Goal: Communication & Community: Answer question/provide support

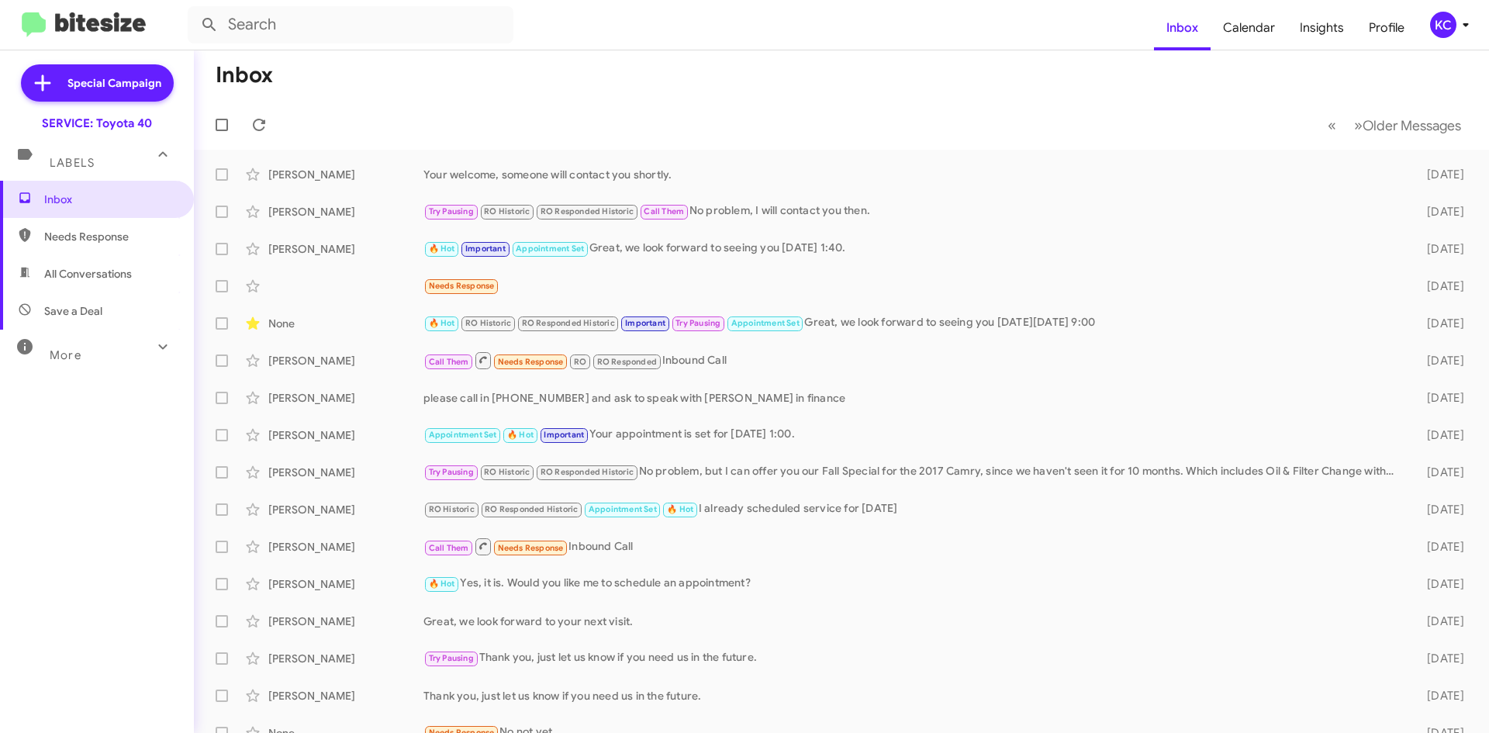
click at [1443, 22] on div "KC" at bounding box center [1443, 25] width 26 height 26
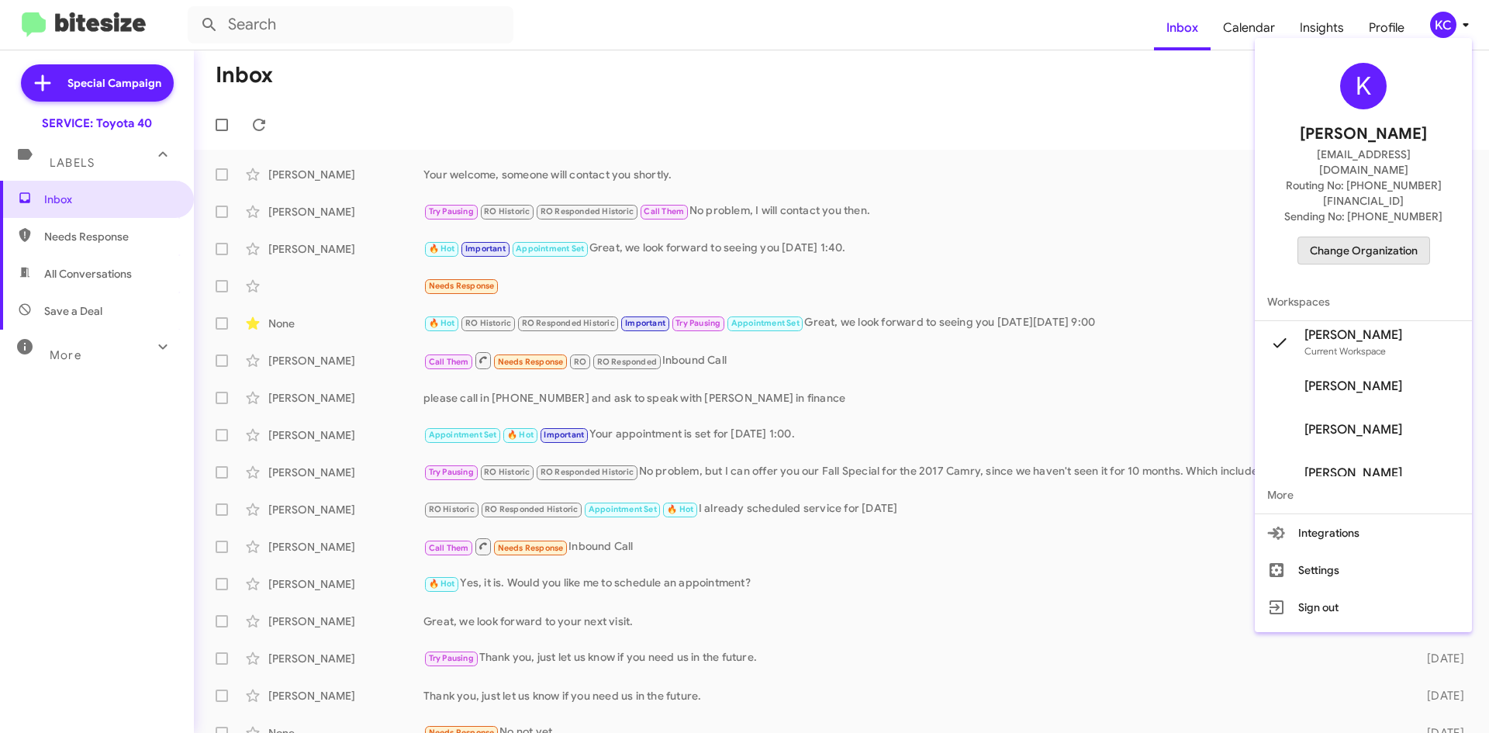
click at [1376, 237] on span "Change Organization" at bounding box center [1364, 250] width 108 height 26
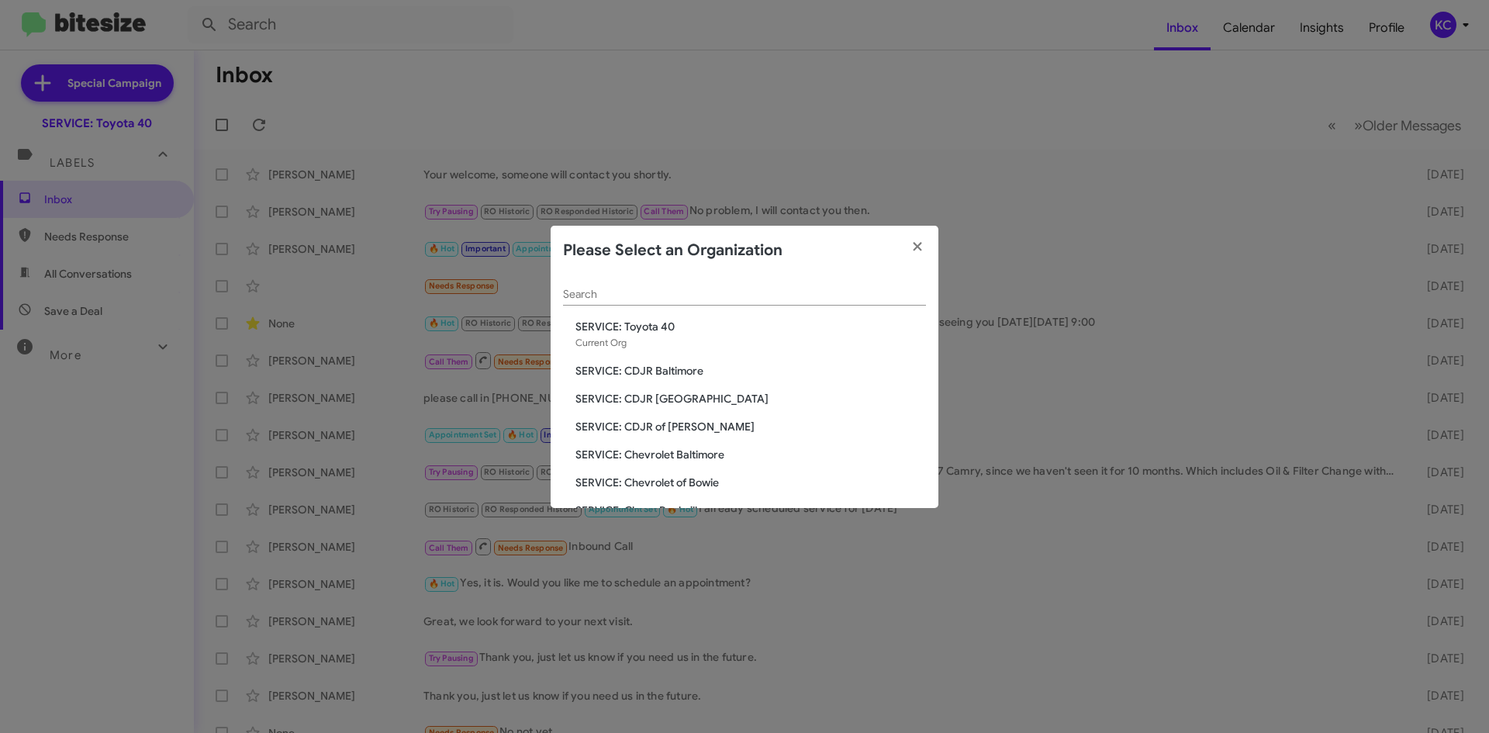
scroll to position [78, 0]
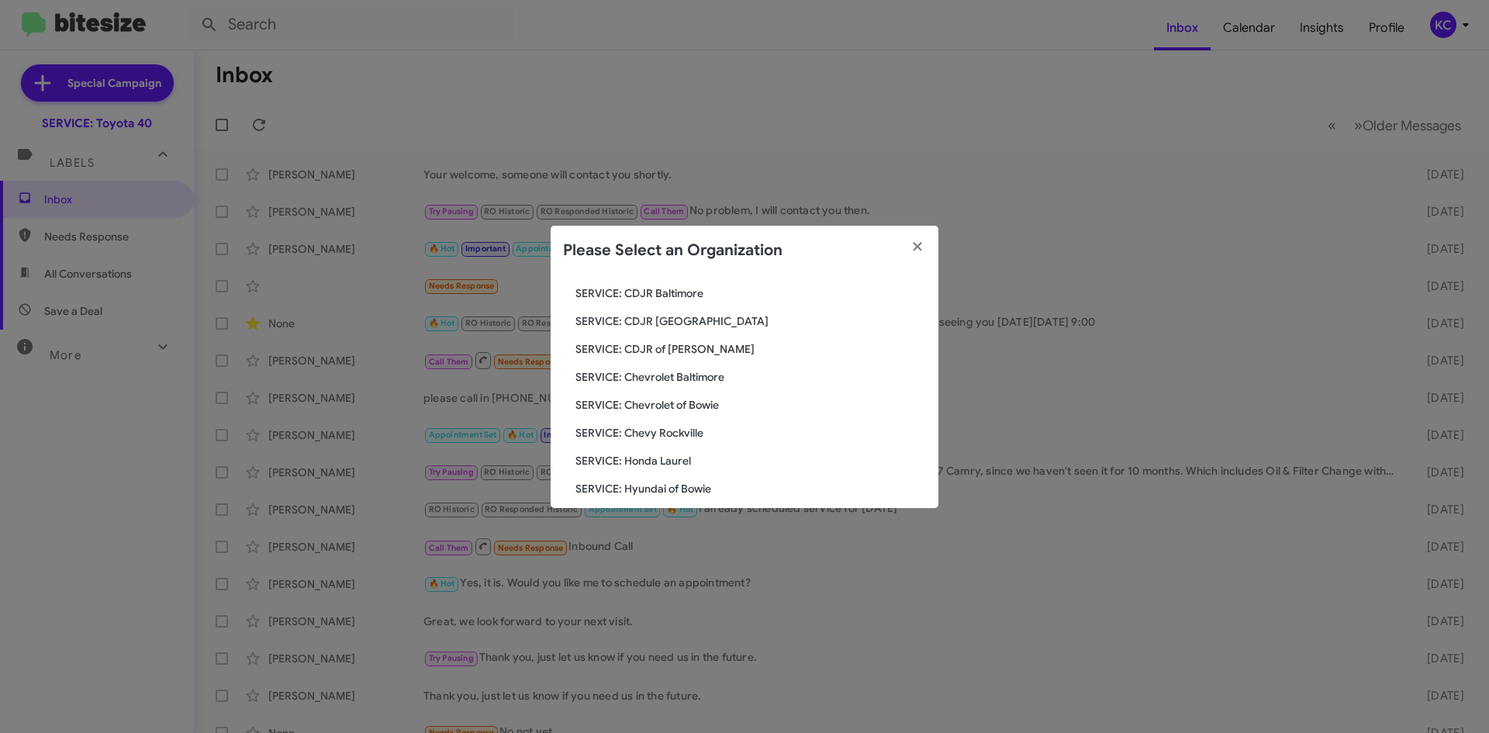
click at [693, 485] on span "SERVICE: Hyundai of Bowie" at bounding box center [750, 489] width 350 height 16
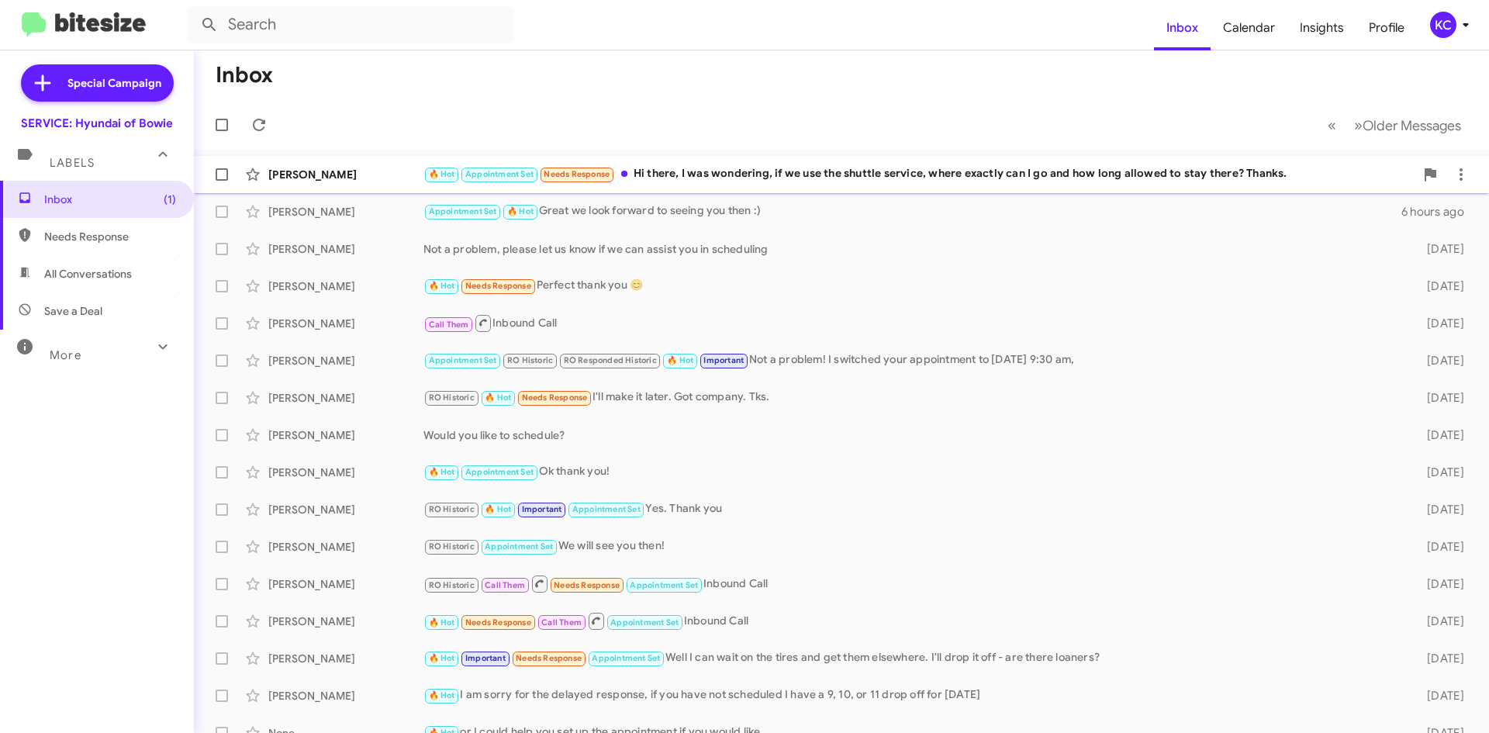
click at [772, 170] on div "🔥 Hot Appointment Set Needs Response Hi there, I was wondering, if we use the s…" at bounding box center [918, 174] width 991 height 18
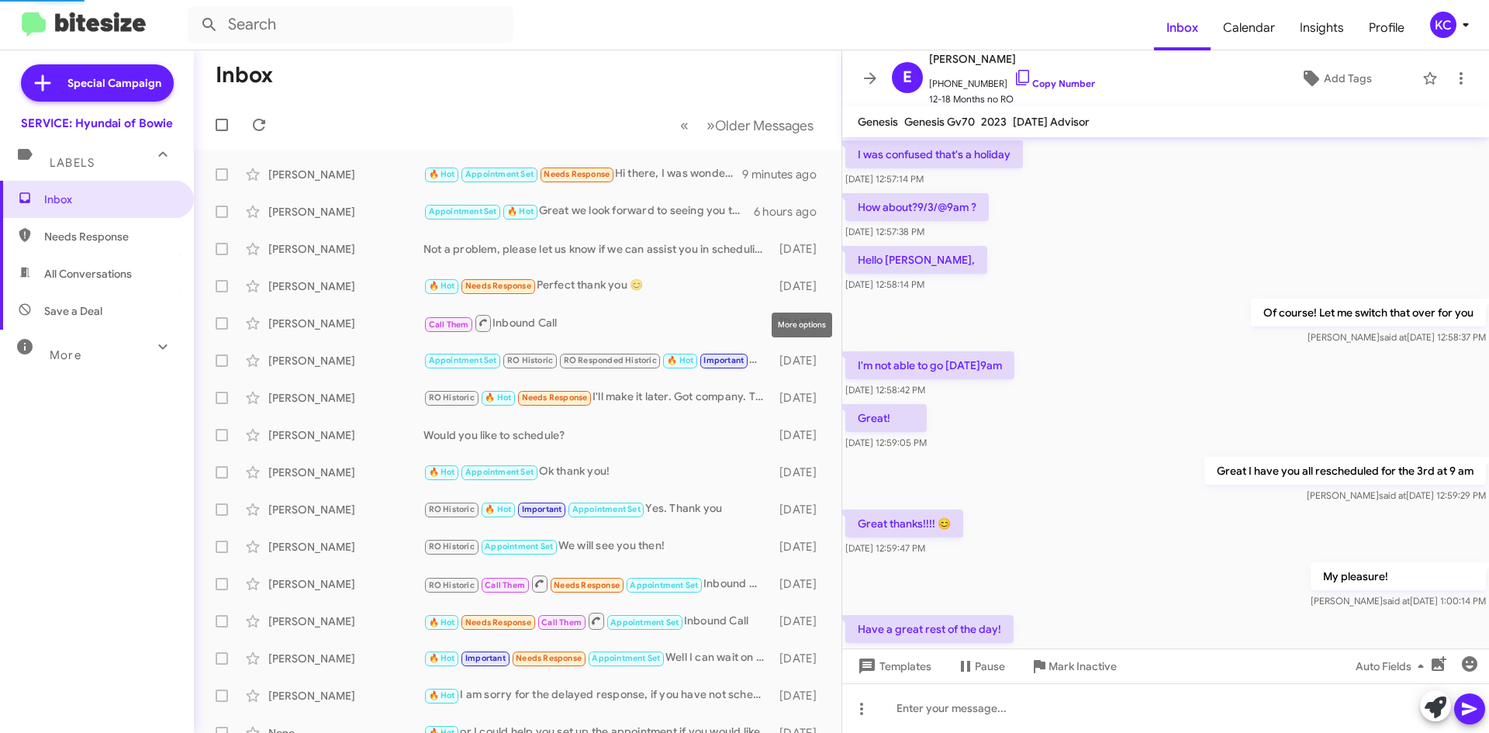
scroll to position [582, 0]
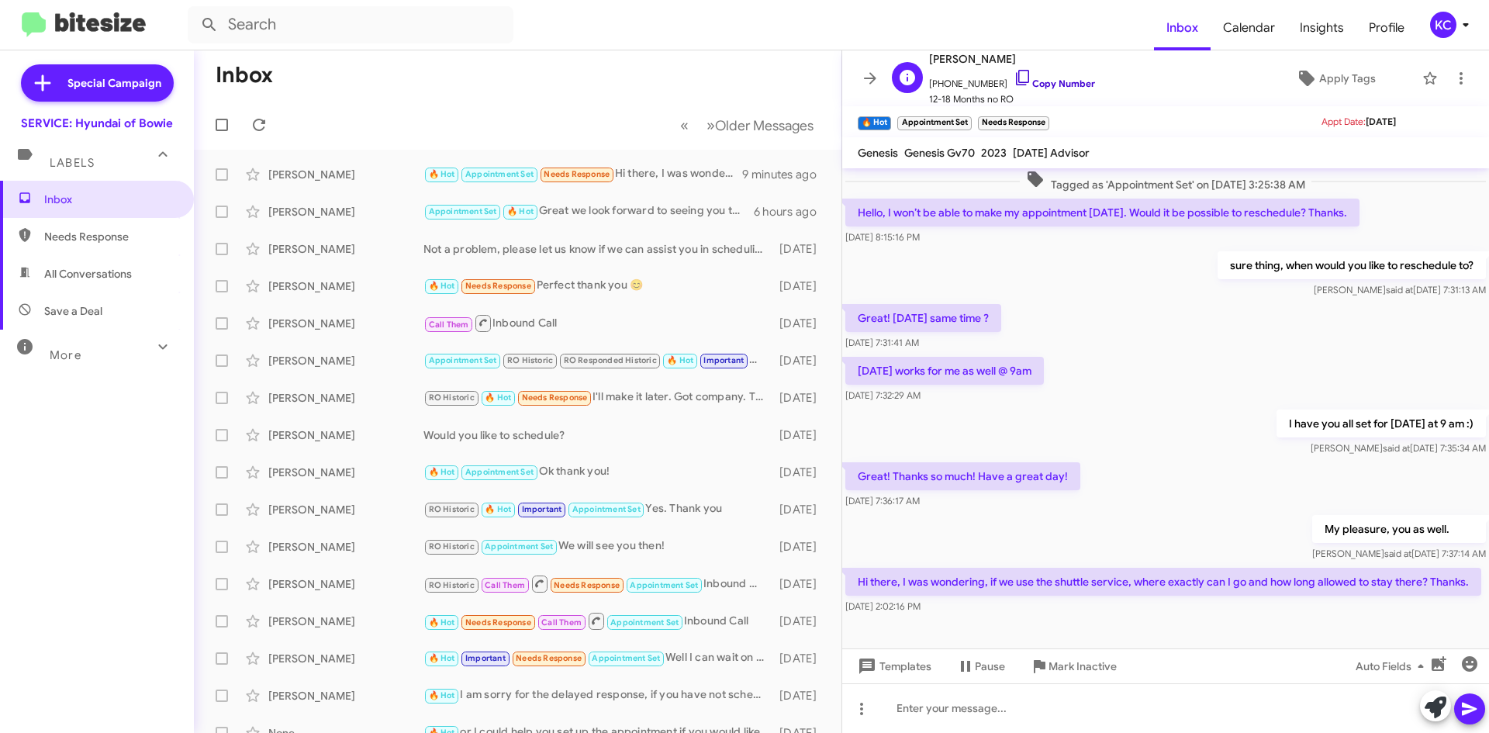
click at [1013, 74] on icon at bounding box center [1022, 77] width 19 height 19
click at [1016, 81] on icon at bounding box center [1022, 78] width 13 height 16
click at [264, 136] on button at bounding box center [258, 124] width 31 height 31
click at [94, 192] on span "Inbox" at bounding box center [110, 200] width 132 height 16
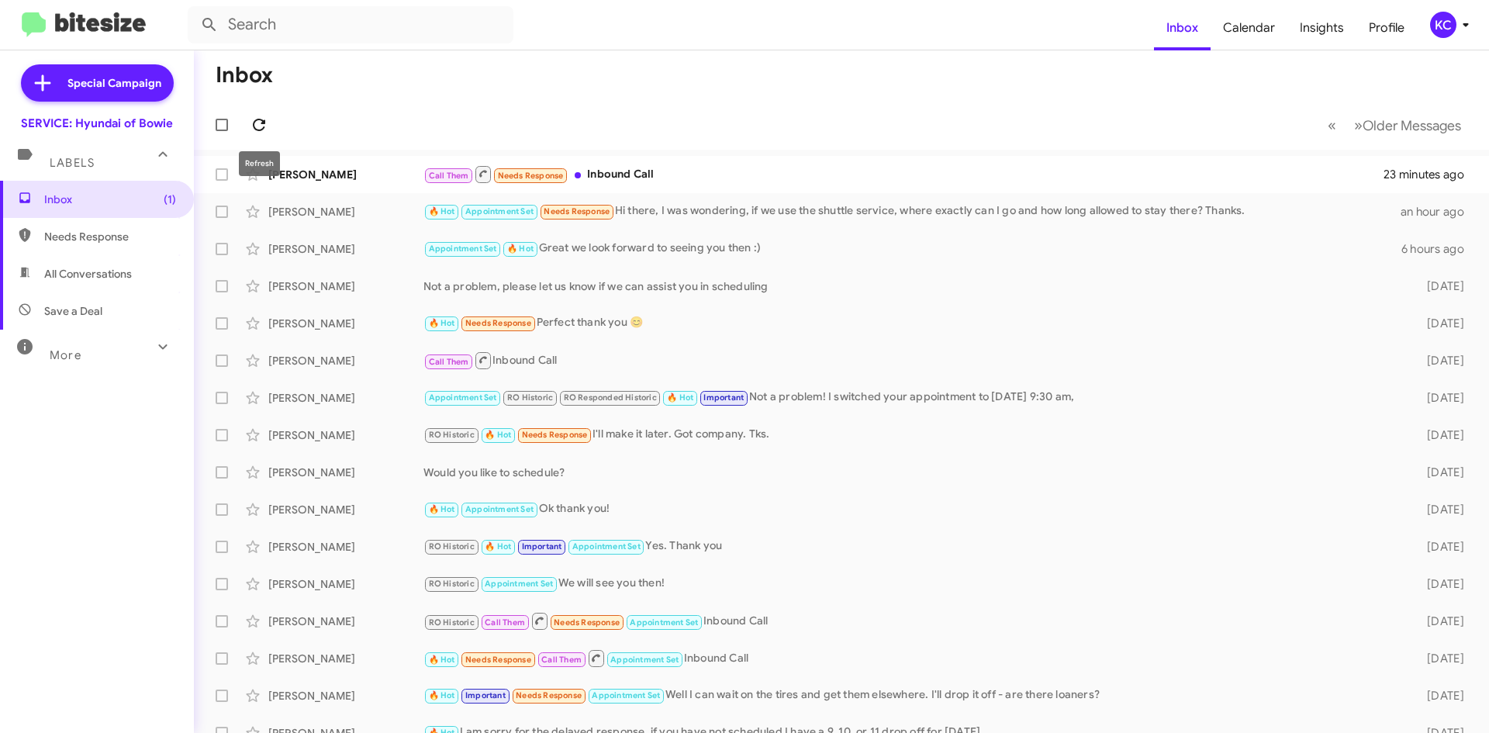
click at [260, 130] on icon at bounding box center [259, 125] width 12 height 12
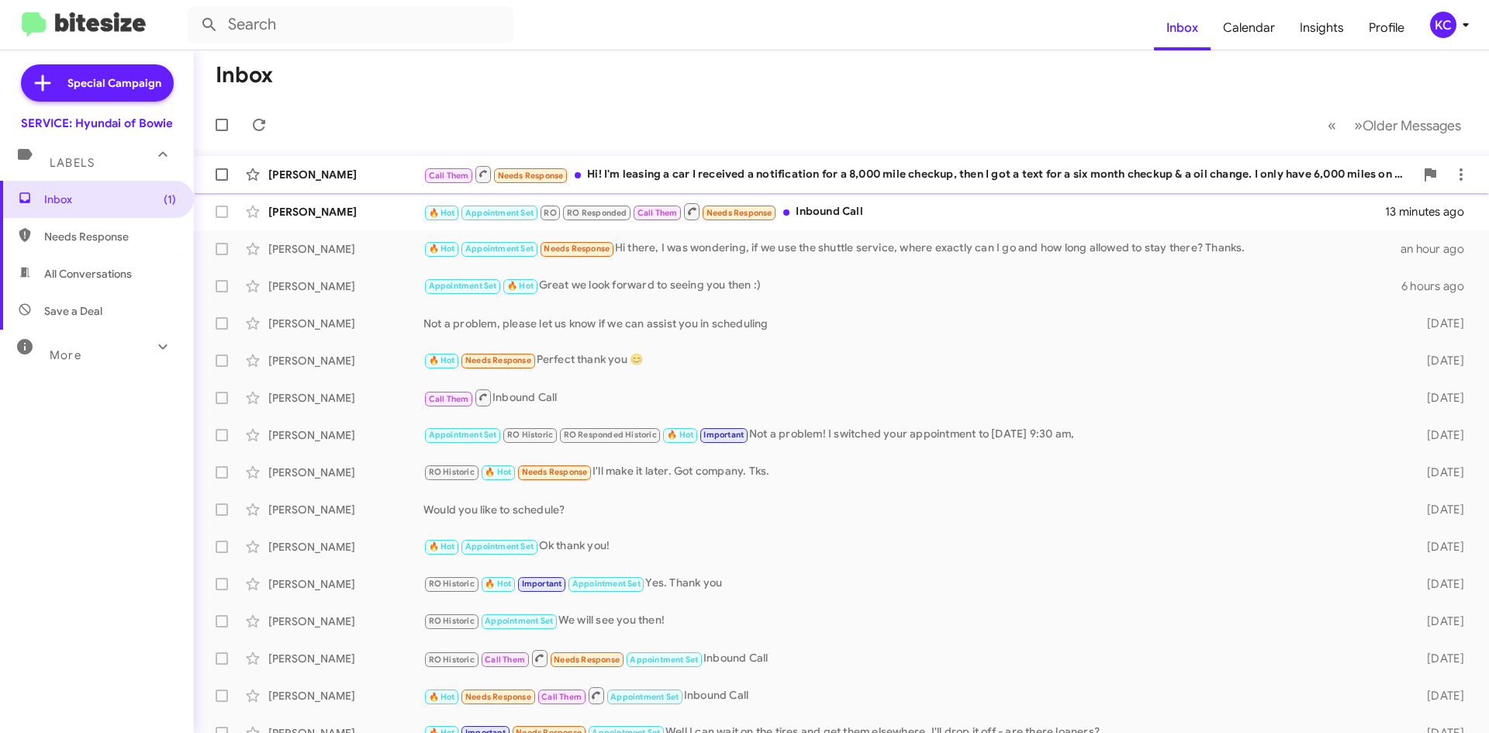
click at [795, 181] on div "Call Them Needs Response Hi! I'm leasing a car I received a notification for a …" at bounding box center [918, 173] width 991 height 19
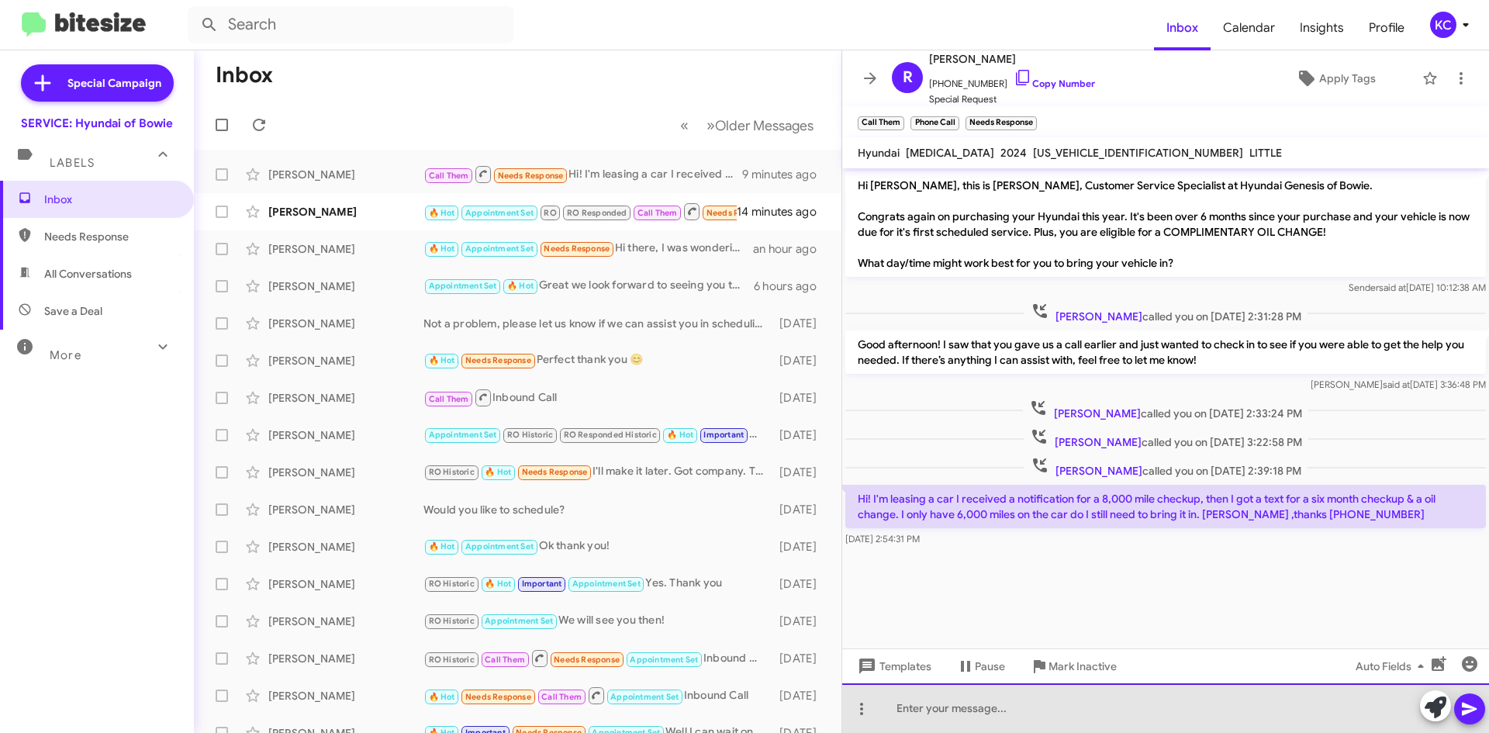
click at [1024, 727] on div at bounding box center [1165, 708] width 647 height 50
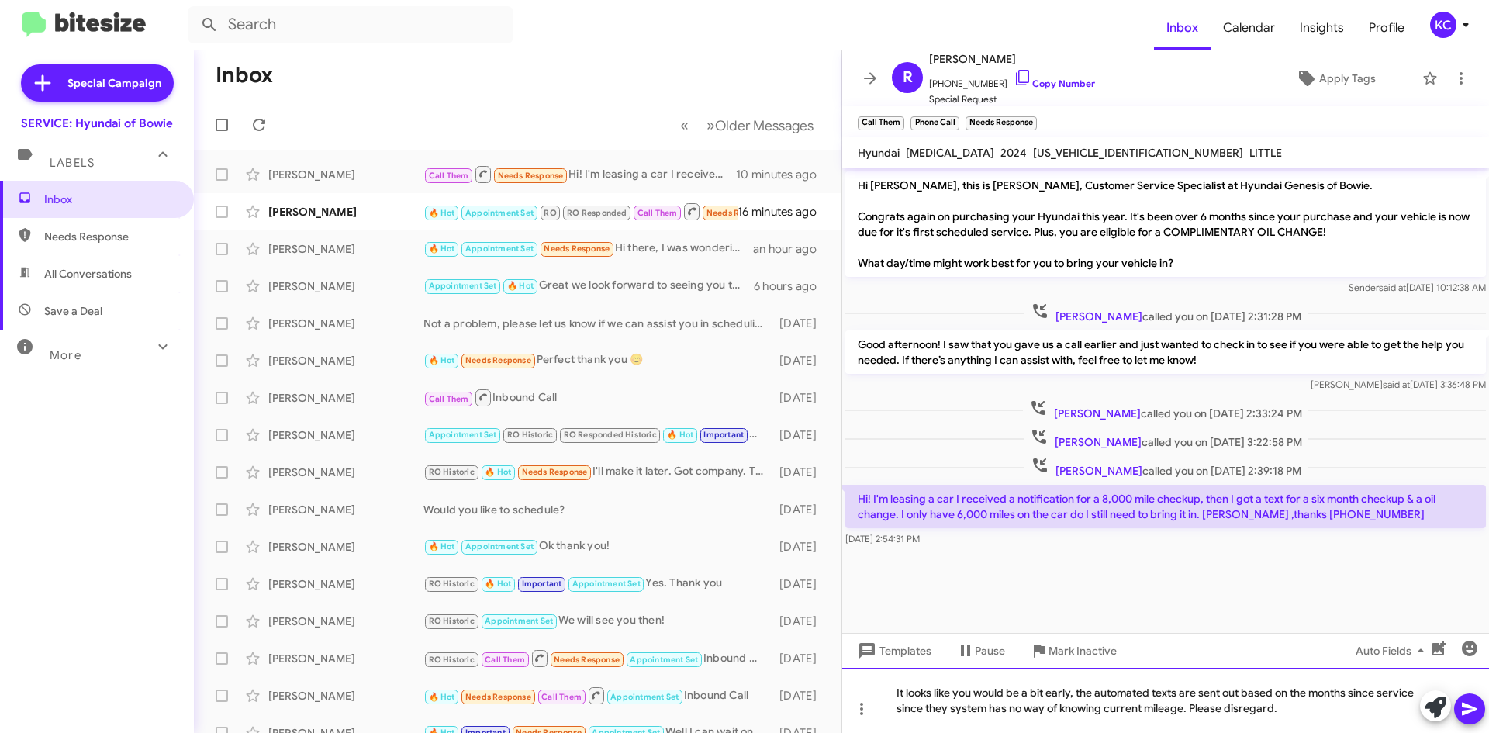
click at [1075, 693] on div "It looks like you would be a bit early, the automated texts are sent out based …" at bounding box center [1165, 700] width 647 height 65
click at [1186, 686] on div "It looks like you would be a bit early for maintenance, the automated texts are…" at bounding box center [1165, 700] width 647 height 65
click at [1030, 708] on div "It looks like you would be a bit early for maintenance, the automated texts are…" at bounding box center [1165, 700] width 647 height 65
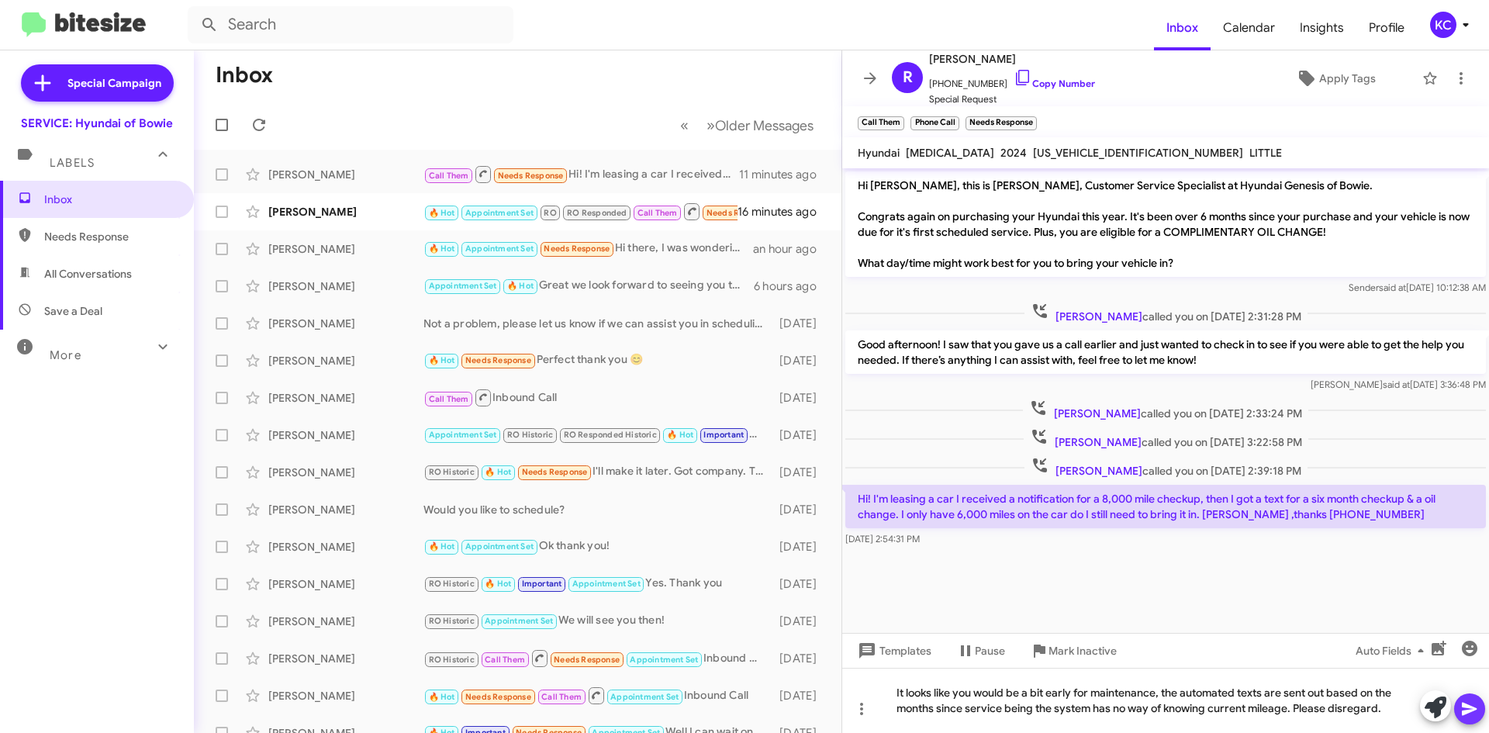
click at [1465, 699] on icon at bounding box center [1469, 708] width 19 height 19
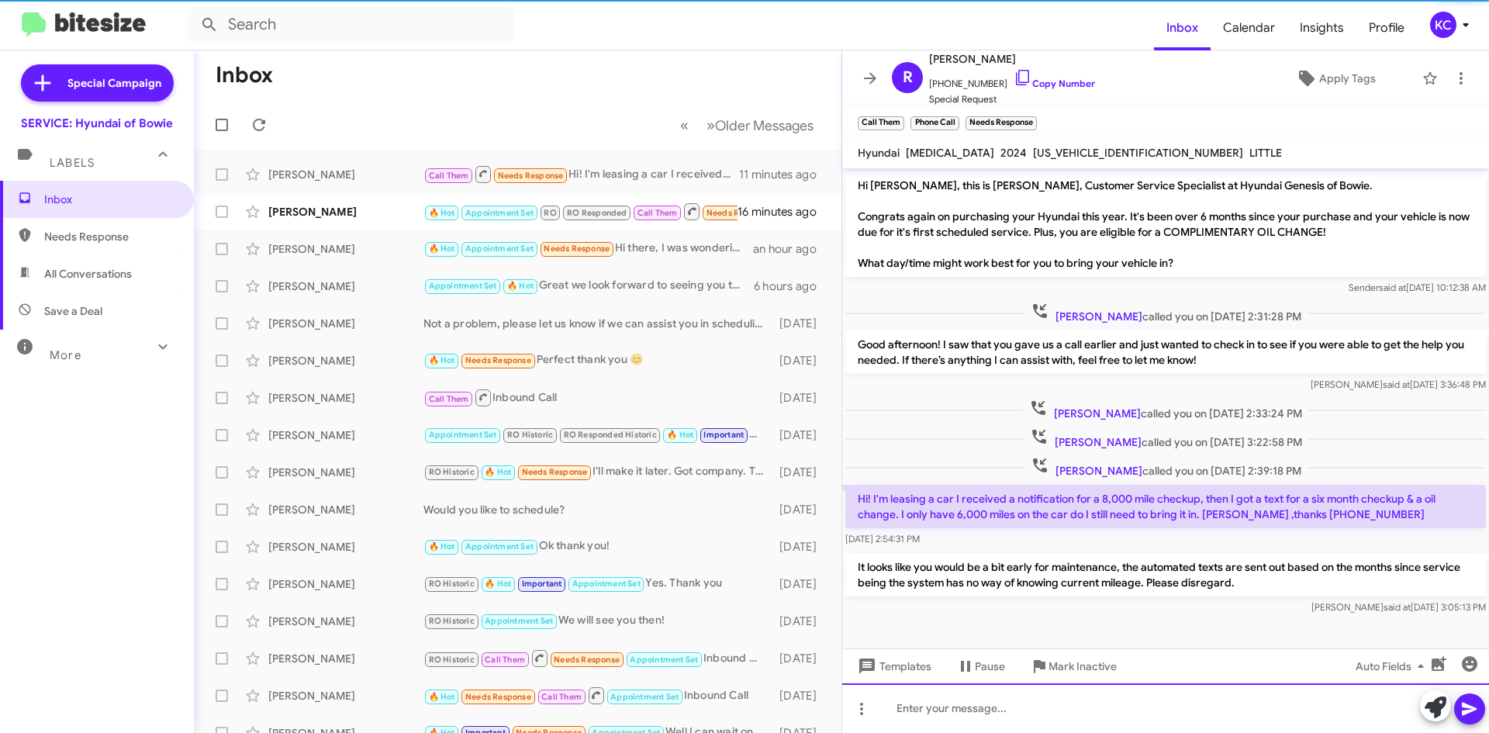
scroll to position [1, 0]
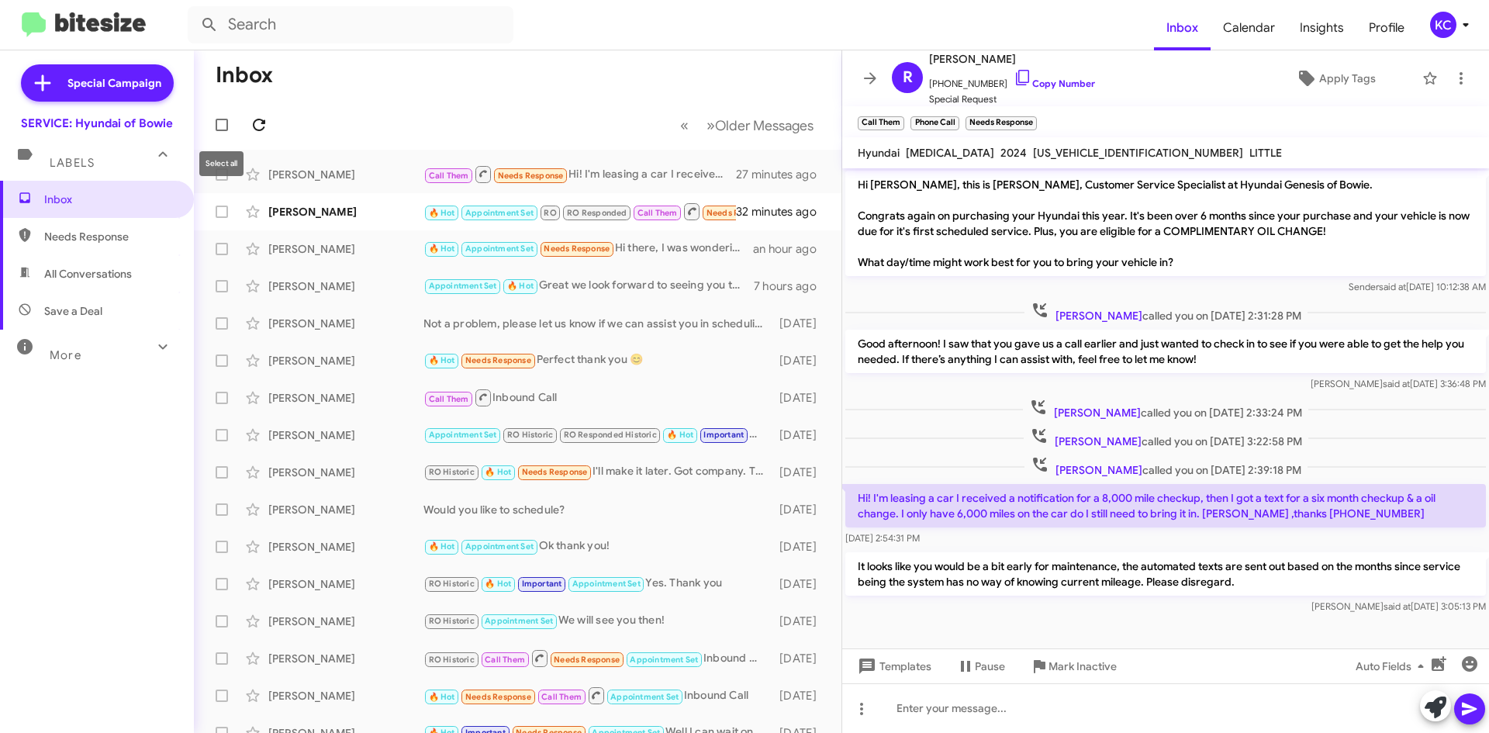
click at [247, 119] on span at bounding box center [258, 125] width 31 height 19
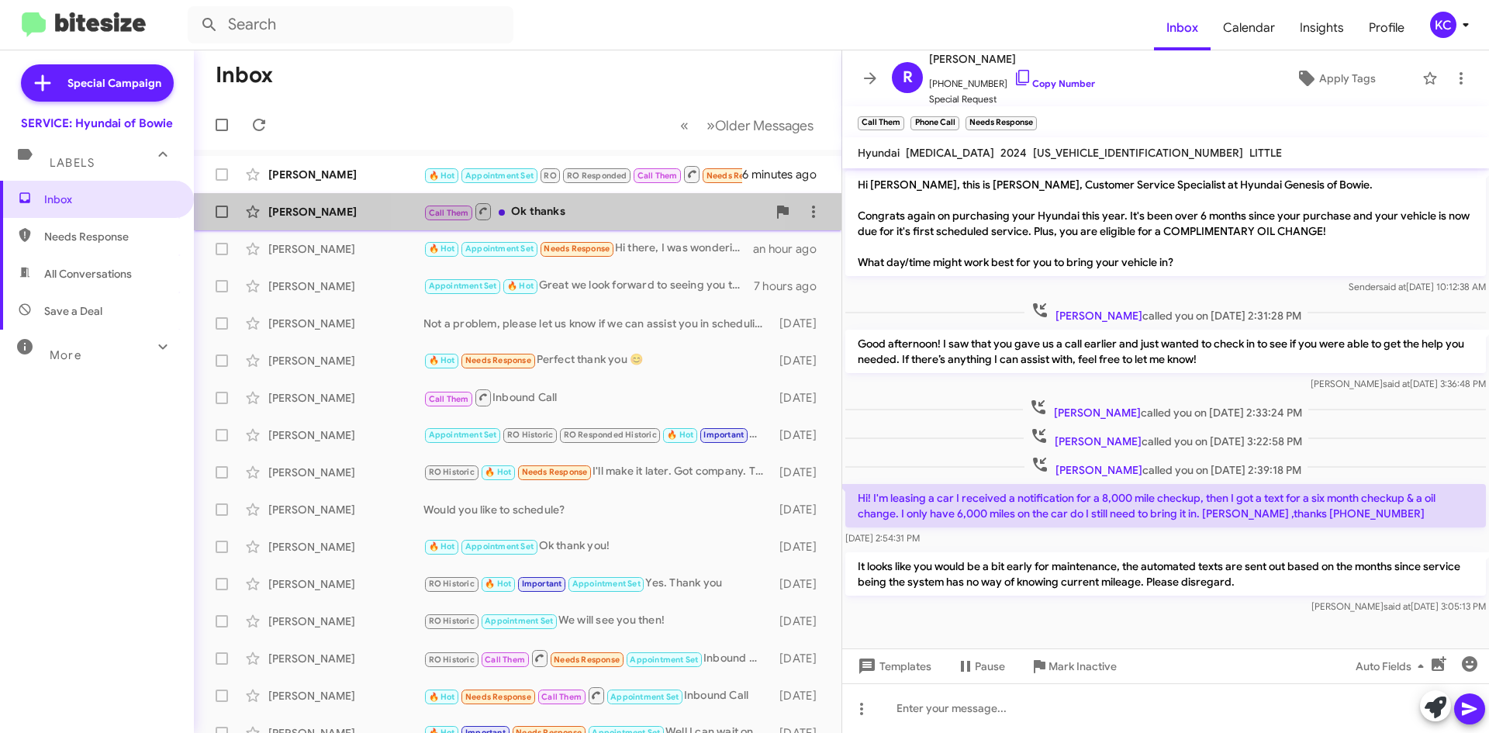
click at [591, 212] on div "Call Them Ok thanks" at bounding box center [594, 211] width 343 height 19
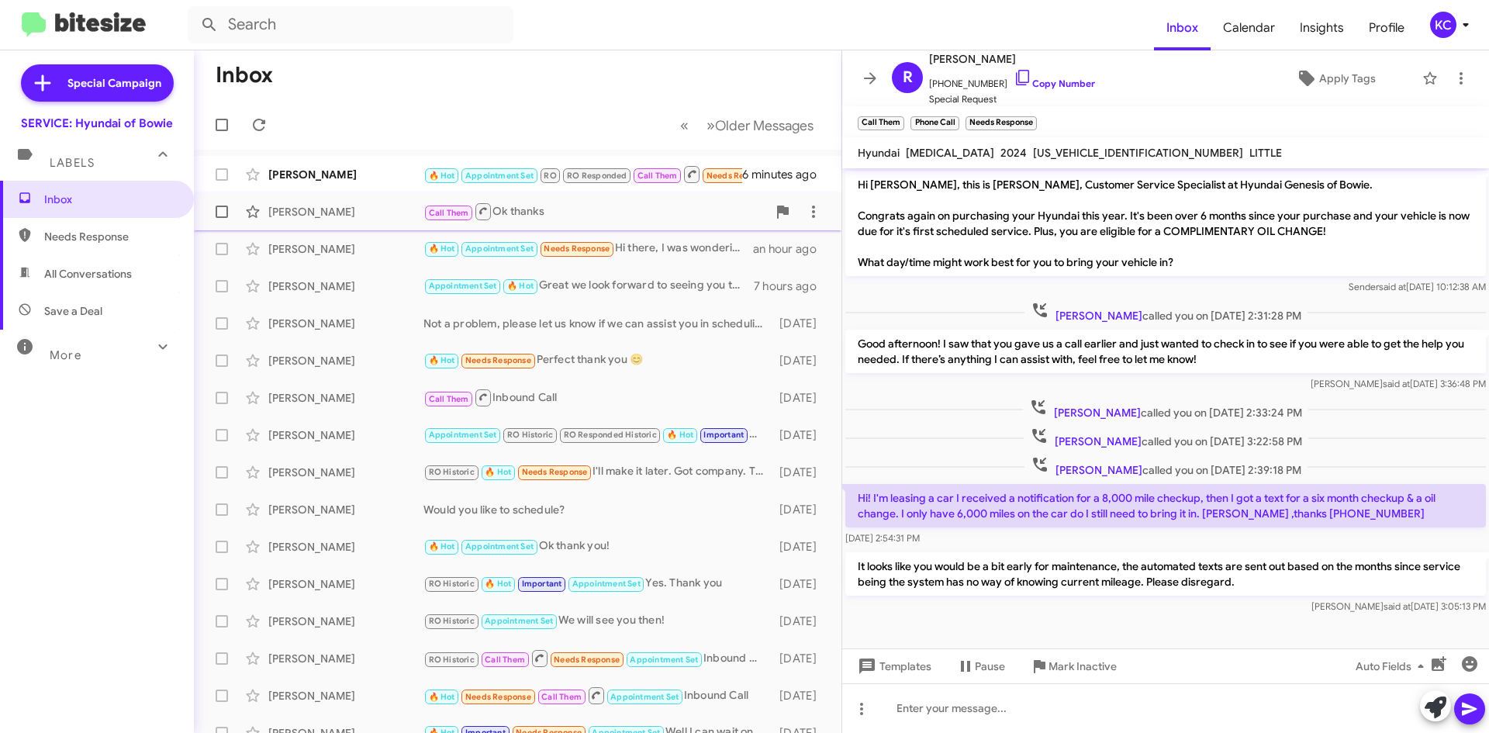
click at [544, 215] on div "Call Them Ok thanks" at bounding box center [594, 211] width 343 height 19
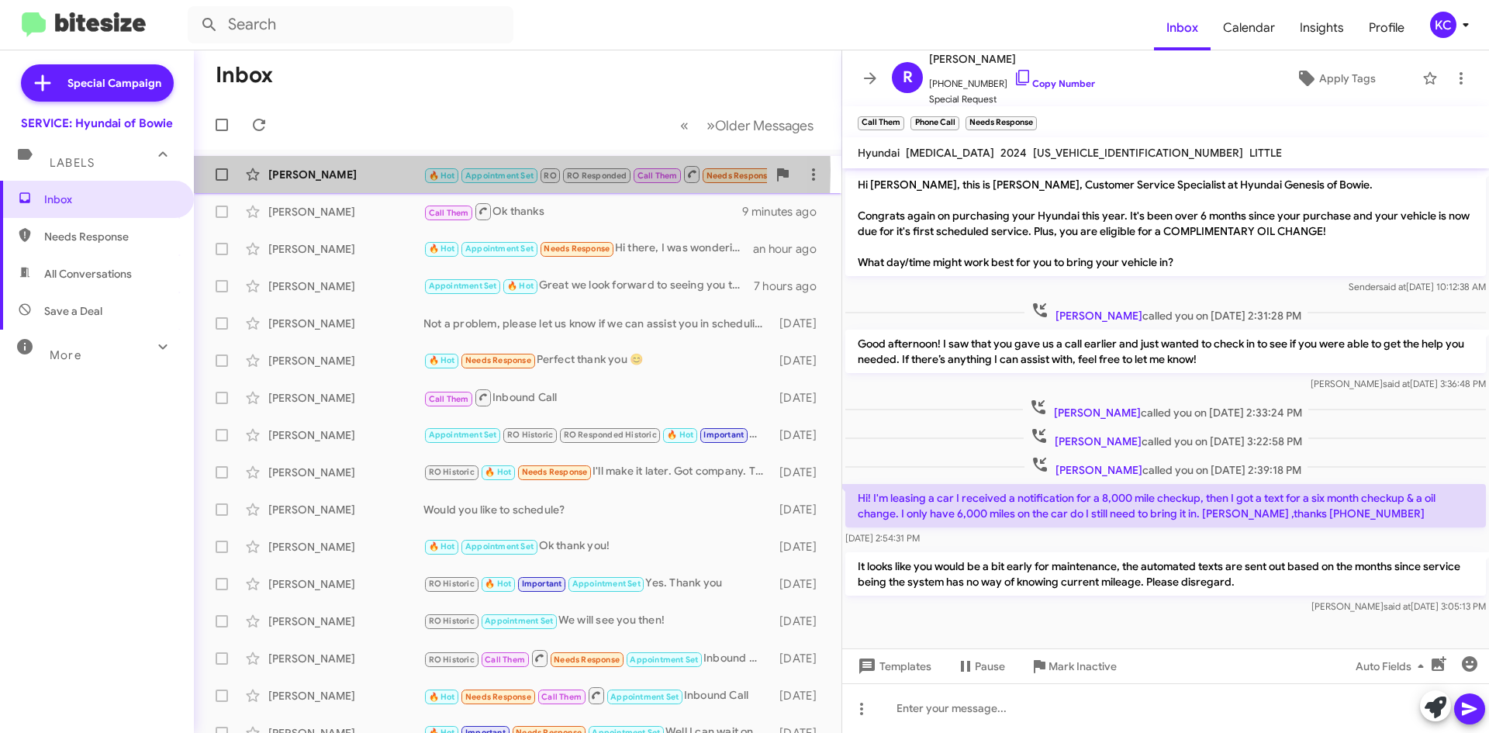
click at [326, 170] on div "Lillie Artis" at bounding box center [345, 175] width 155 height 16
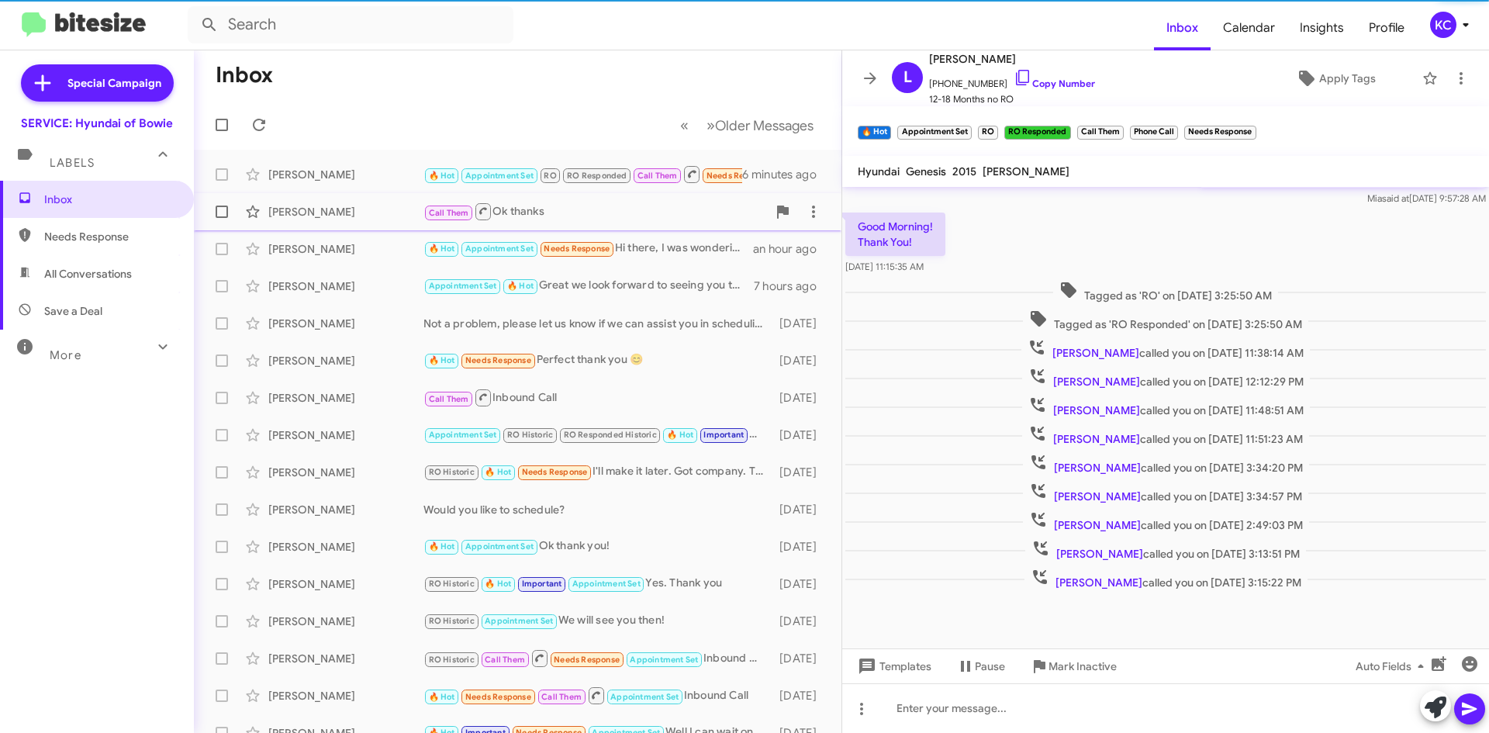
click at [327, 205] on div "[PERSON_NAME]" at bounding box center [345, 212] width 155 height 16
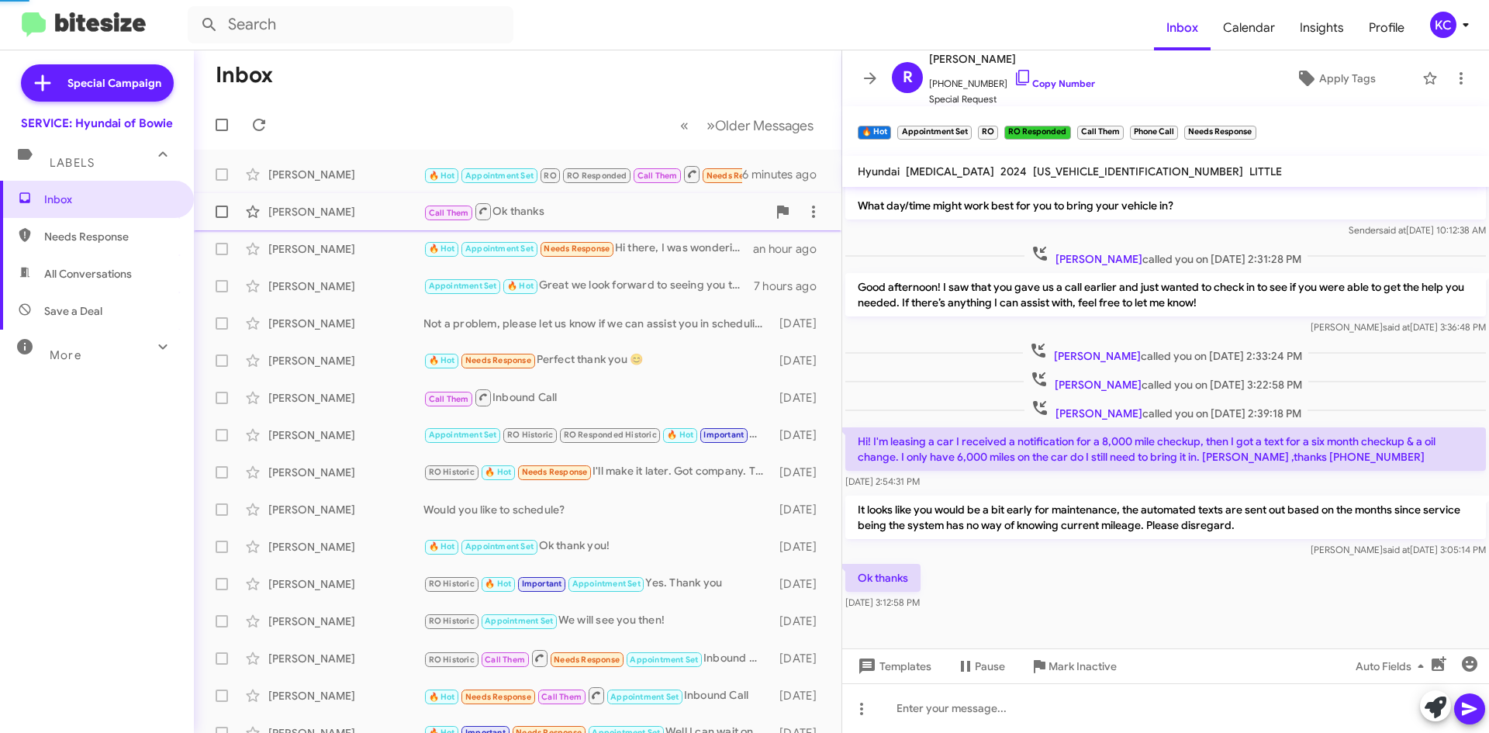
scroll to position [57, 0]
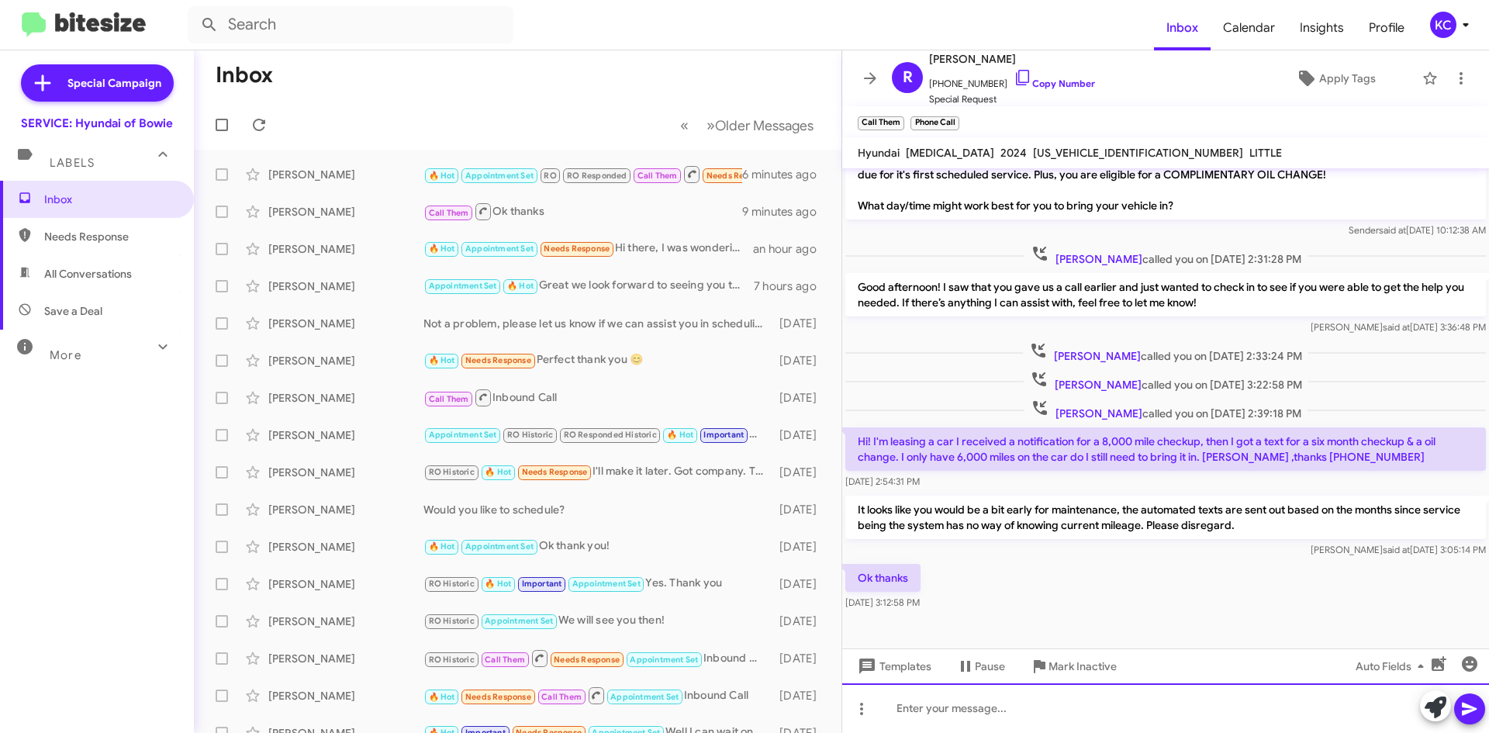
click at [975, 707] on div at bounding box center [1165, 708] width 647 height 50
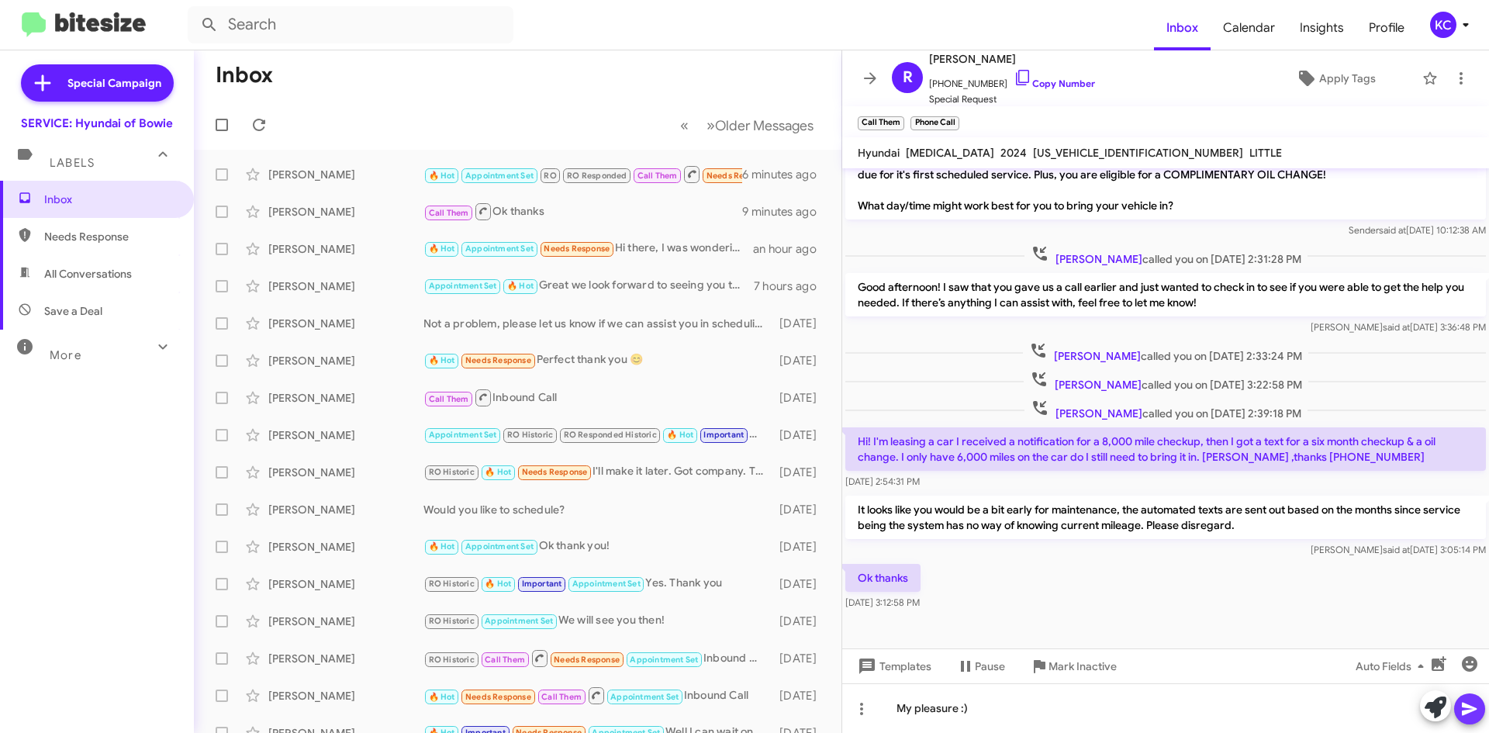
click at [1464, 703] on icon at bounding box center [1469, 708] width 15 height 13
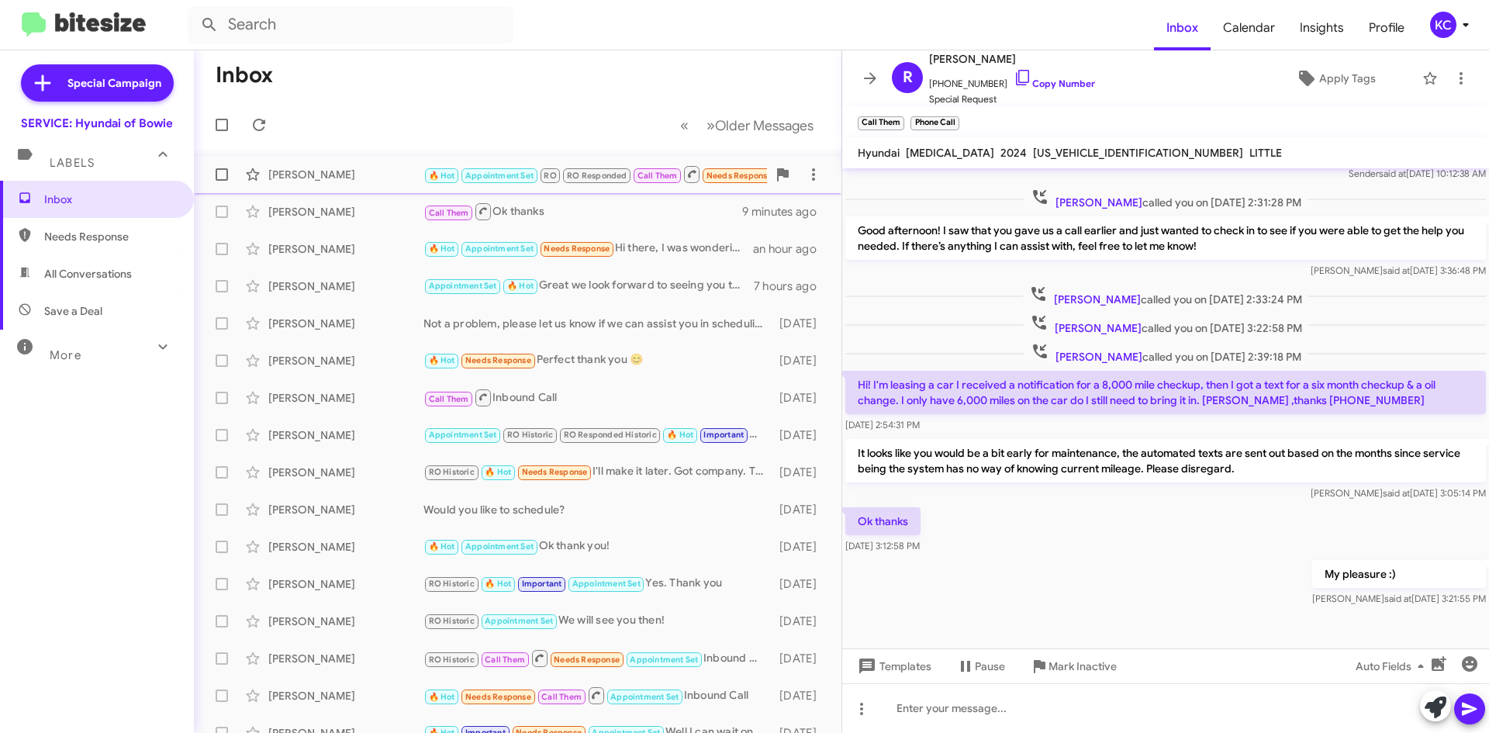
click at [378, 174] on div "Lillie Artis" at bounding box center [345, 175] width 155 height 16
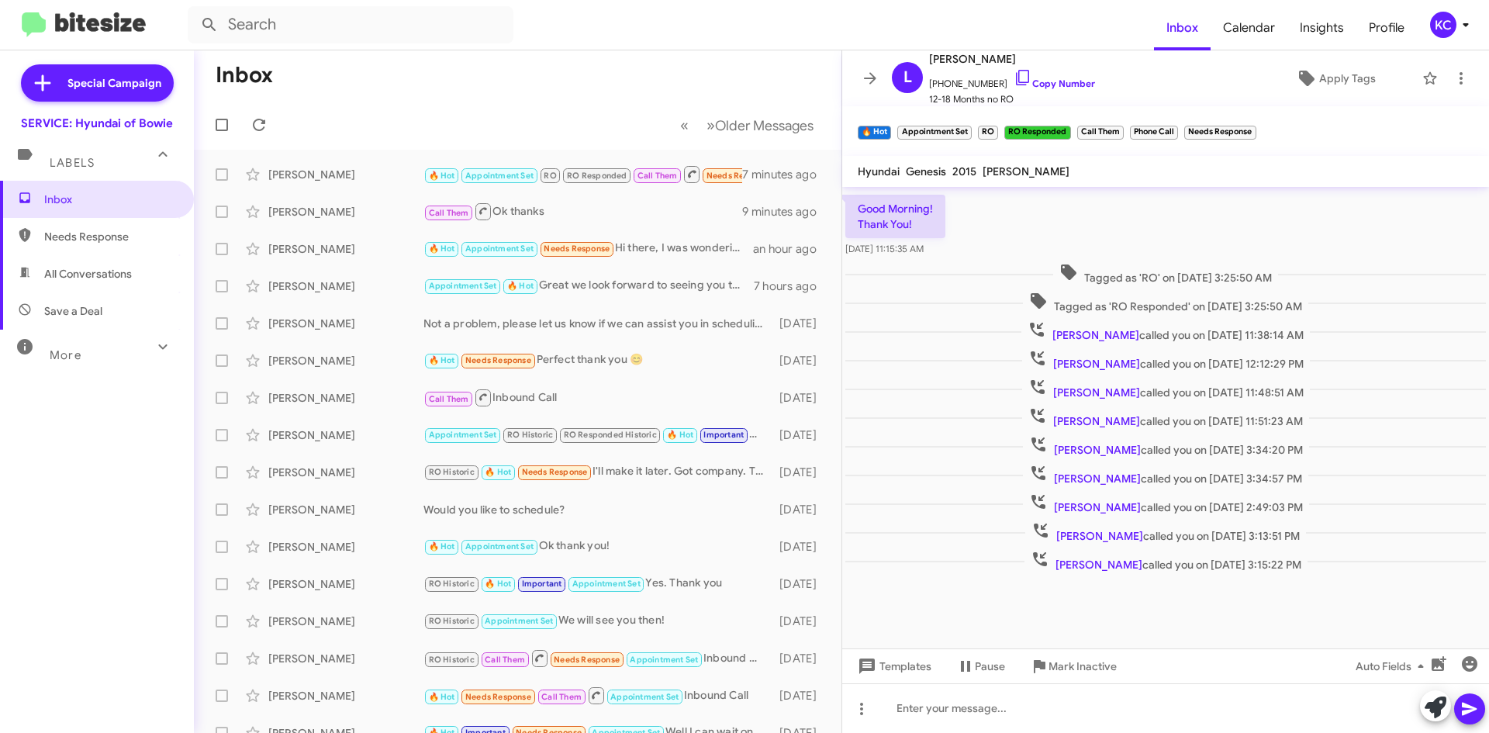
scroll to position [419, 0]
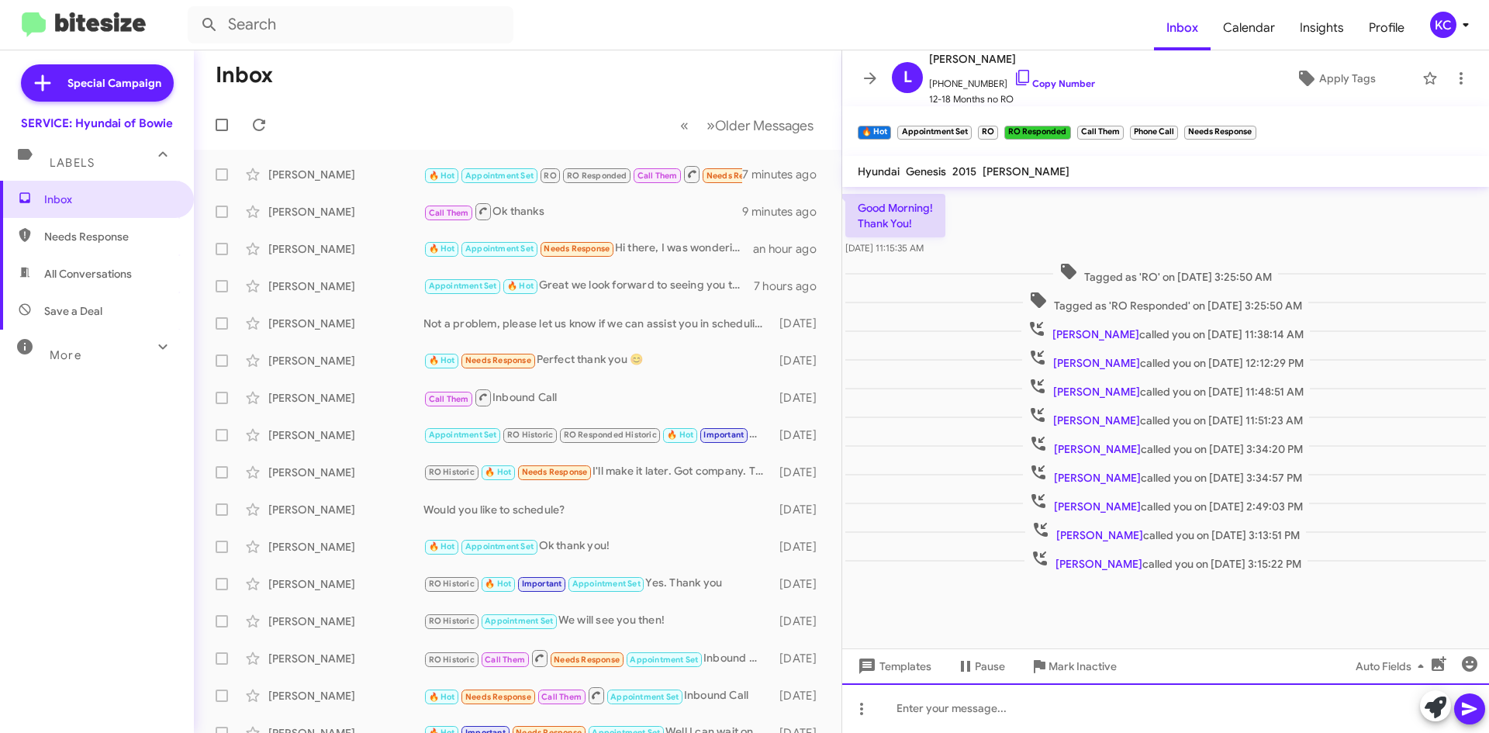
click at [1189, 723] on div at bounding box center [1165, 708] width 647 height 50
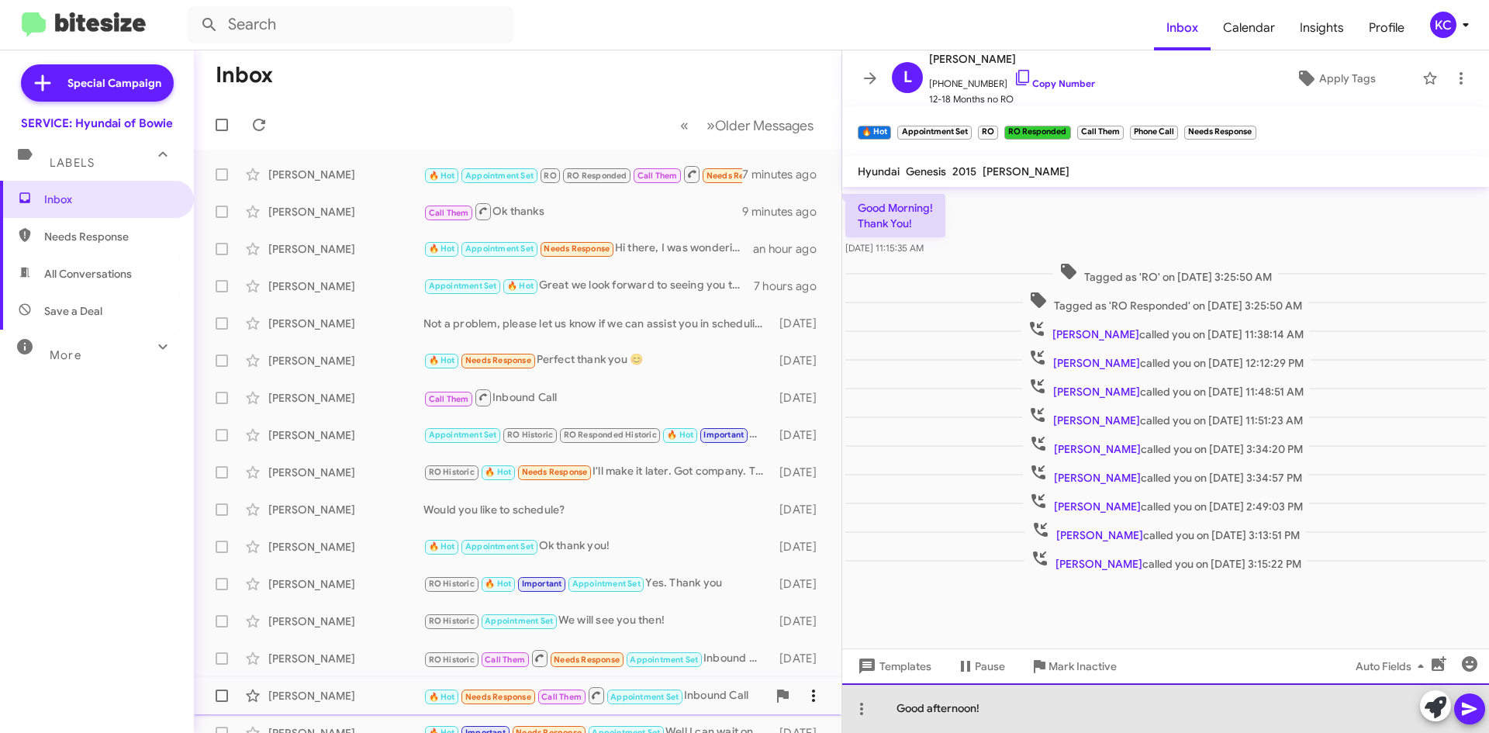
drag, startPoint x: 1029, startPoint y: 716, endPoint x: 806, endPoint y: 688, distance: 225.1
click at [808, 696] on div "Inbox « Previous » Next Older Messages Lillie Artis 🔥 Hot Appointment Set RO RO…" at bounding box center [841, 391] width 1295 height 682
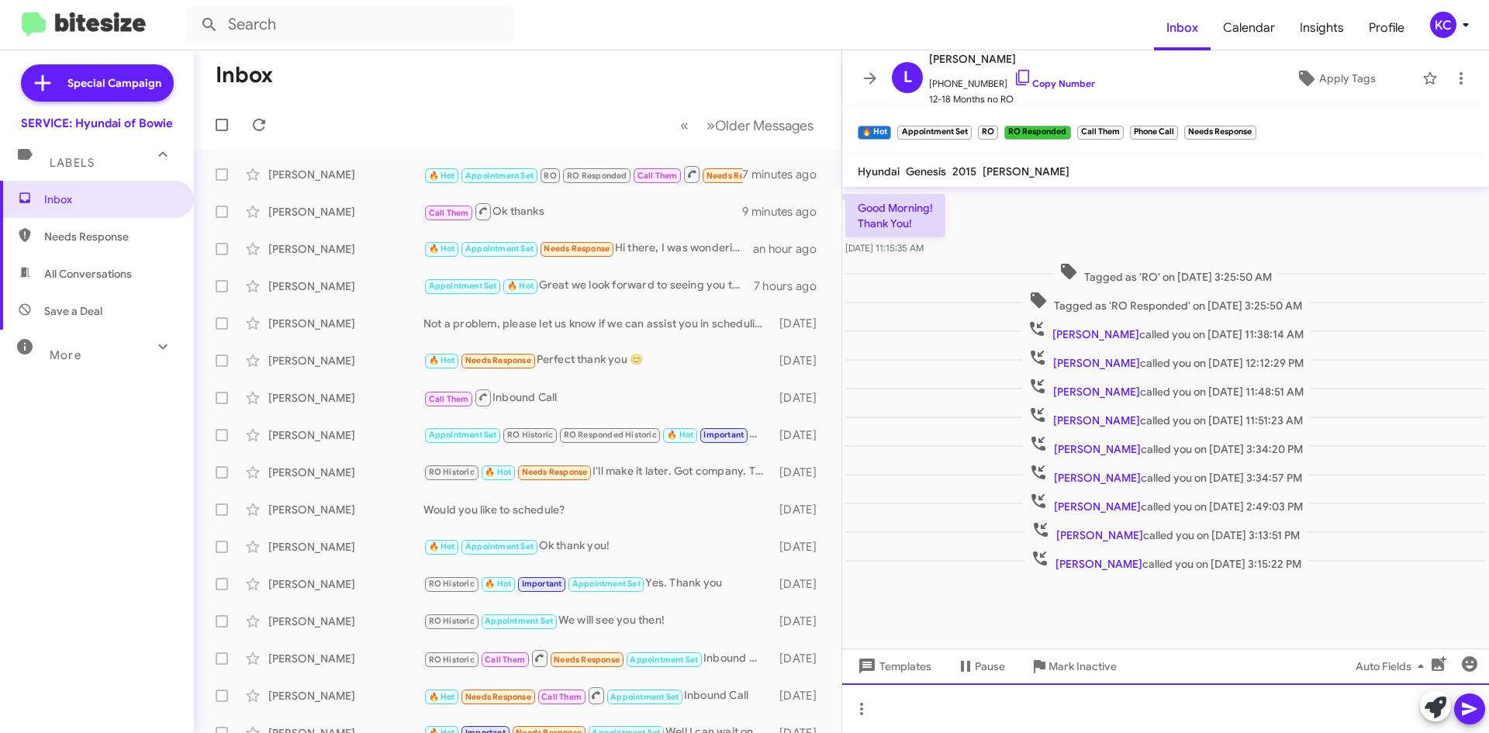
click at [1043, 716] on div at bounding box center [1165, 708] width 647 height 50
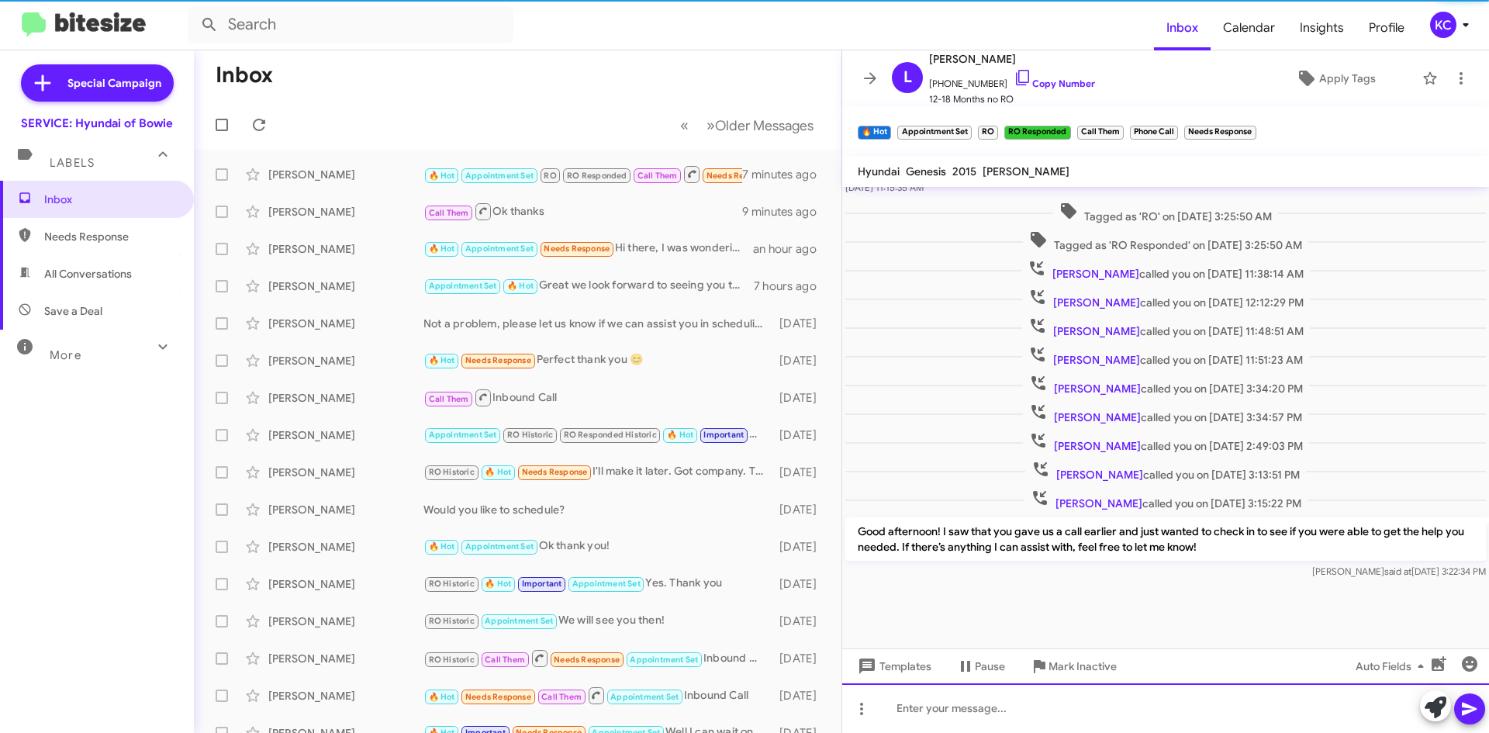
scroll to position [491, 0]
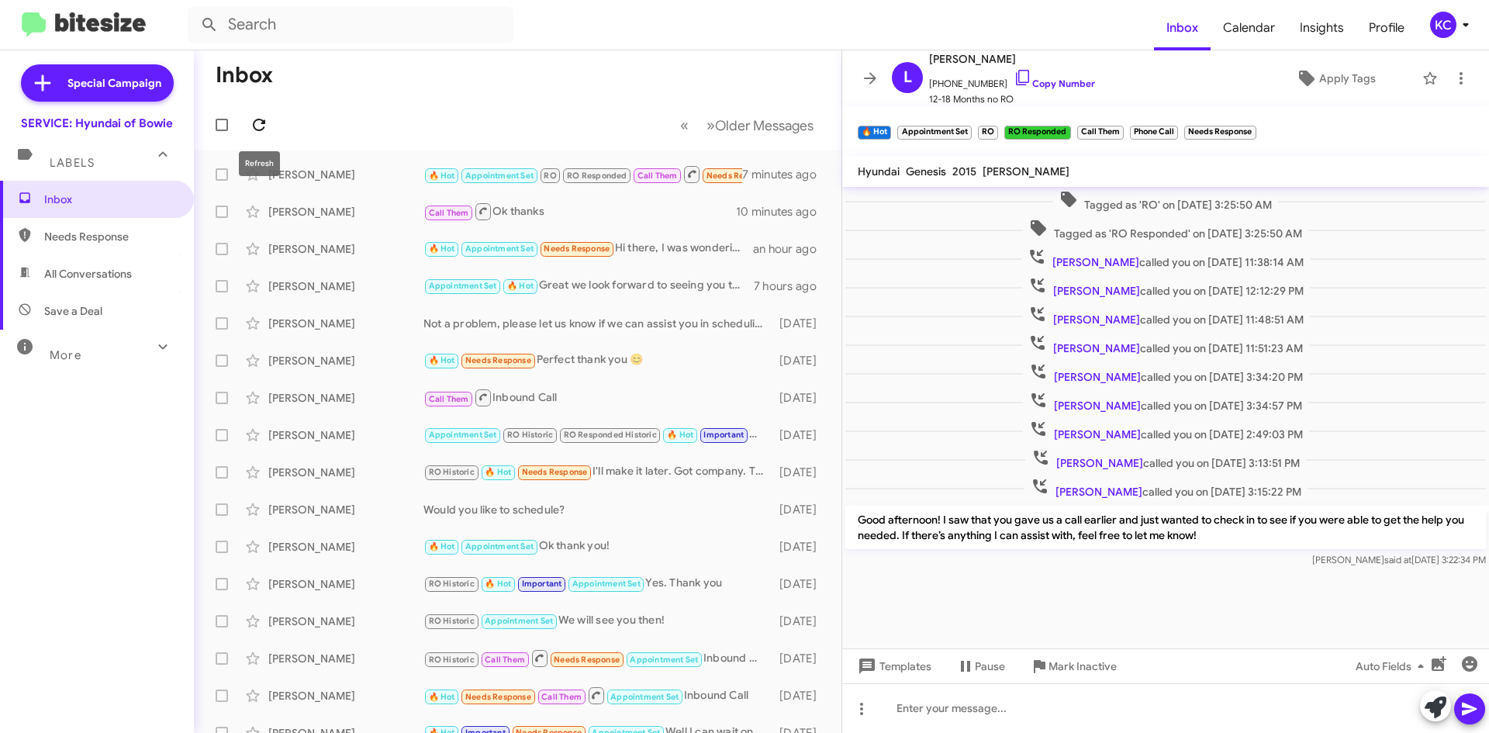
click at [257, 117] on icon at bounding box center [259, 125] width 19 height 19
click at [1438, 22] on div "KC" at bounding box center [1443, 25] width 26 height 26
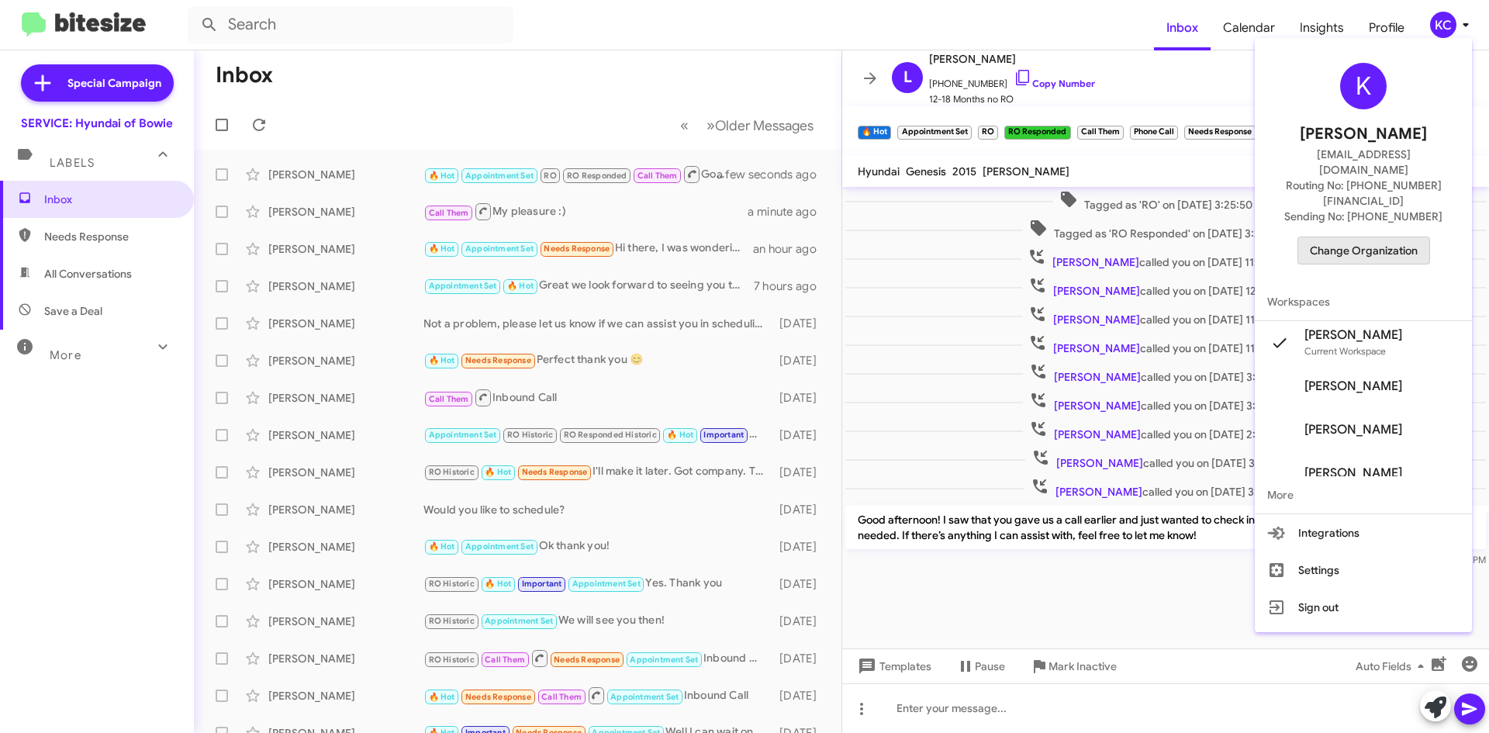
click at [1371, 237] on span "Change Organization" at bounding box center [1364, 250] width 108 height 26
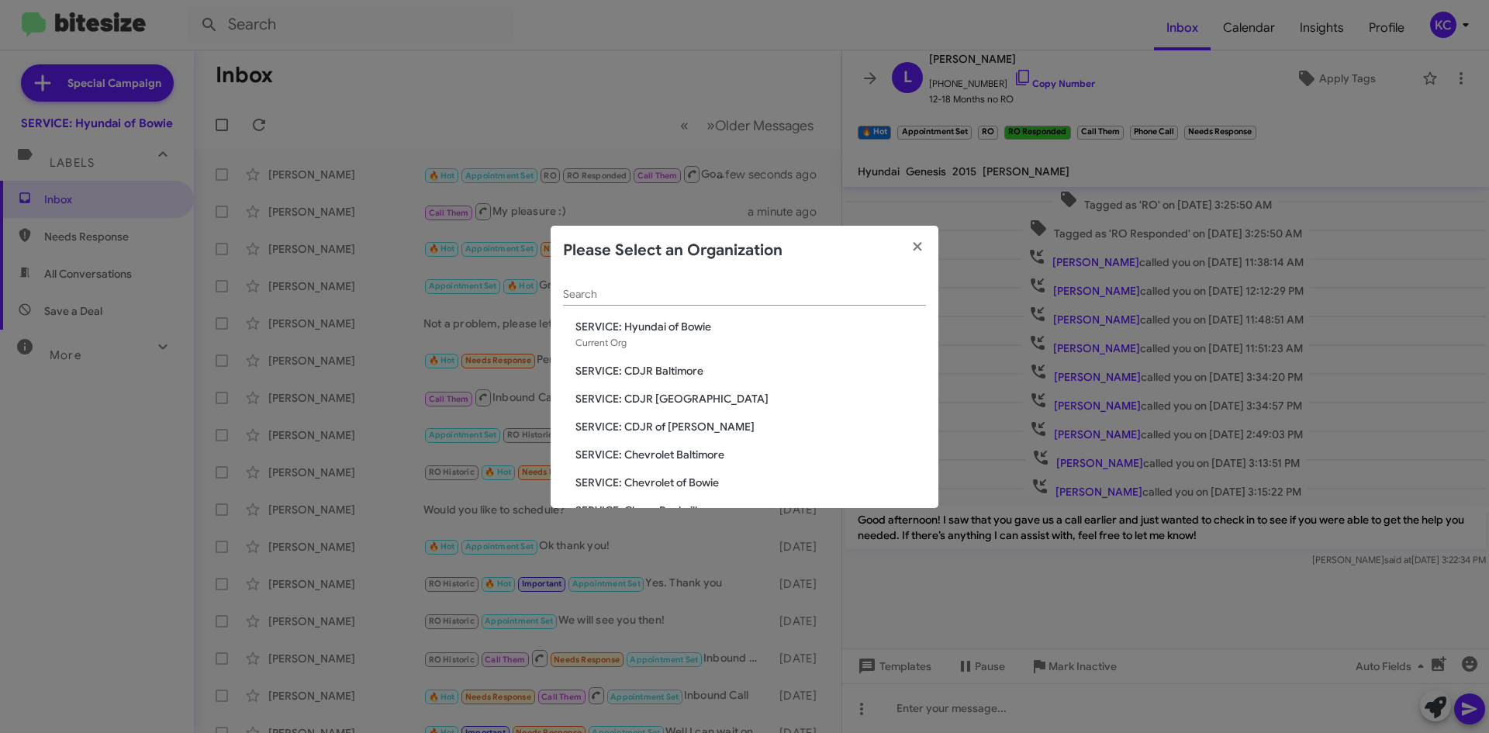
click at [696, 371] on span "SERVICE: CDJR Baltimore" at bounding box center [750, 371] width 350 height 16
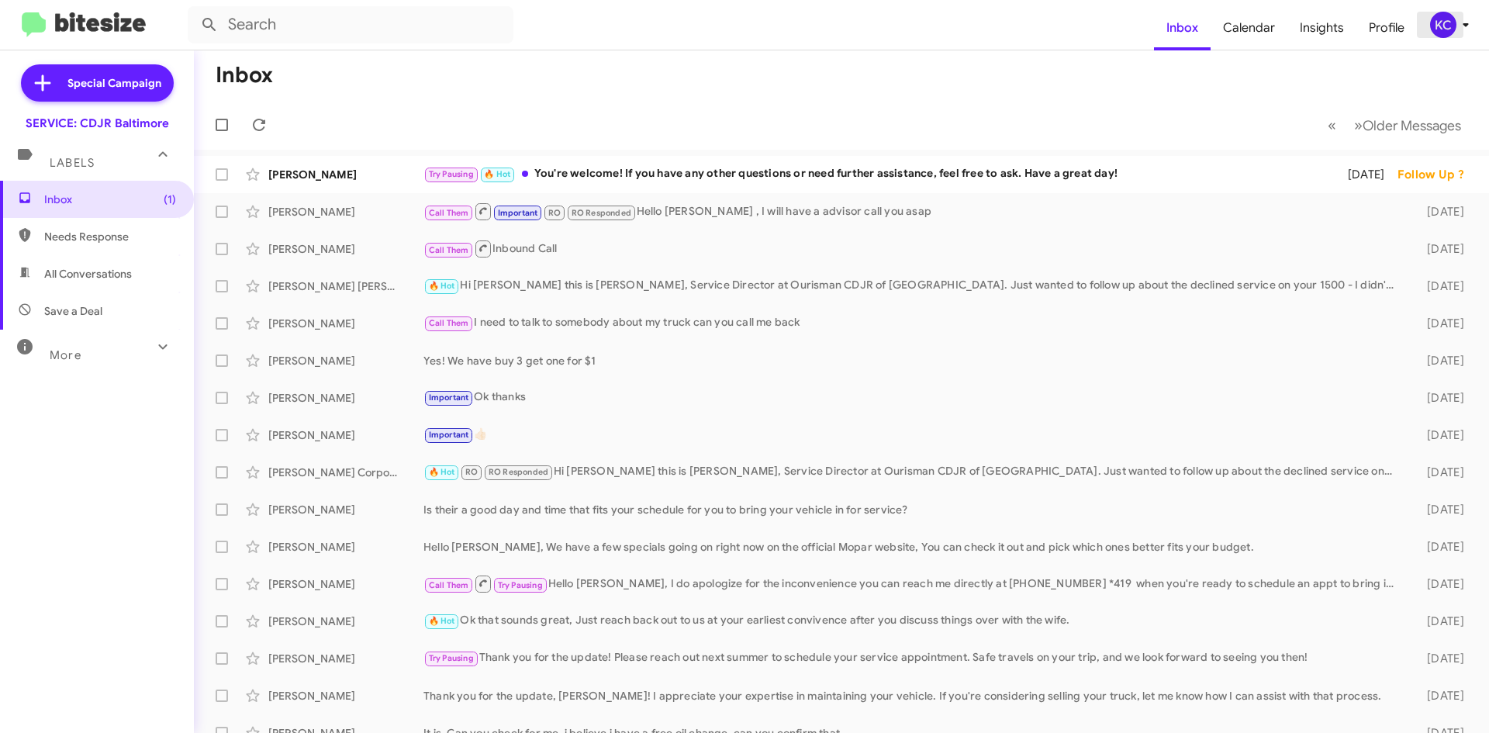
click at [1445, 26] on div "KC" at bounding box center [1443, 25] width 26 height 26
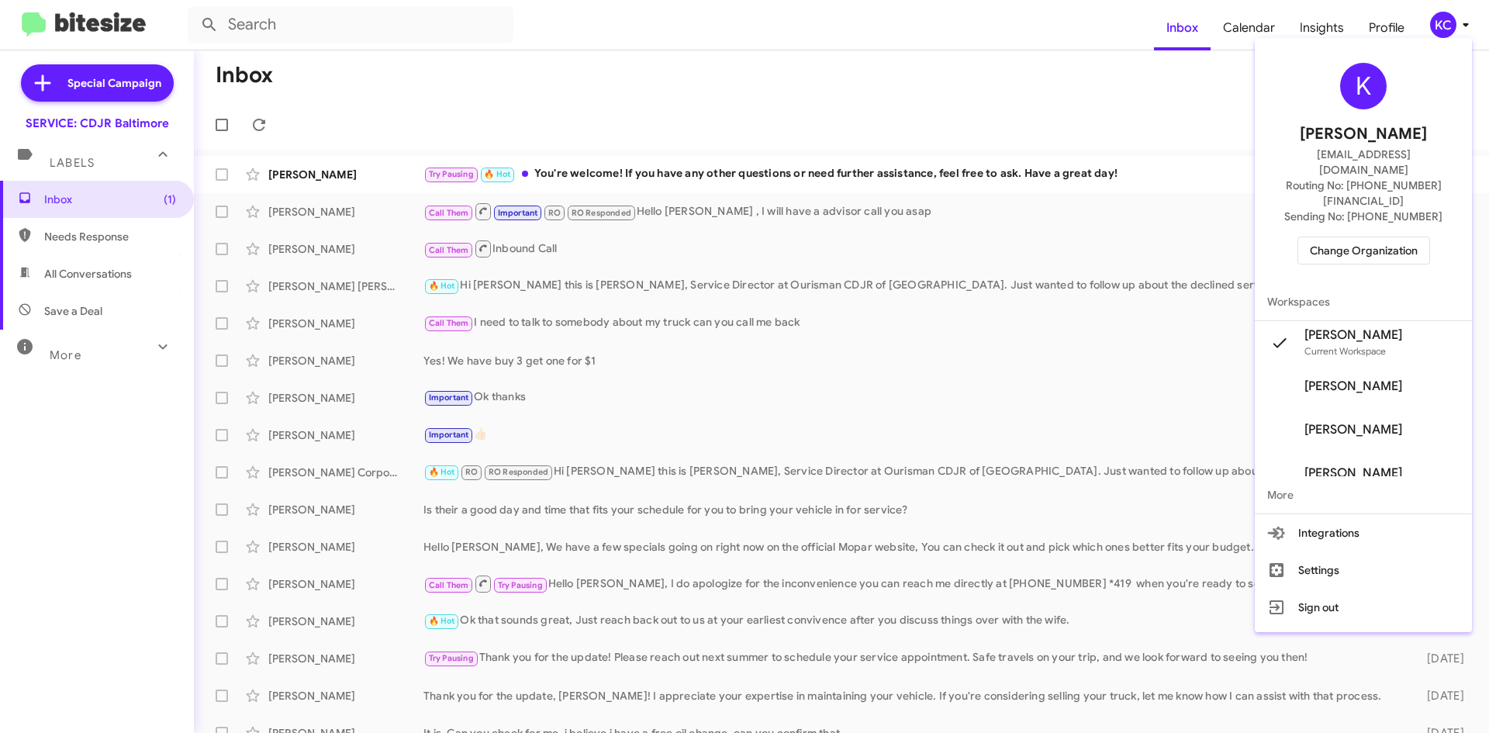
click at [1117, 156] on div at bounding box center [744, 366] width 1489 height 733
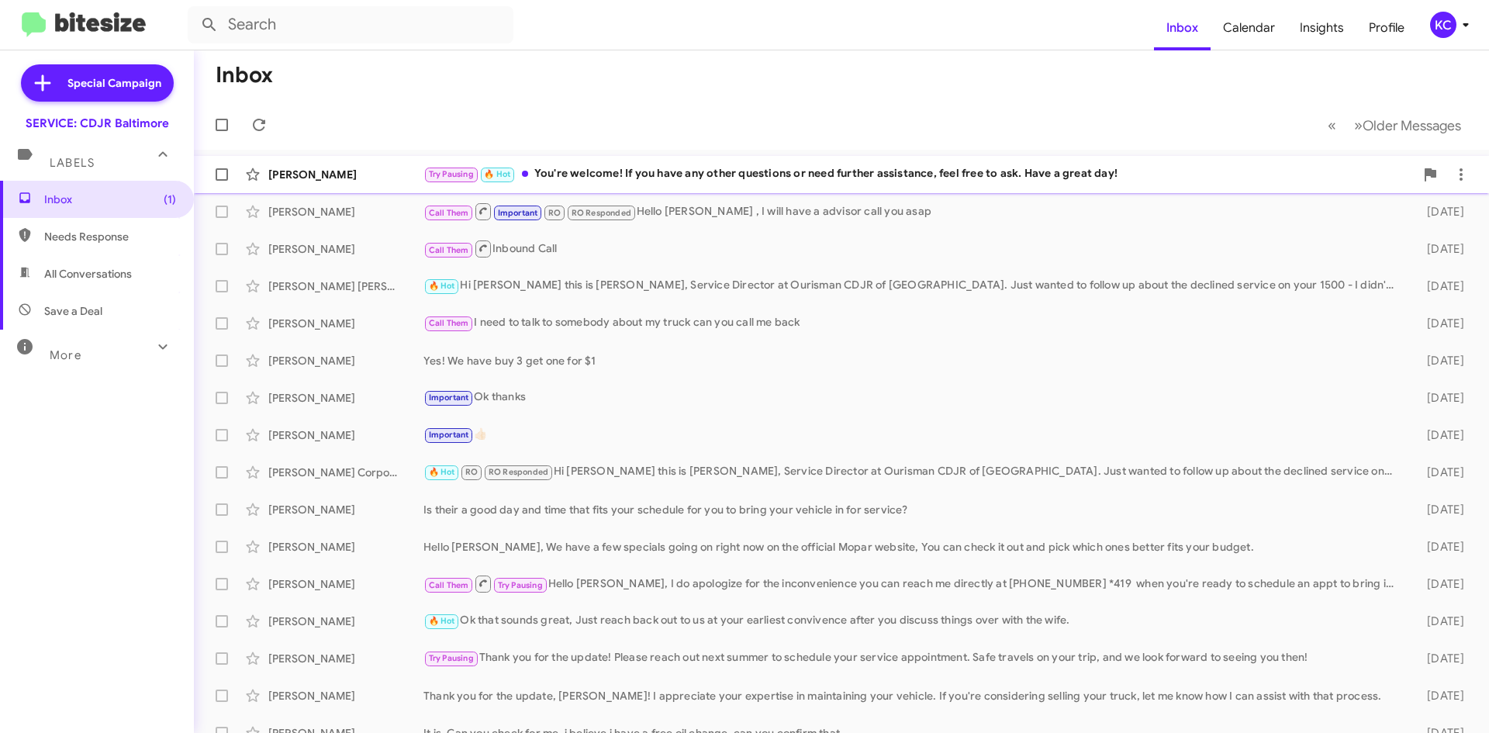
click at [1121, 170] on div "Try Pausing 🔥 Hot You're welcome! If you have any other questions or need furth…" at bounding box center [918, 174] width 991 height 18
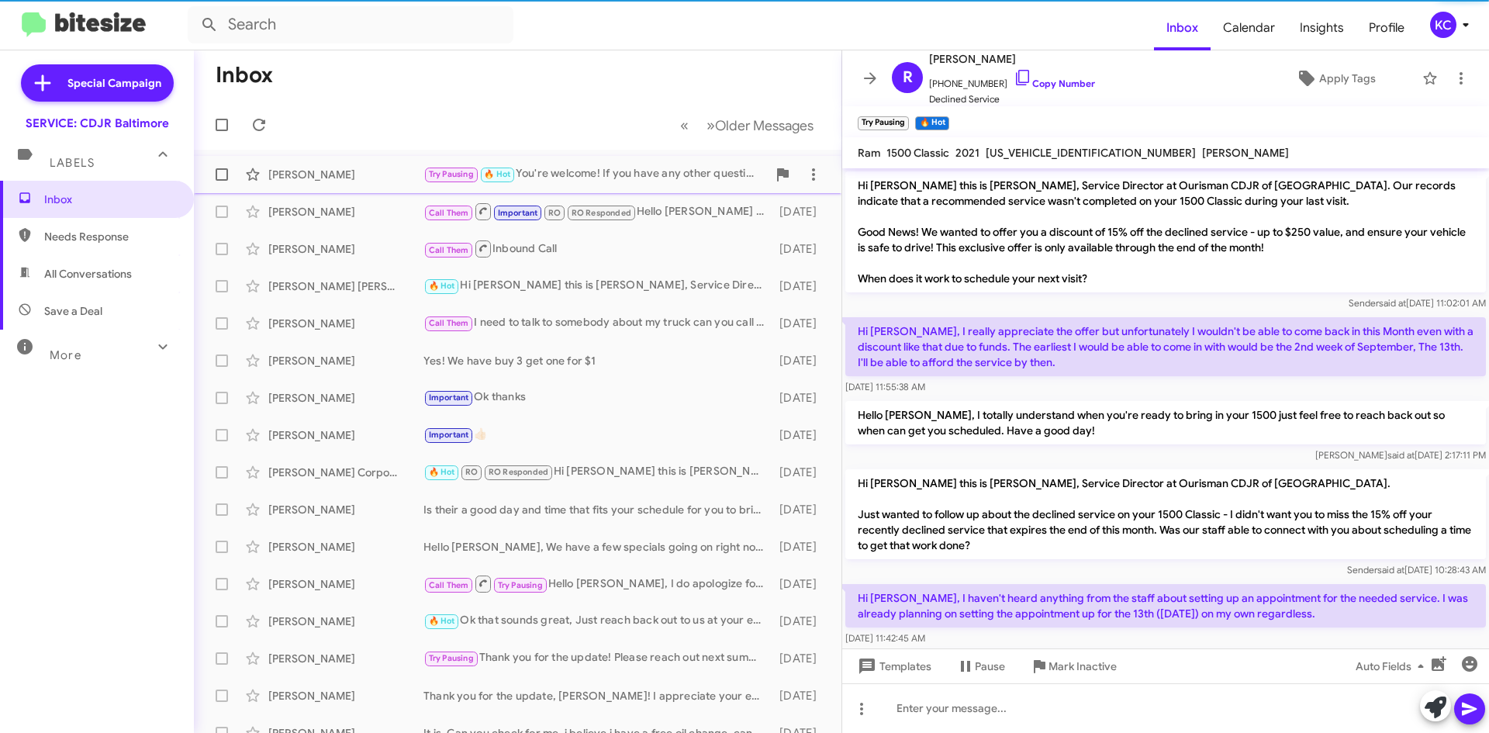
scroll to position [288, 0]
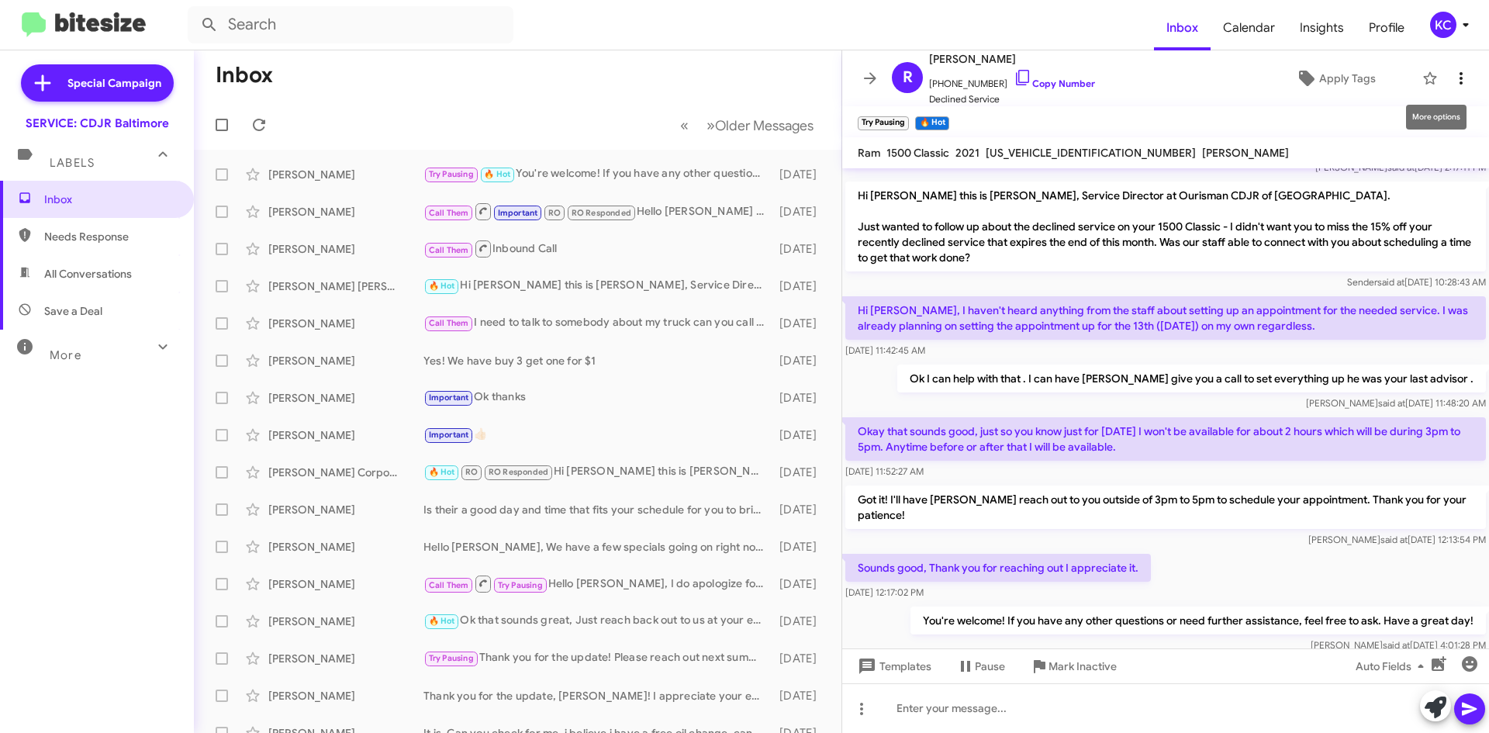
click at [1448, 64] on button at bounding box center [1460, 78] width 31 height 31
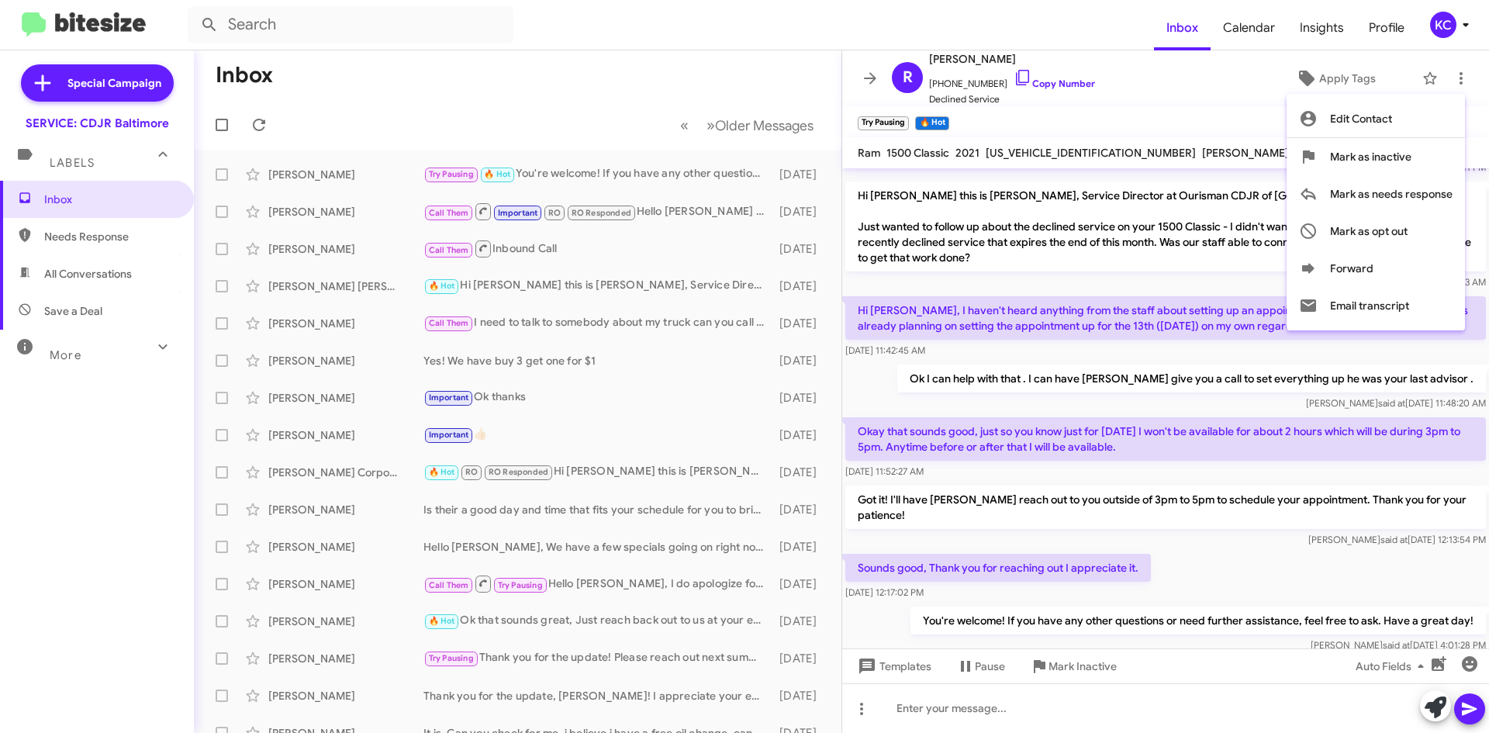
click at [751, 60] on div at bounding box center [744, 366] width 1489 height 733
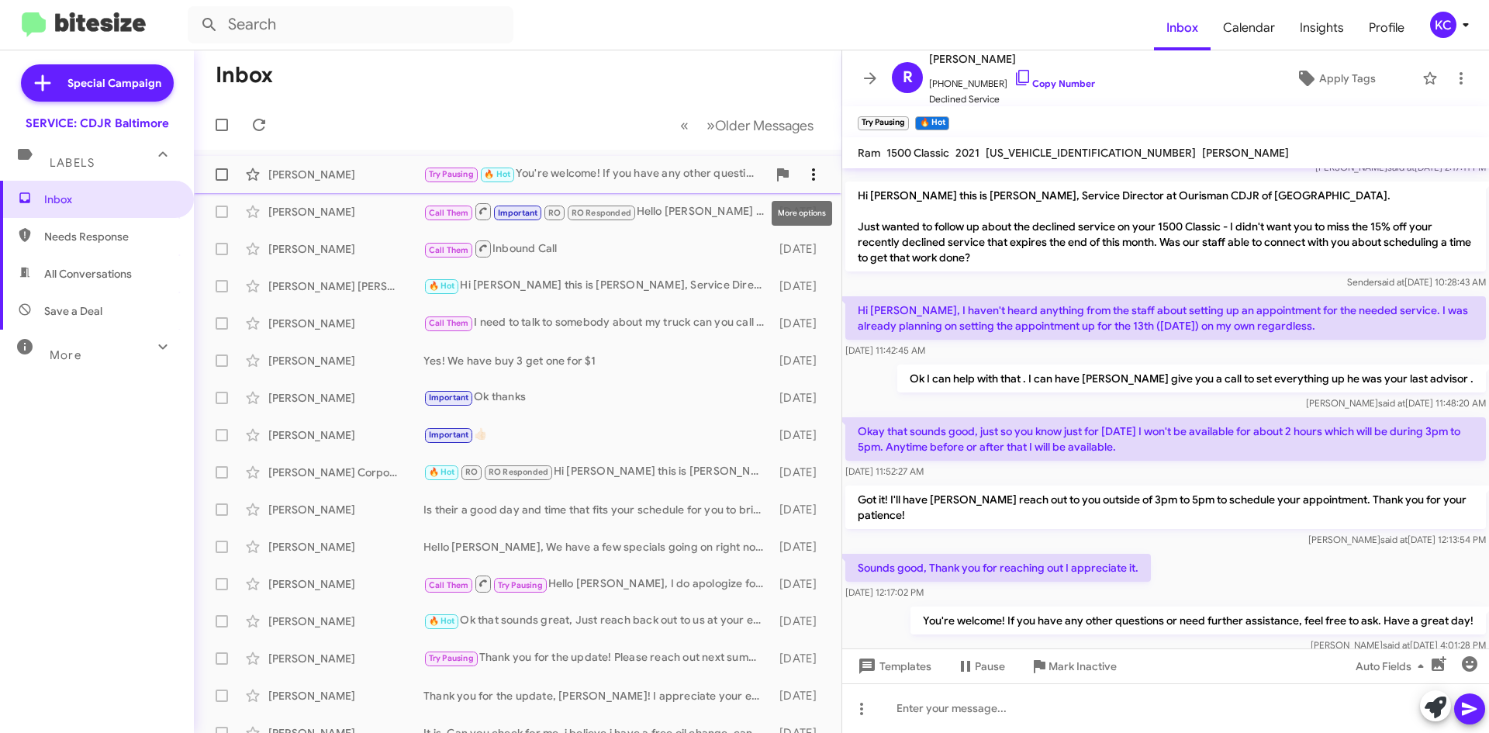
click at [804, 167] on icon at bounding box center [813, 174] width 19 height 19
click at [778, 73] on div at bounding box center [744, 366] width 1489 height 733
click at [865, 78] on icon at bounding box center [870, 78] width 12 height 12
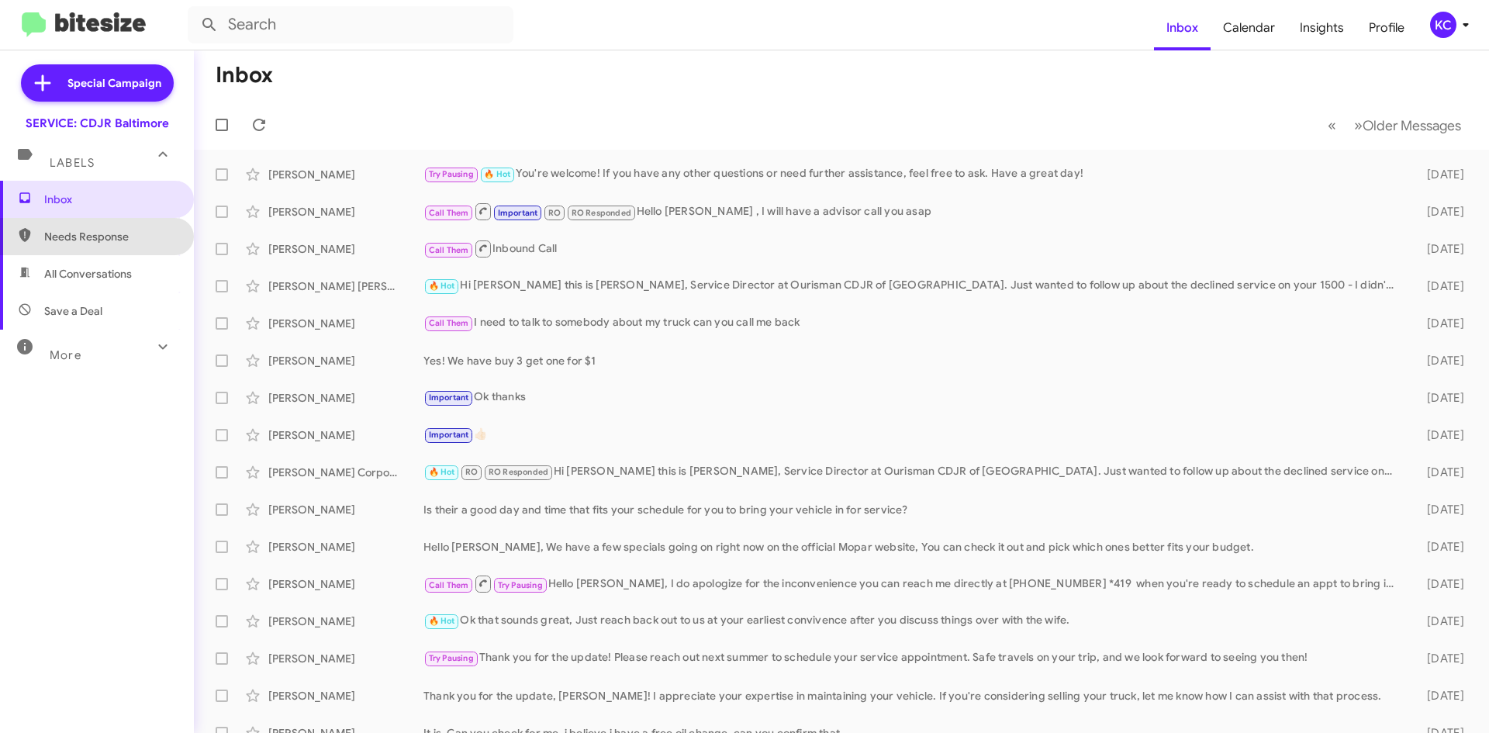
click at [103, 243] on span "Needs Response" at bounding box center [110, 237] width 132 height 16
type input "in:needs-response"
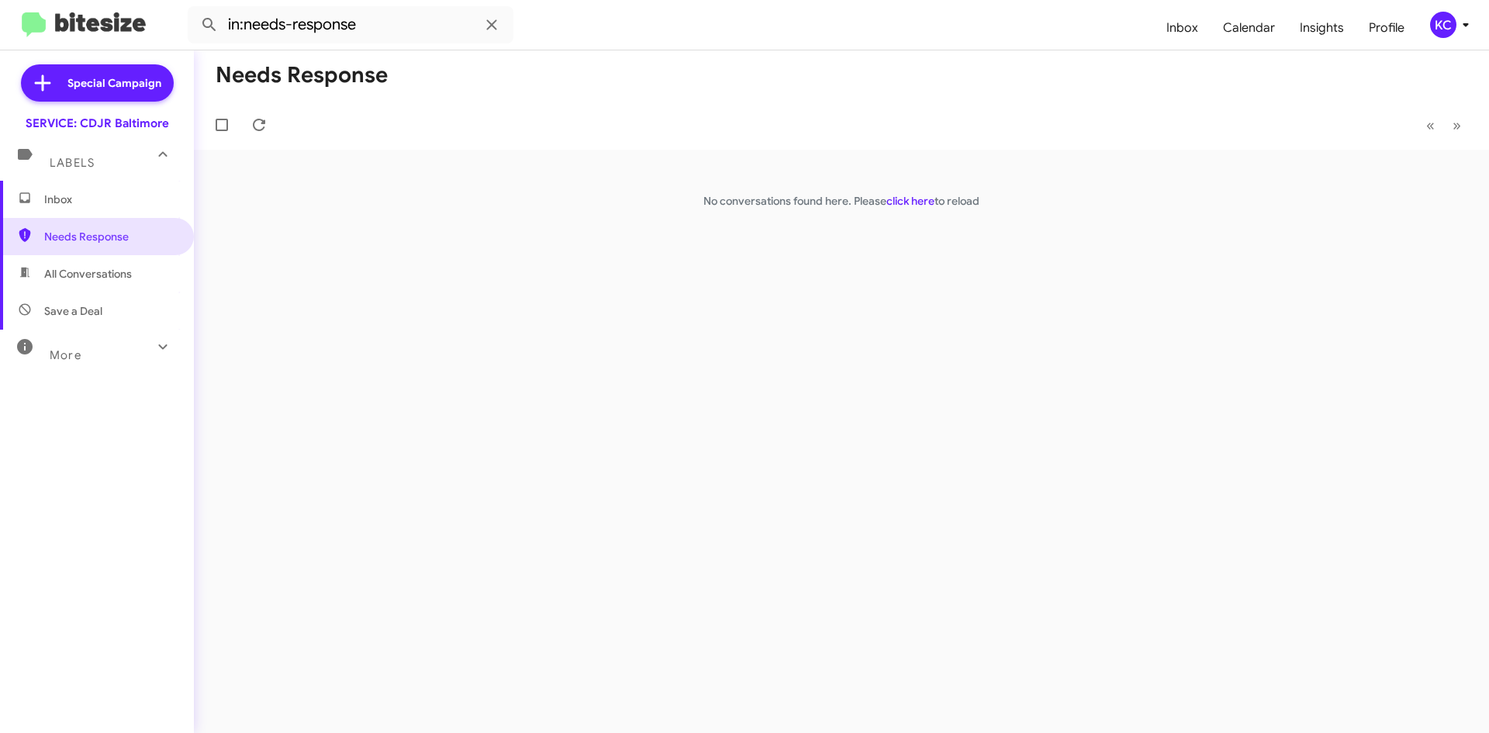
click at [115, 202] on span "Inbox" at bounding box center [110, 200] width 132 height 16
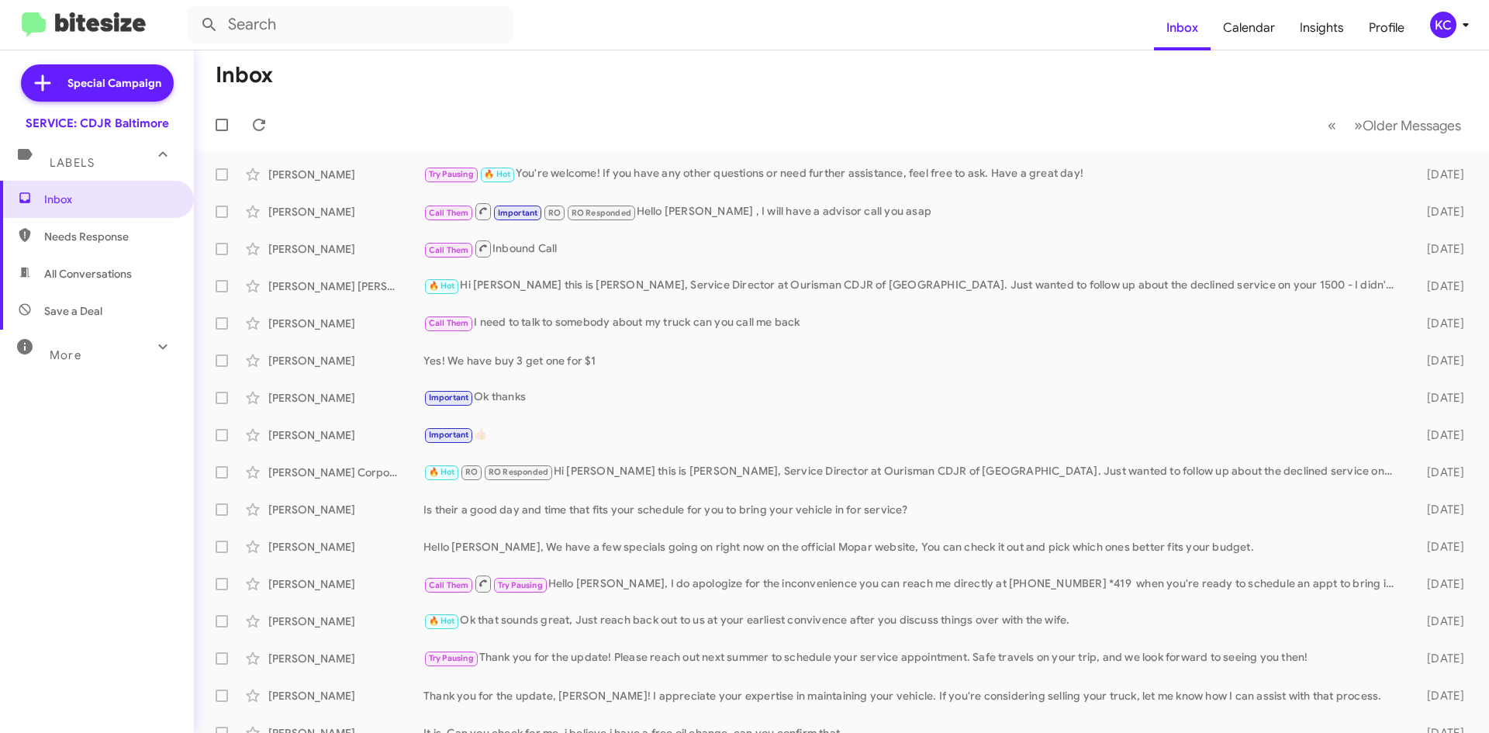
click at [1436, 24] on div "KC" at bounding box center [1443, 25] width 26 height 26
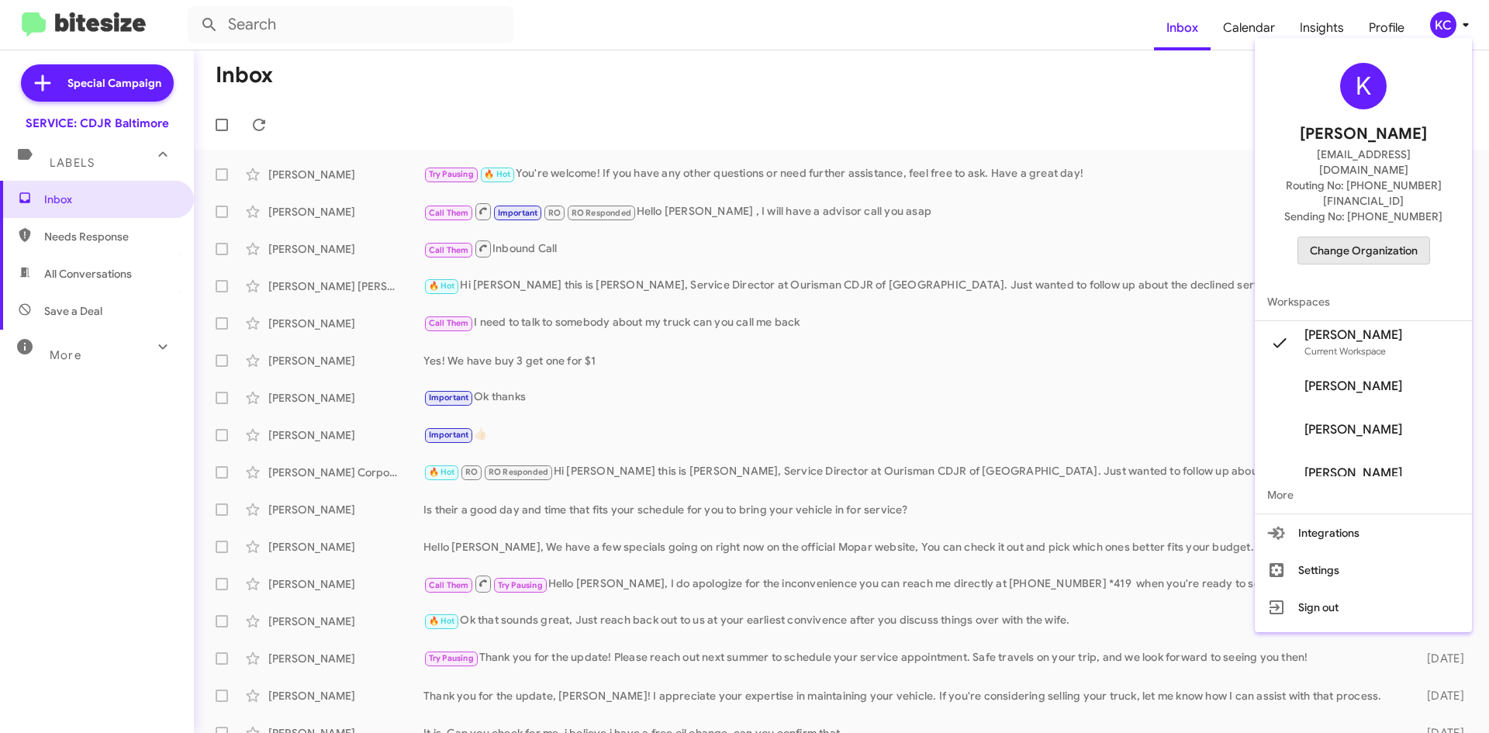
click at [1414, 237] on span "Change Organization" at bounding box center [1364, 250] width 108 height 26
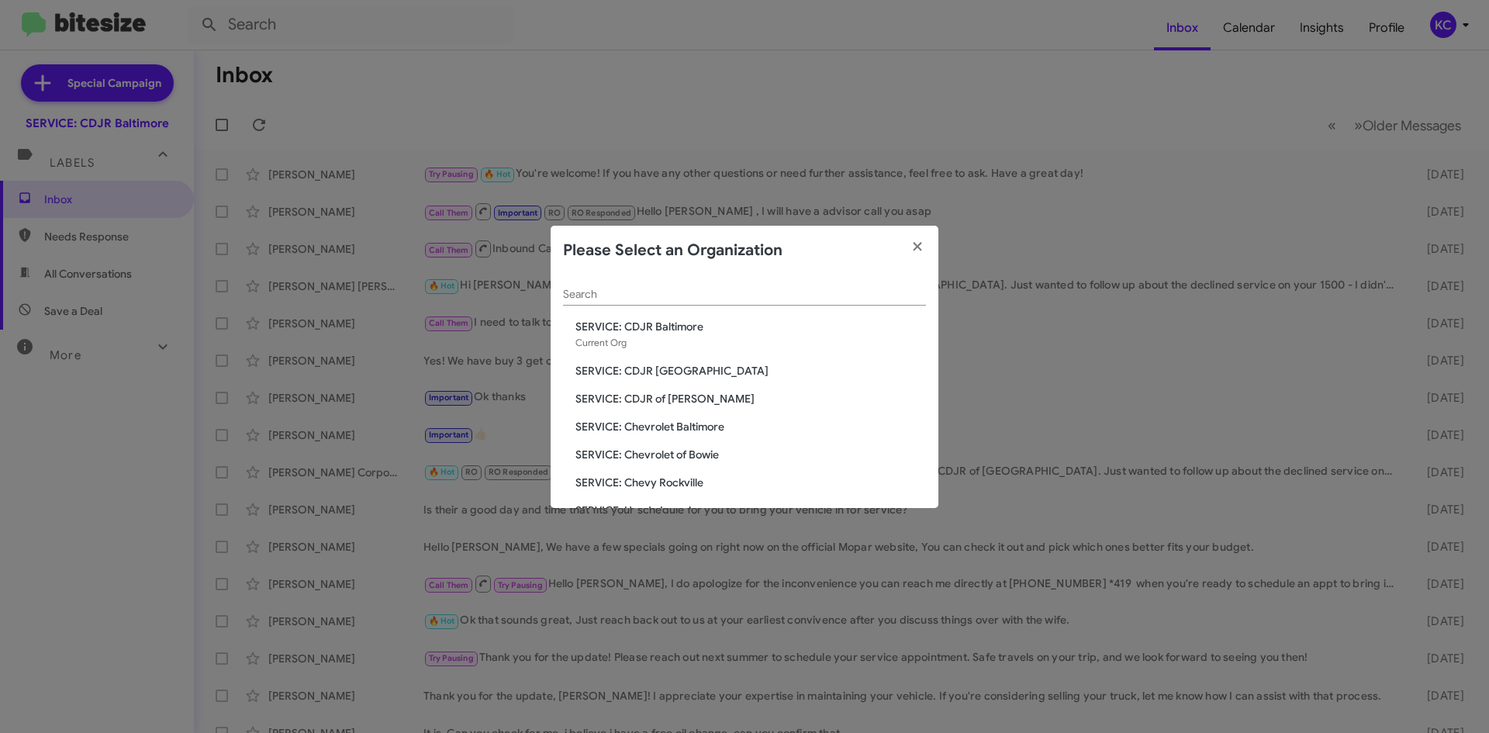
click at [678, 375] on span "SERVICE: CDJR [GEOGRAPHIC_DATA]" at bounding box center [750, 371] width 350 height 16
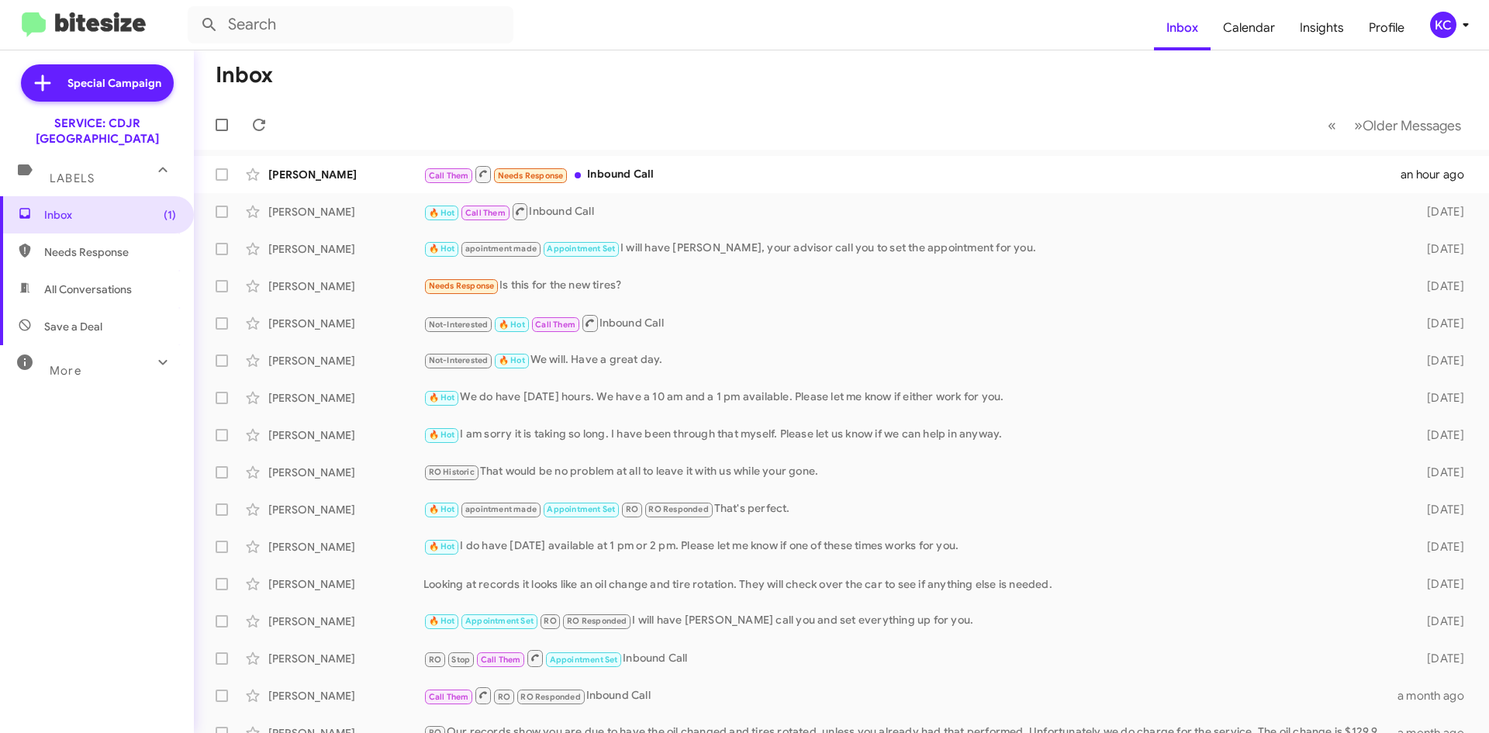
click at [1446, 19] on div "KC" at bounding box center [1443, 25] width 26 height 26
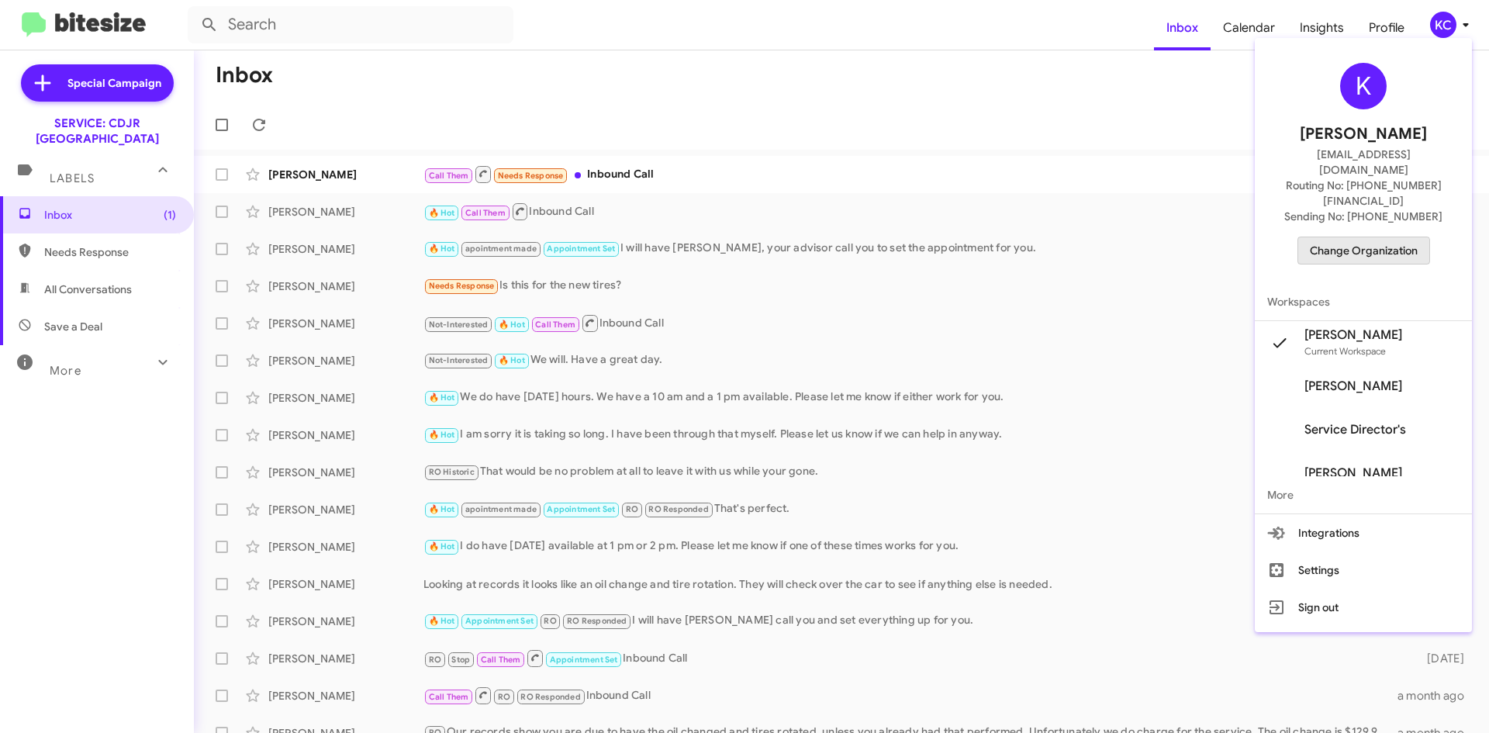
click at [1377, 237] on span "Change Organization" at bounding box center [1364, 250] width 108 height 26
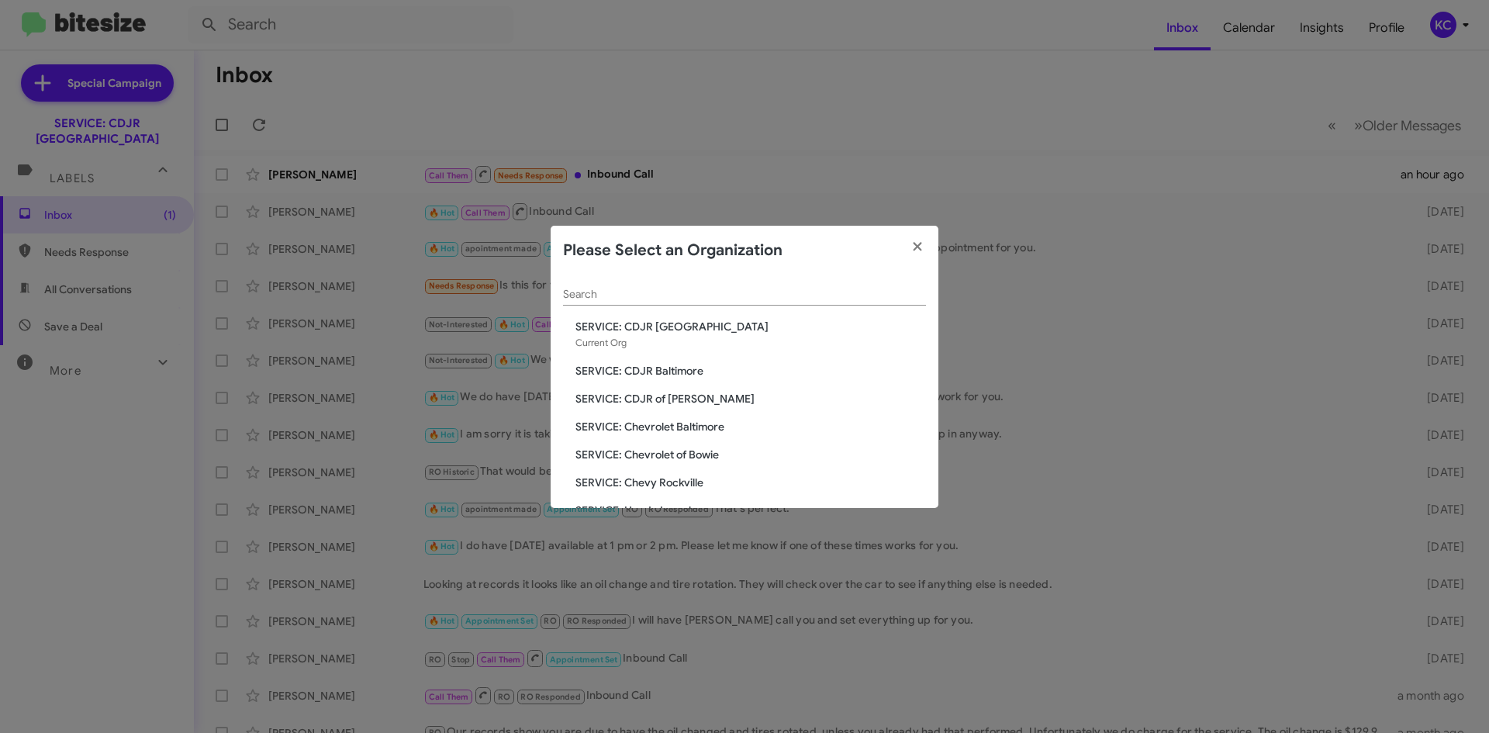
click at [686, 397] on span "SERVICE: CDJR of [PERSON_NAME]" at bounding box center [750, 399] width 350 height 16
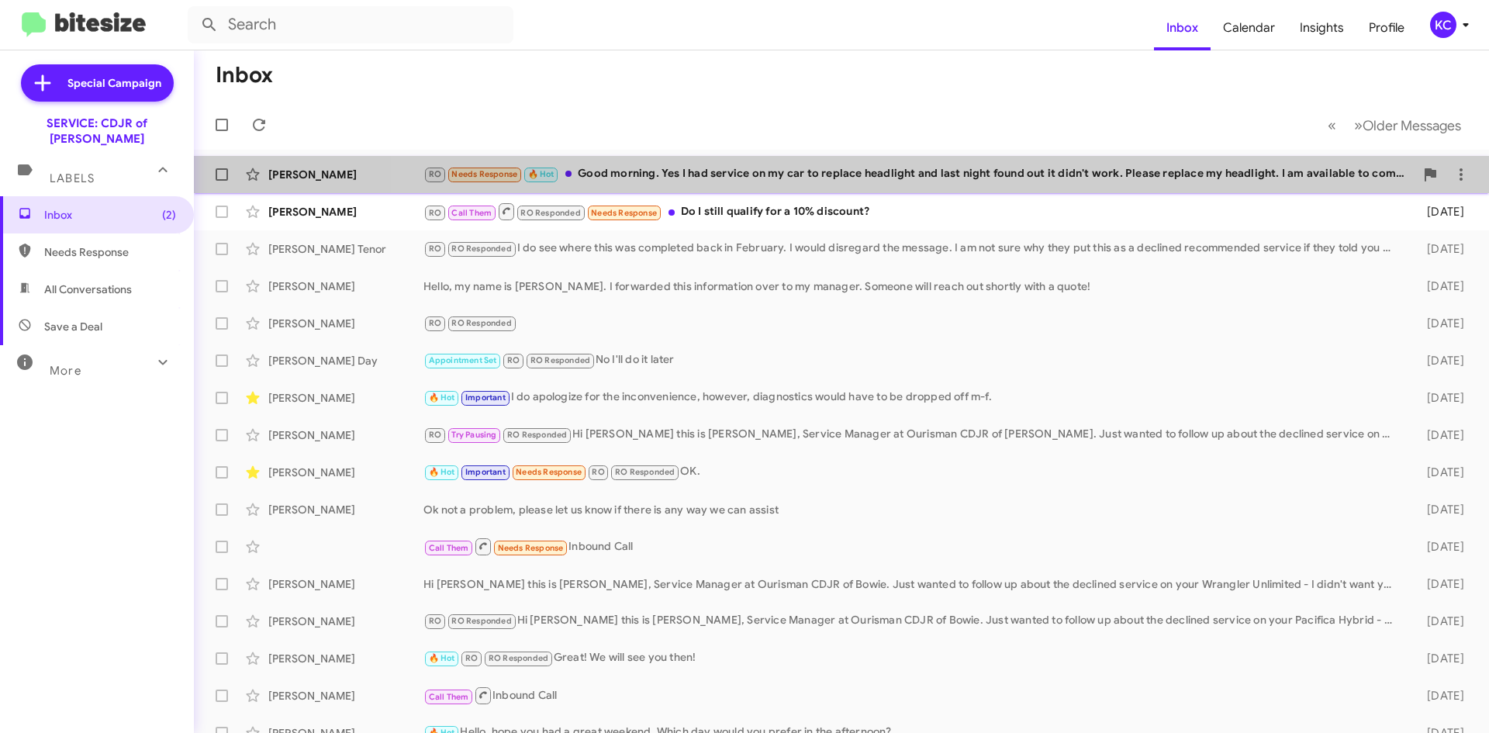
click at [916, 164] on div "[PERSON_NAME] RO Needs Response 🔥 Hot Good morning. Yes I had service on my car…" at bounding box center [841, 174] width 1270 height 31
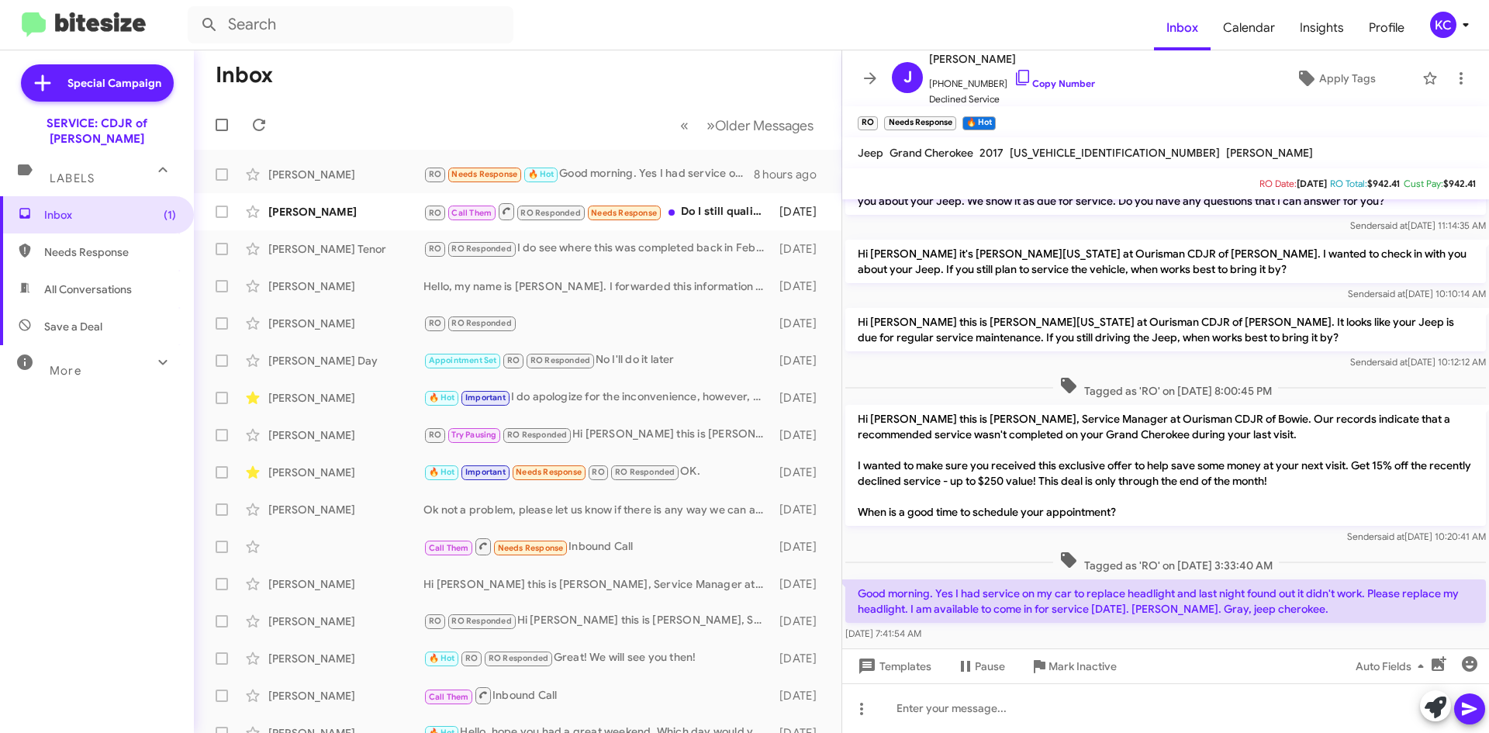
scroll to position [230, 0]
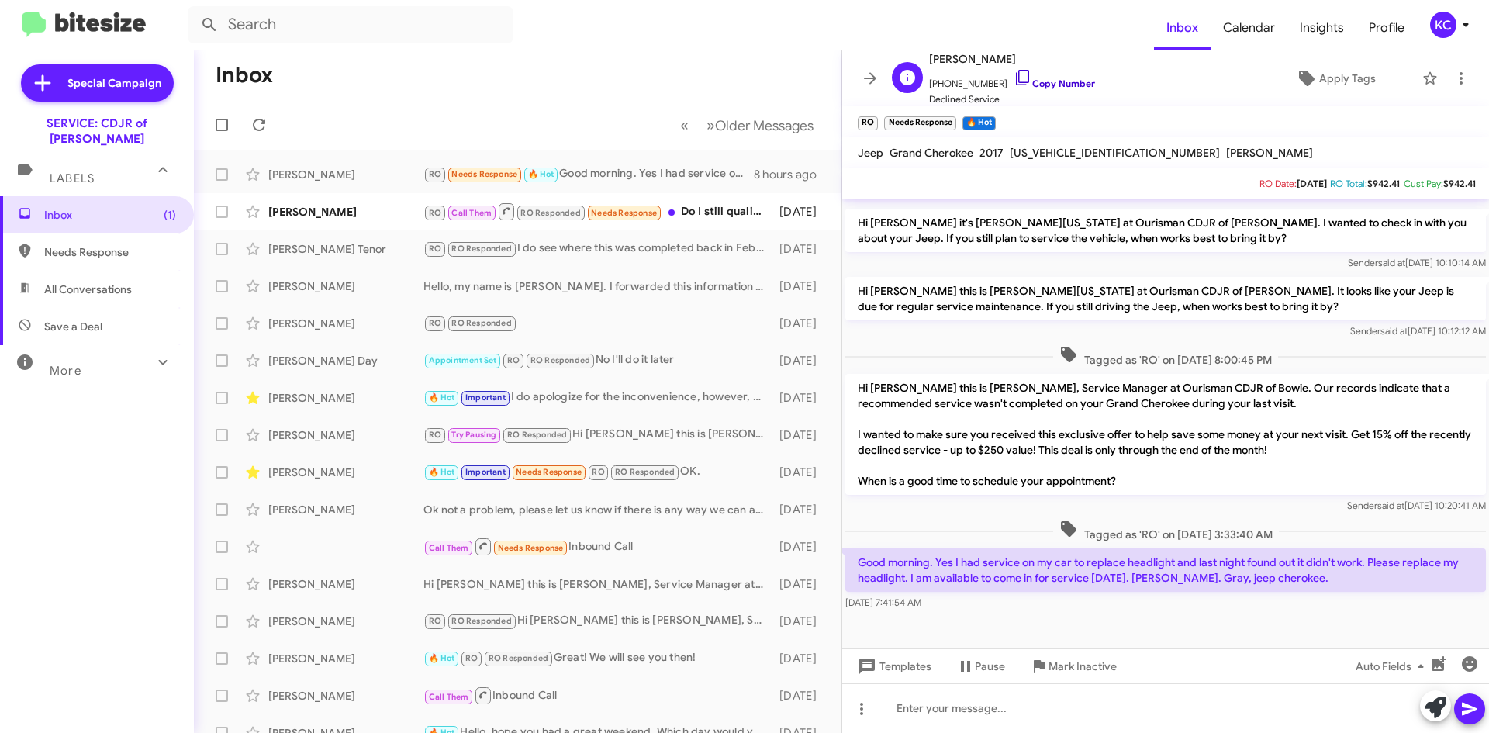
click at [1013, 77] on icon at bounding box center [1022, 77] width 19 height 19
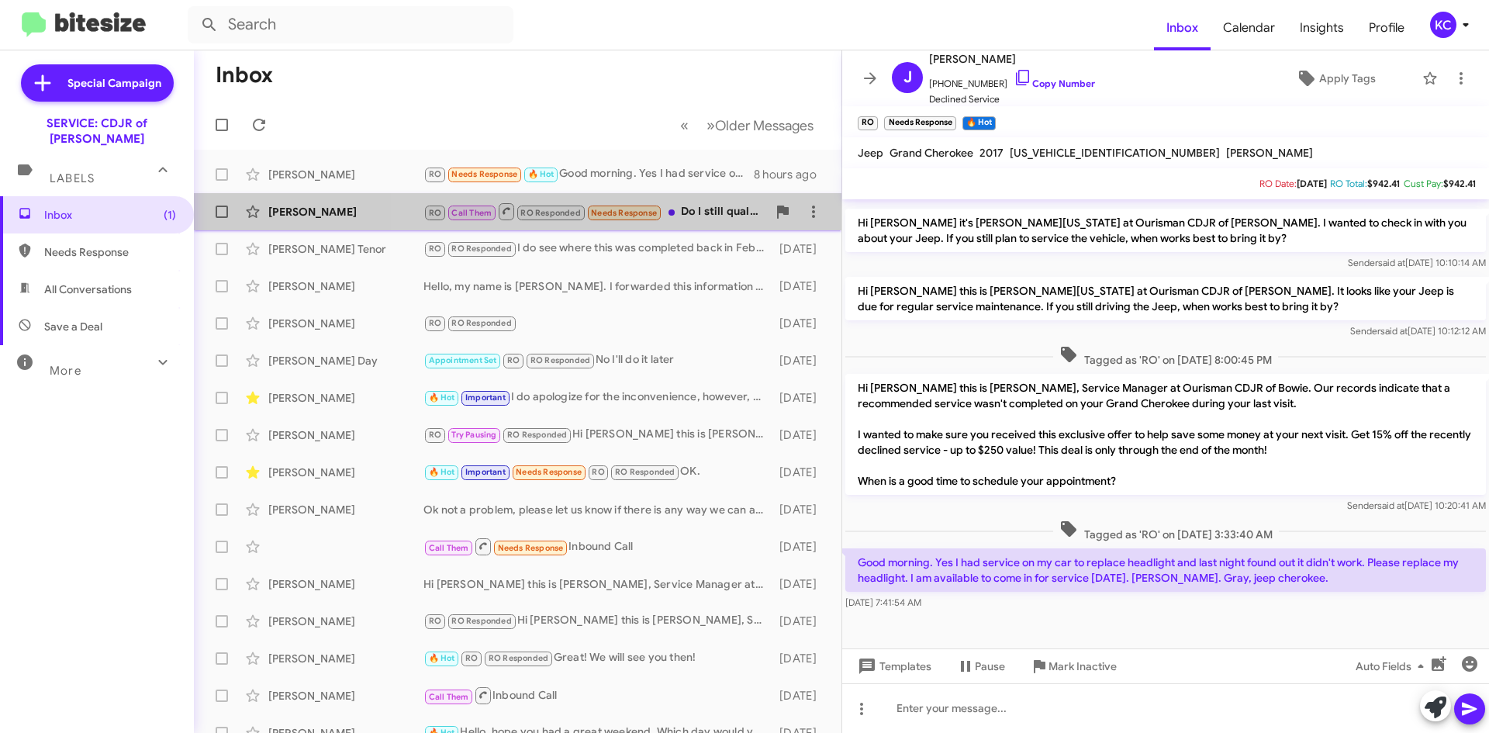
click at [689, 213] on div "RO Call Them RO Responded Needs Response Do I still qualify for a 10% discount?" at bounding box center [594, 211] width 343 height 19
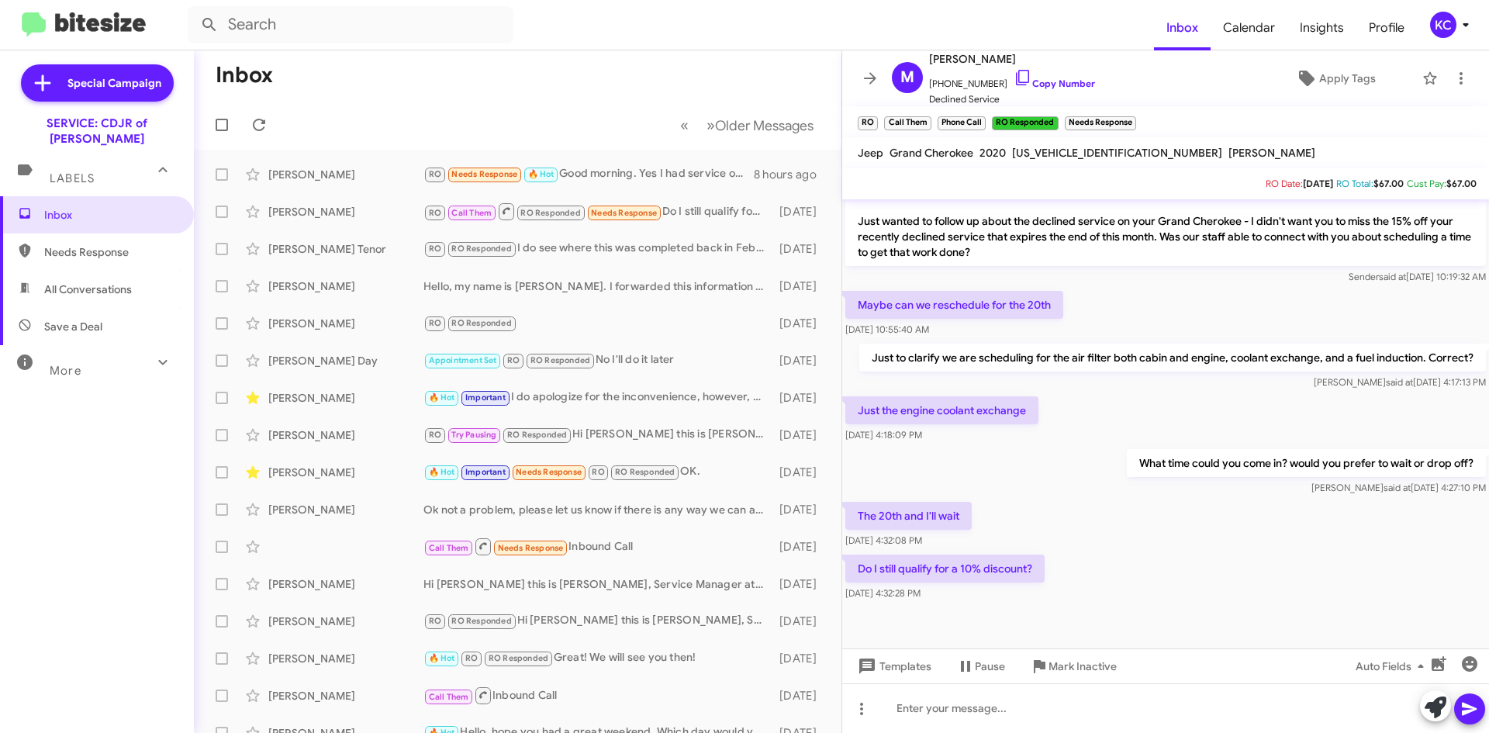
scroll to position [406, 0]
click at [1013, 74] on icon at bounding box center [1022, 77] width 19 height 19
click at [1443, 25] on div "KC" at bounding box center [1443, 25] width 26 height 26
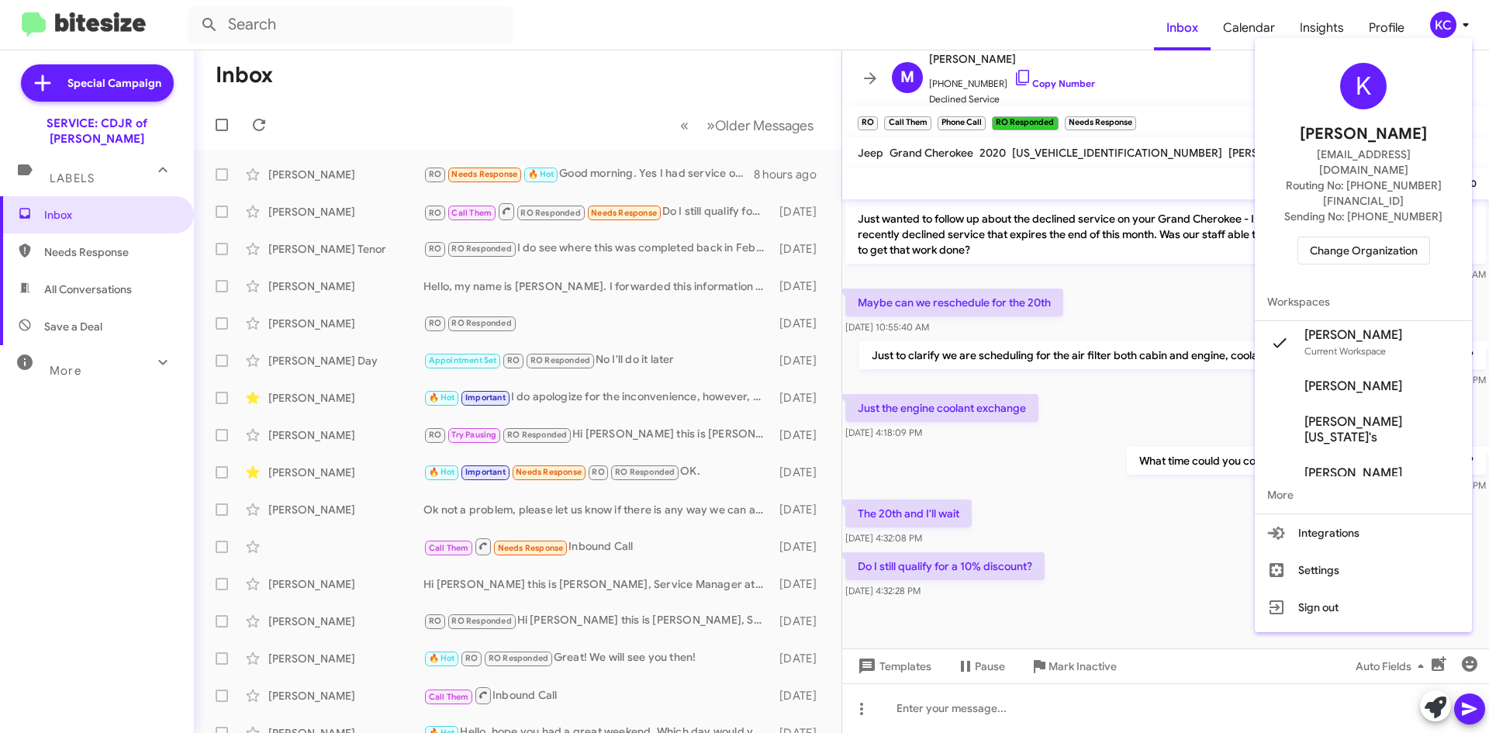
click at [1394, 237] on span "Change Organization" at bounding box center [1364, 250] width 108 height 26
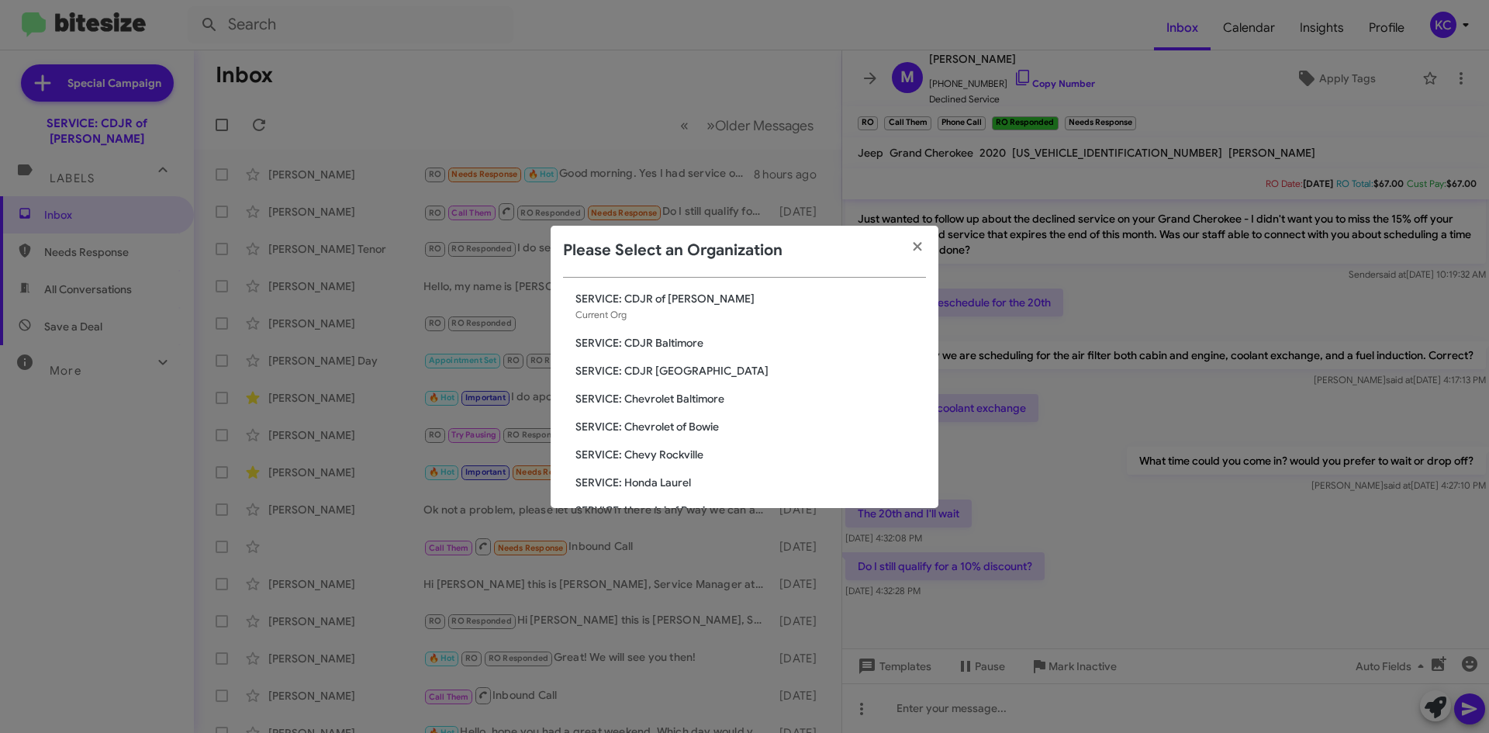
scroll to position [78, 0]
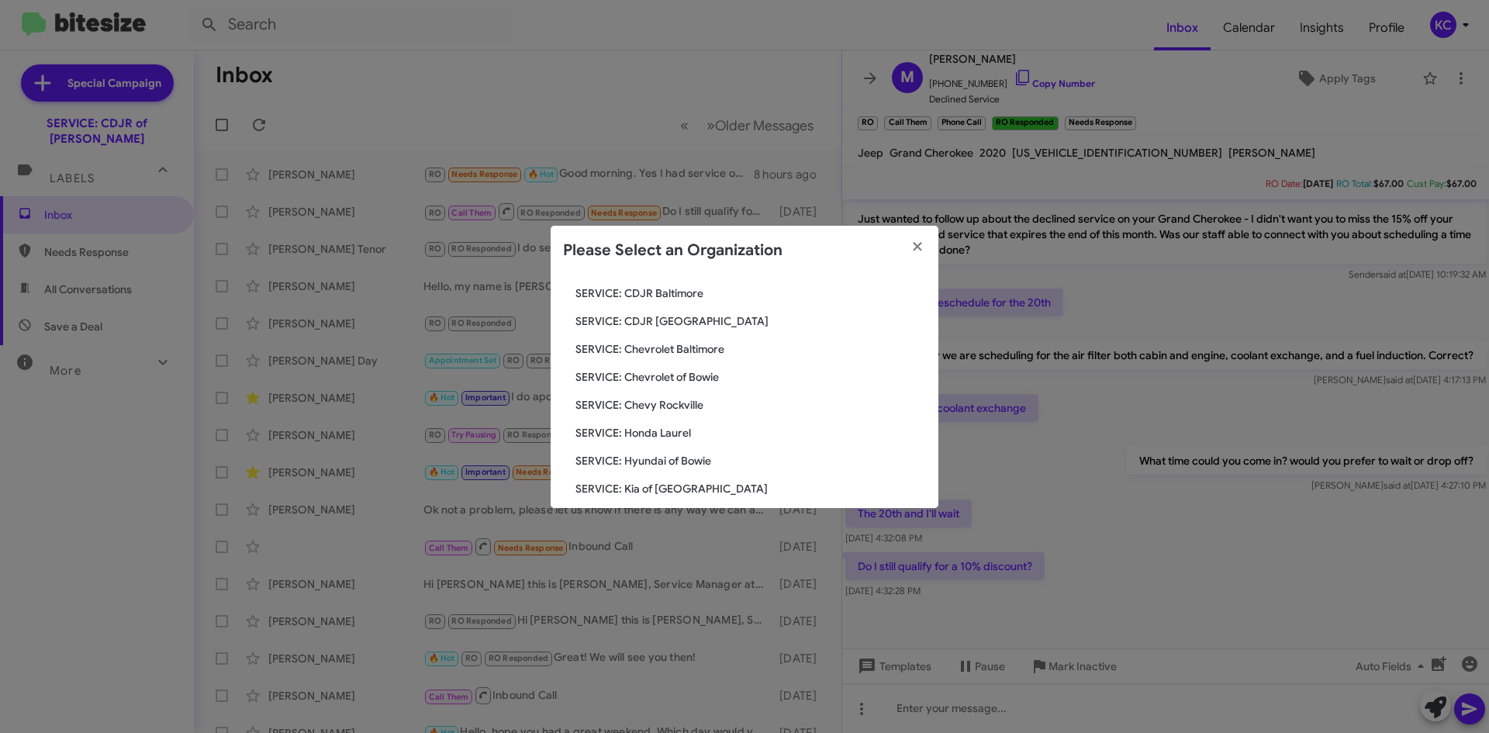
click at [719, 347] on span "SERVICE: Chevrolet Baltimore" at bounding box center [750, 349] width 350 height 16
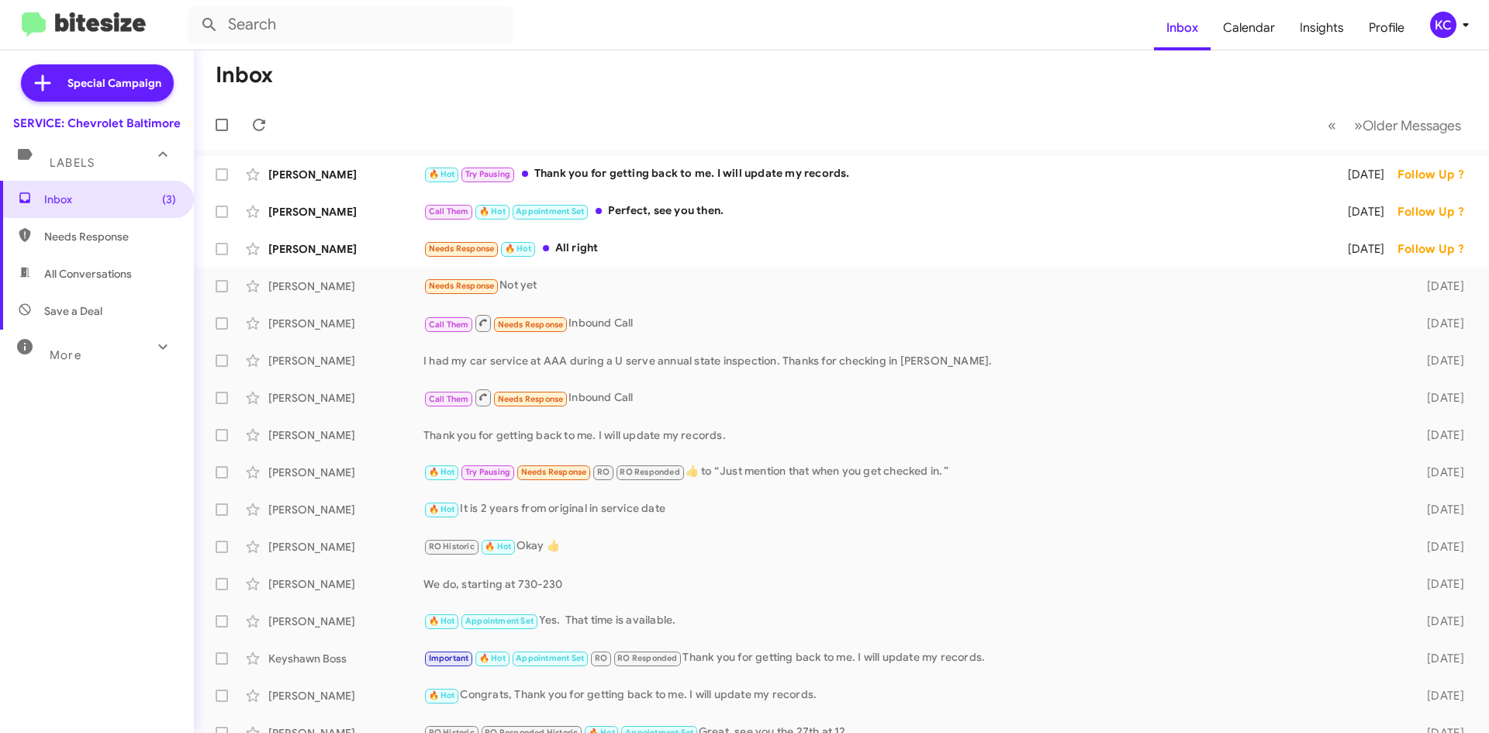
click at [1441, 25] on div "KC" at bounding box center [1443, 25] width 26 height 26
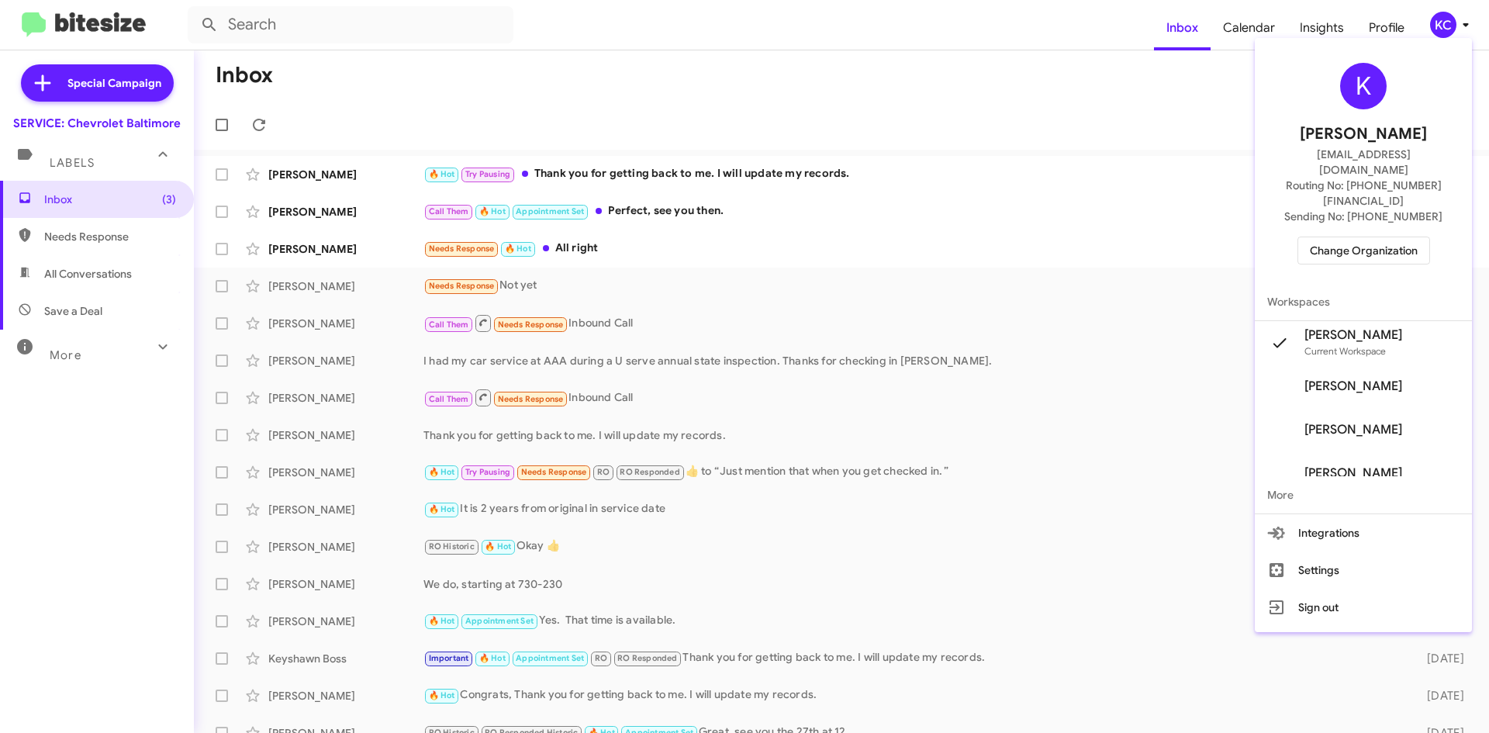
click at [1372, 237] on span "Change Organization" at bounding box center [1364, 250] width 108 height 26
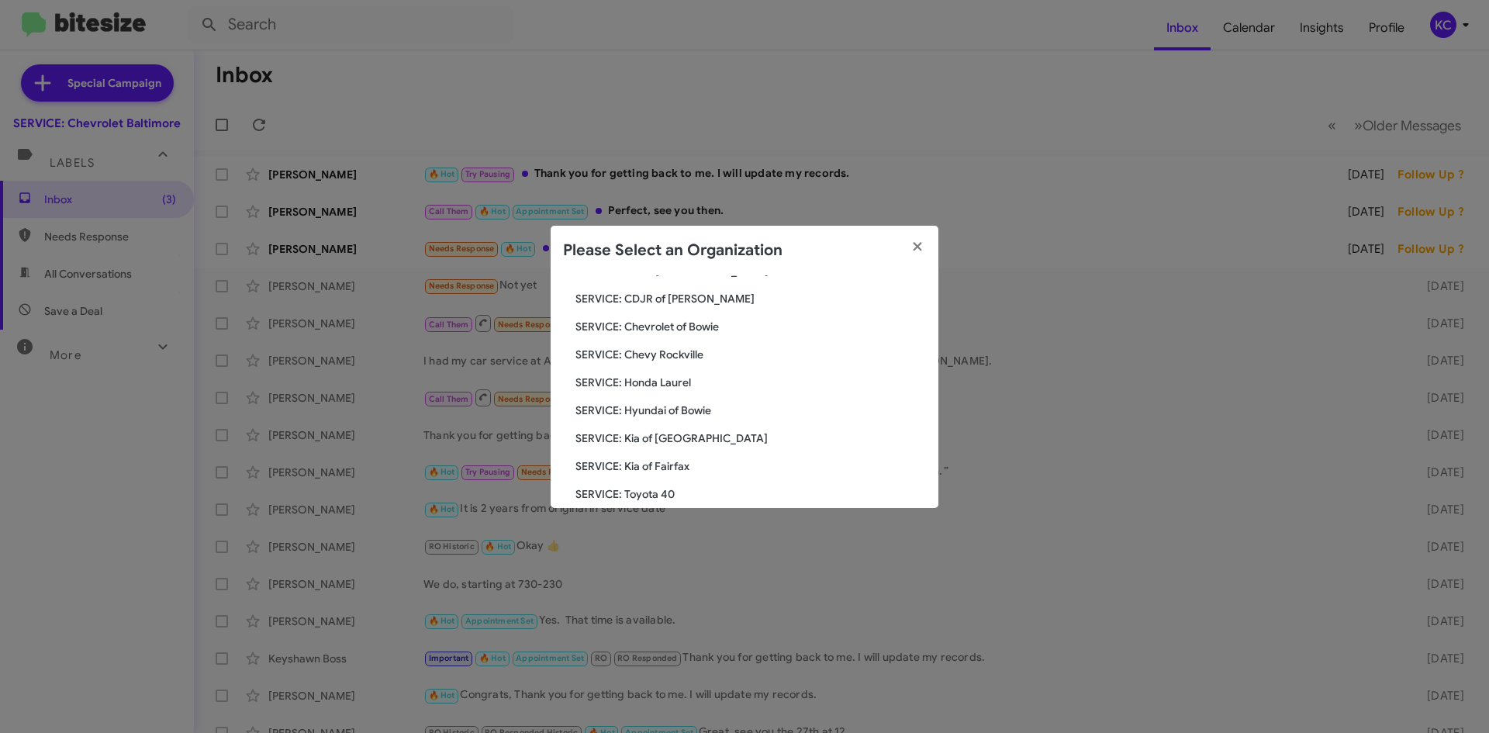
scroll to position [155, 0]
click at [685, 380] on span "SERVICE: Hyundai of Bowie" at bounding box center [750, 383] width 350 height 16
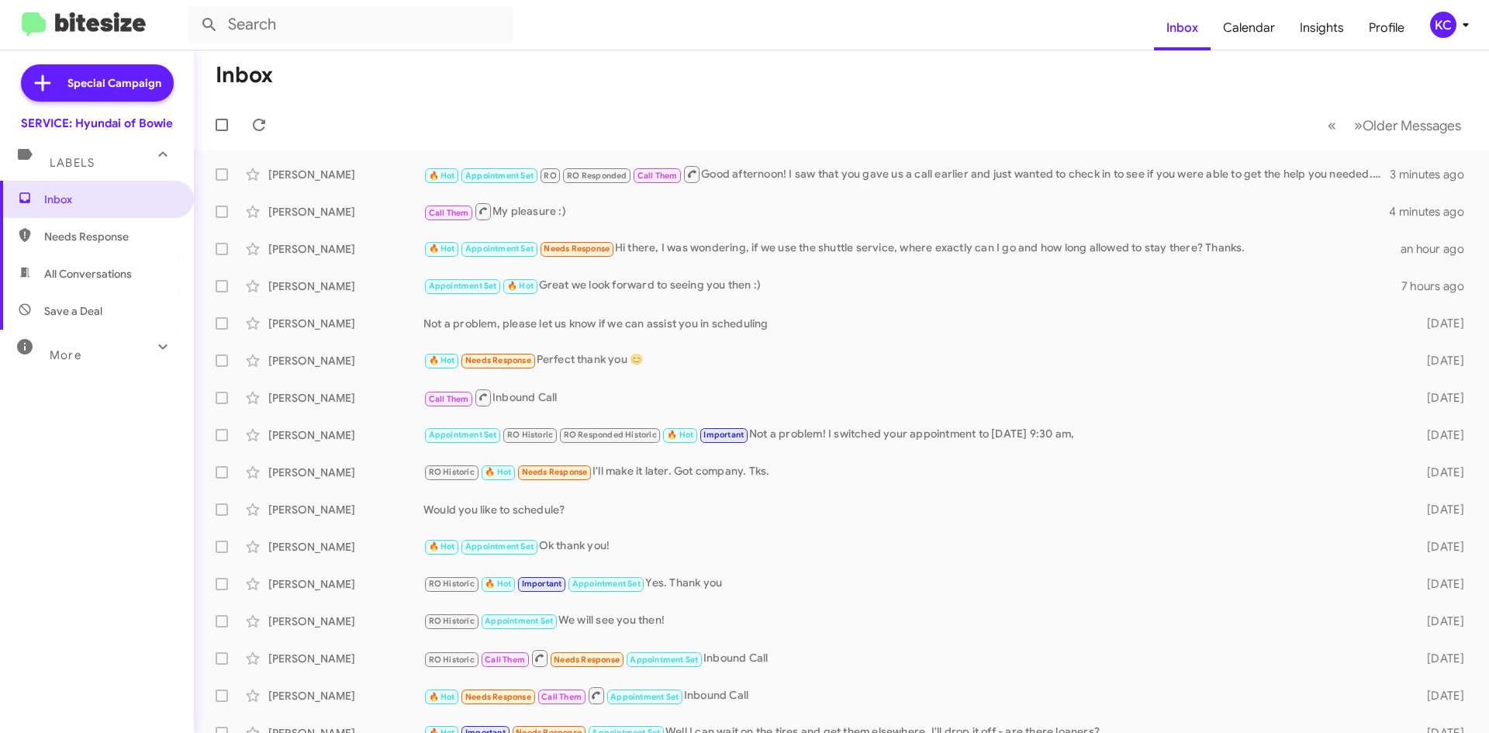
click at [1441, 27] on div "KC" at bounding box center [1443, 25] width 26 height 26
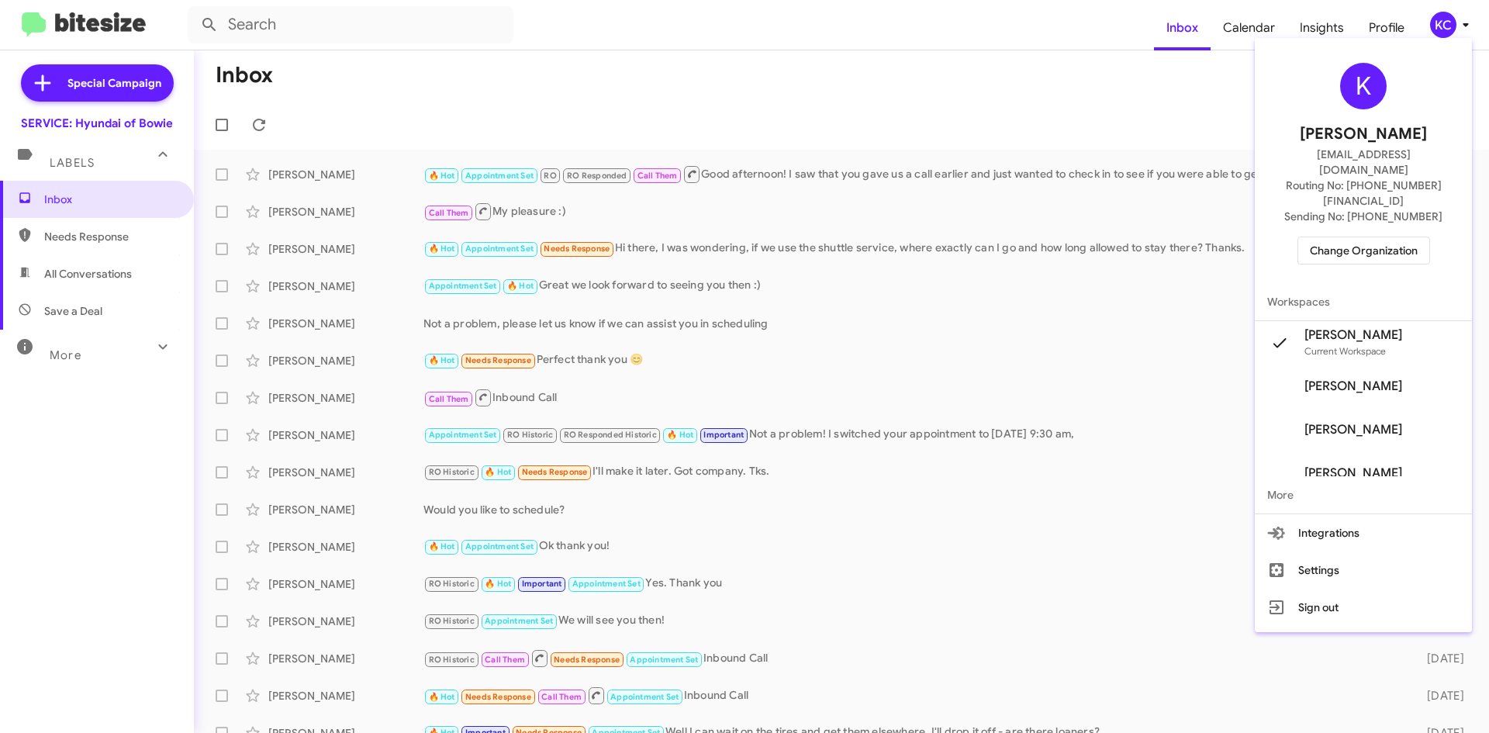
click at [1369, 237] on span "Change Organization" at bounding box center [1364, 250] width 108 height 26
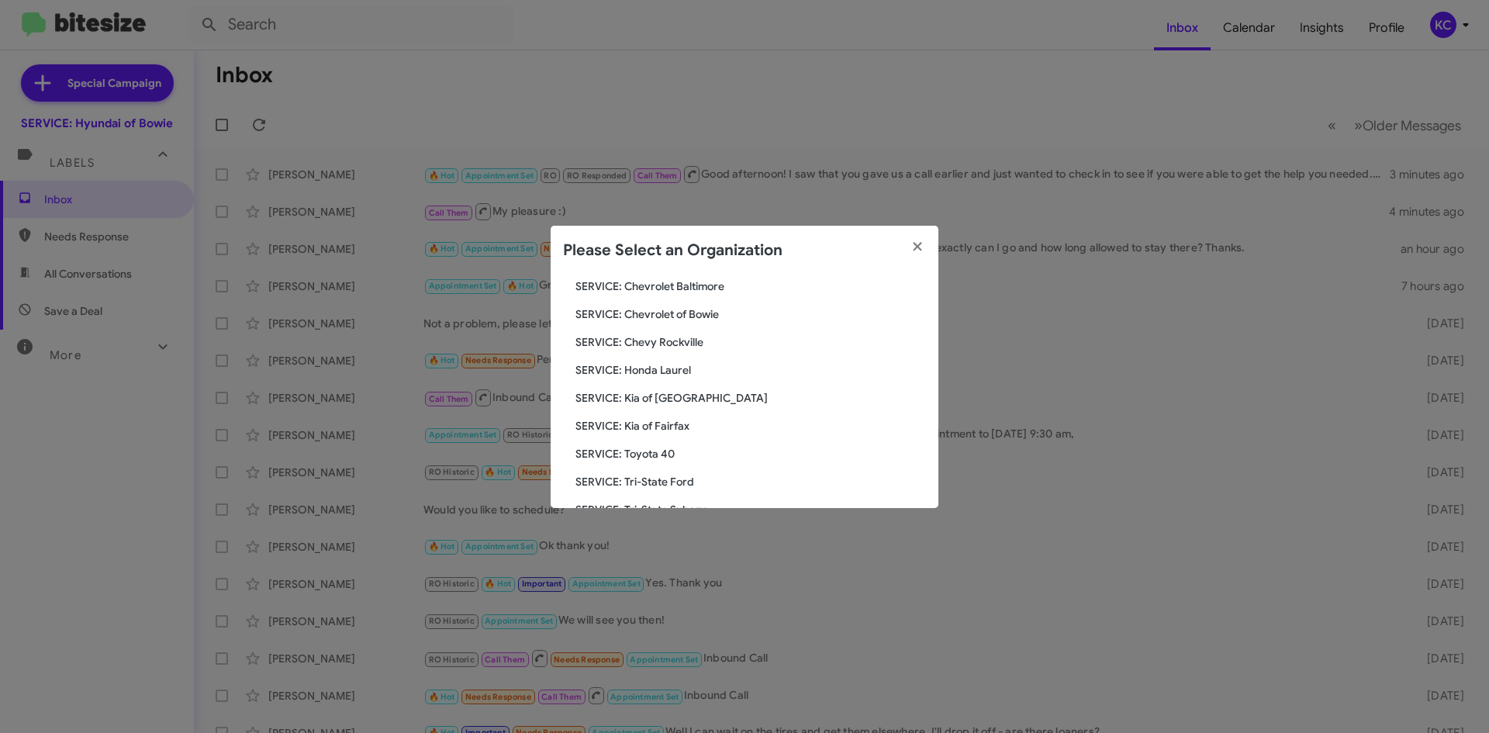
scroll to position [233, 0]
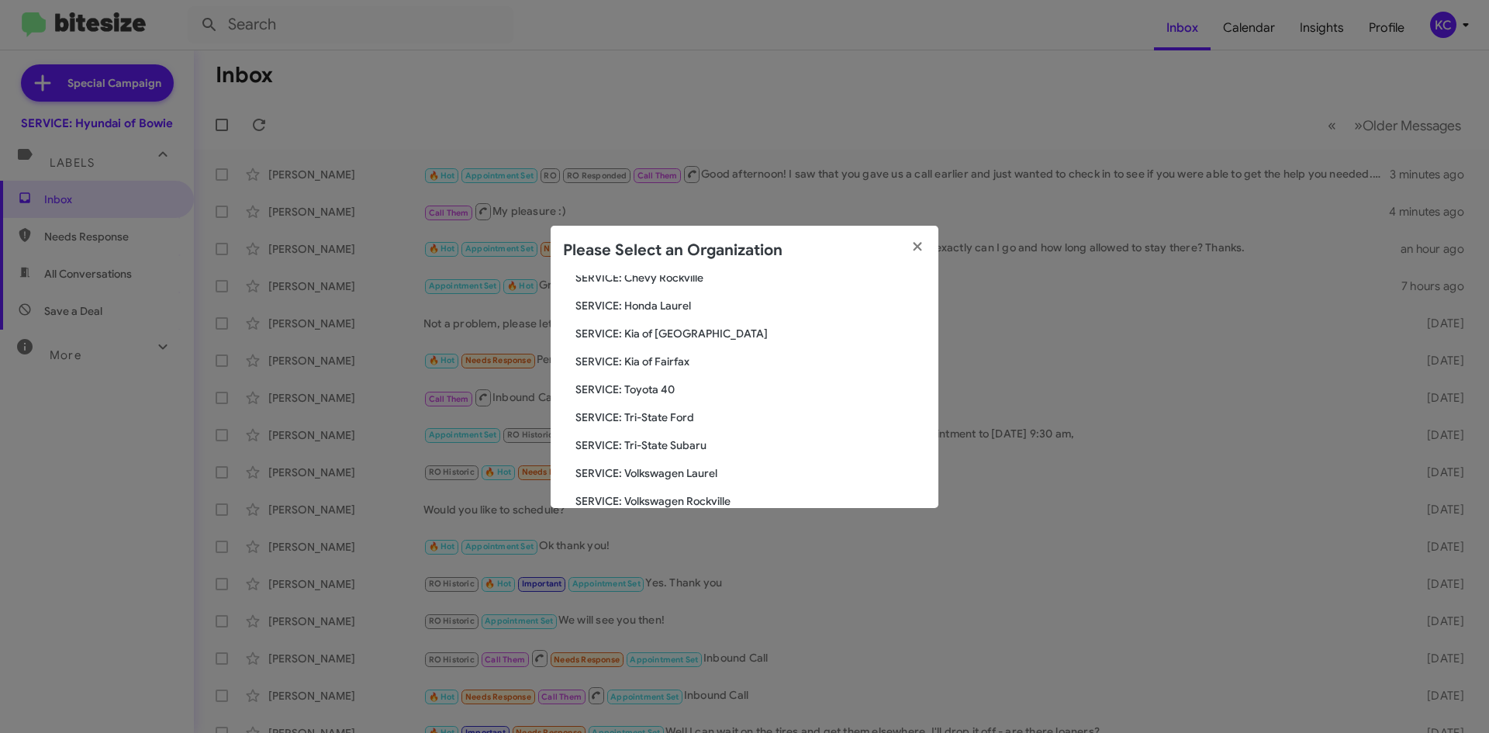
click at [637, 331] on span "SERVICE: Kia of [GEOGRAPHIC_DATA]" at bounding box center [750, 334] width 350 height 16
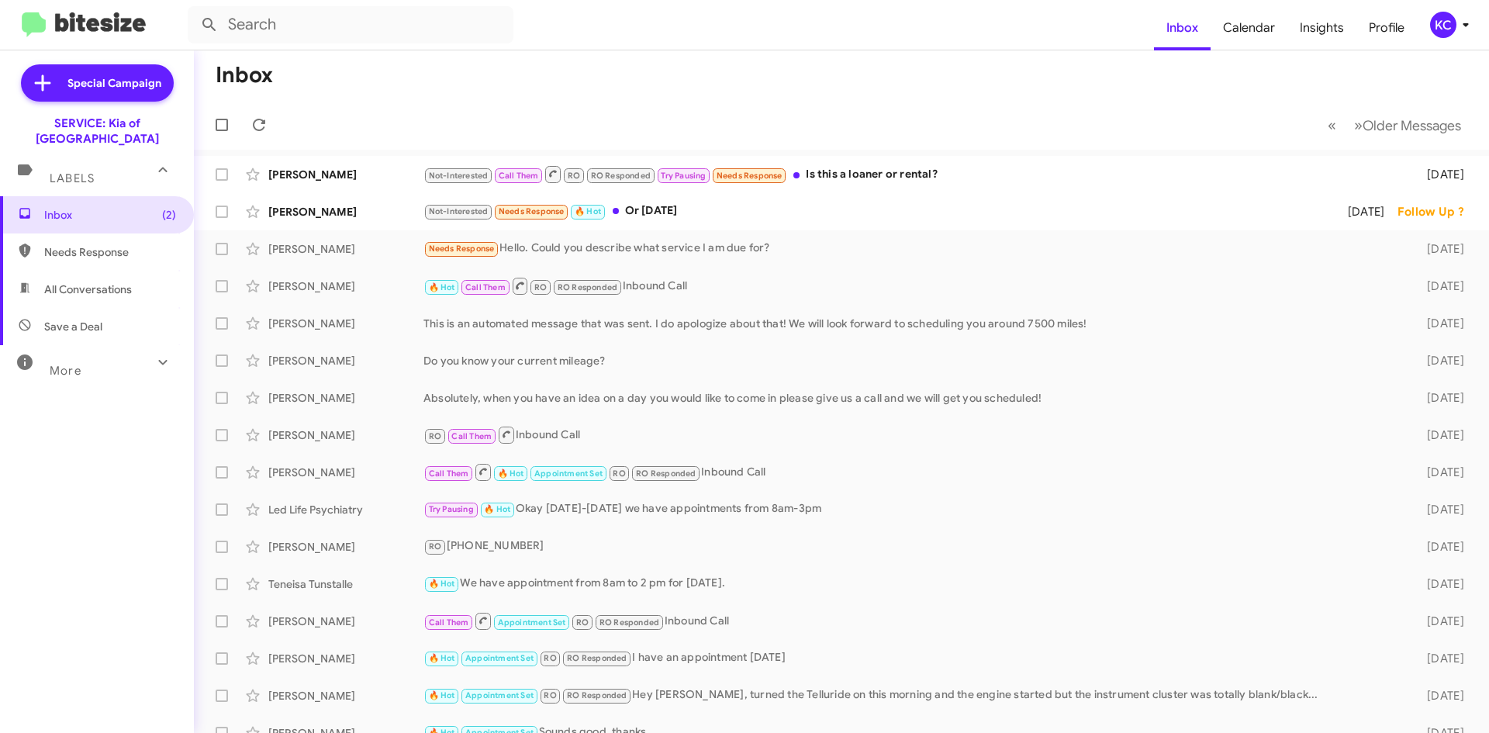
click at [1450, 22] on div "KC" at bounding box center [1443, 25] width 26 height 26
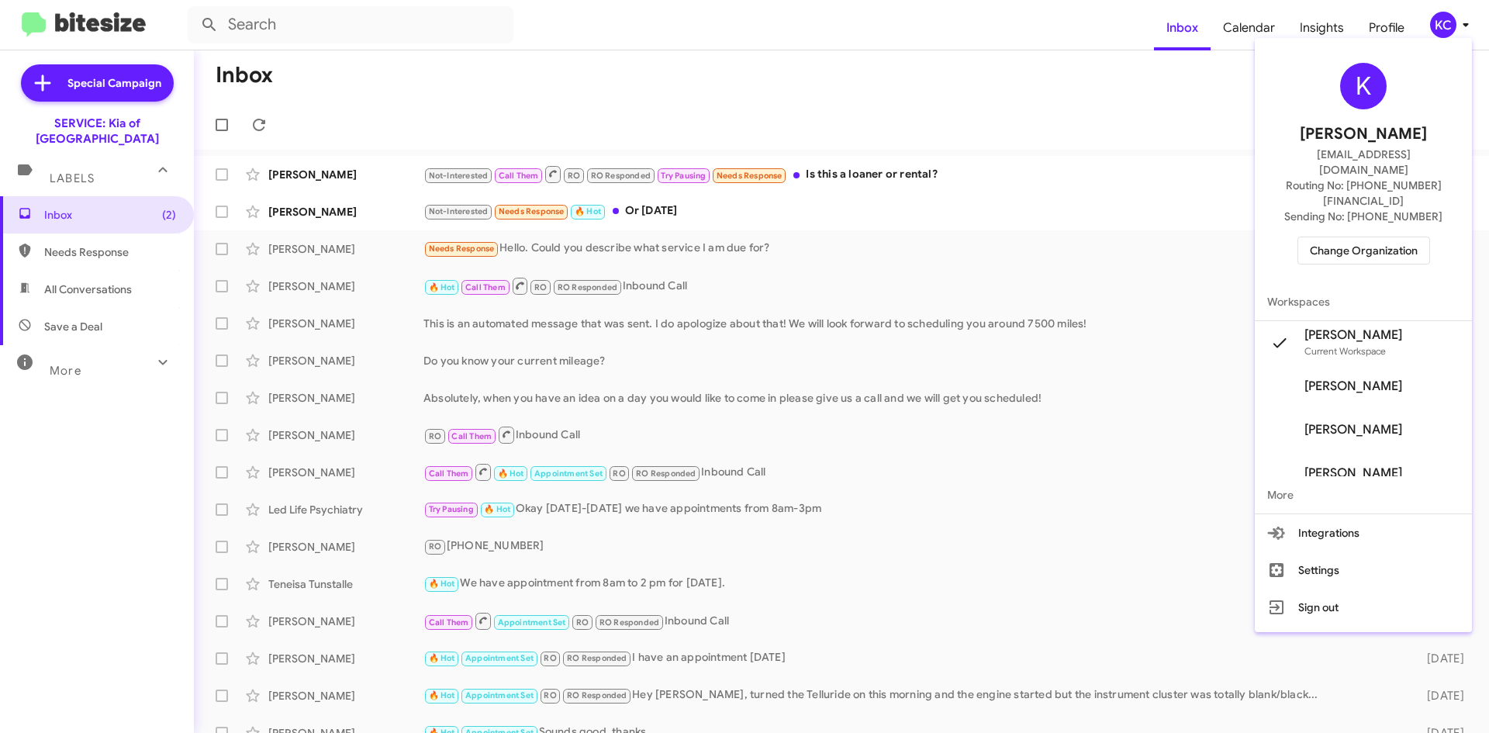
click at [1407, 234] on div "K Kimberly Cole kcole@ourismancars.com Routing No: +1 (443) 251-5700 Sending No…" at bounding box center [1363, 163] width 217 height 239
click at [1408, 237] on span "Change Organization" at bounding box center [1364, 250] width 108 height 26
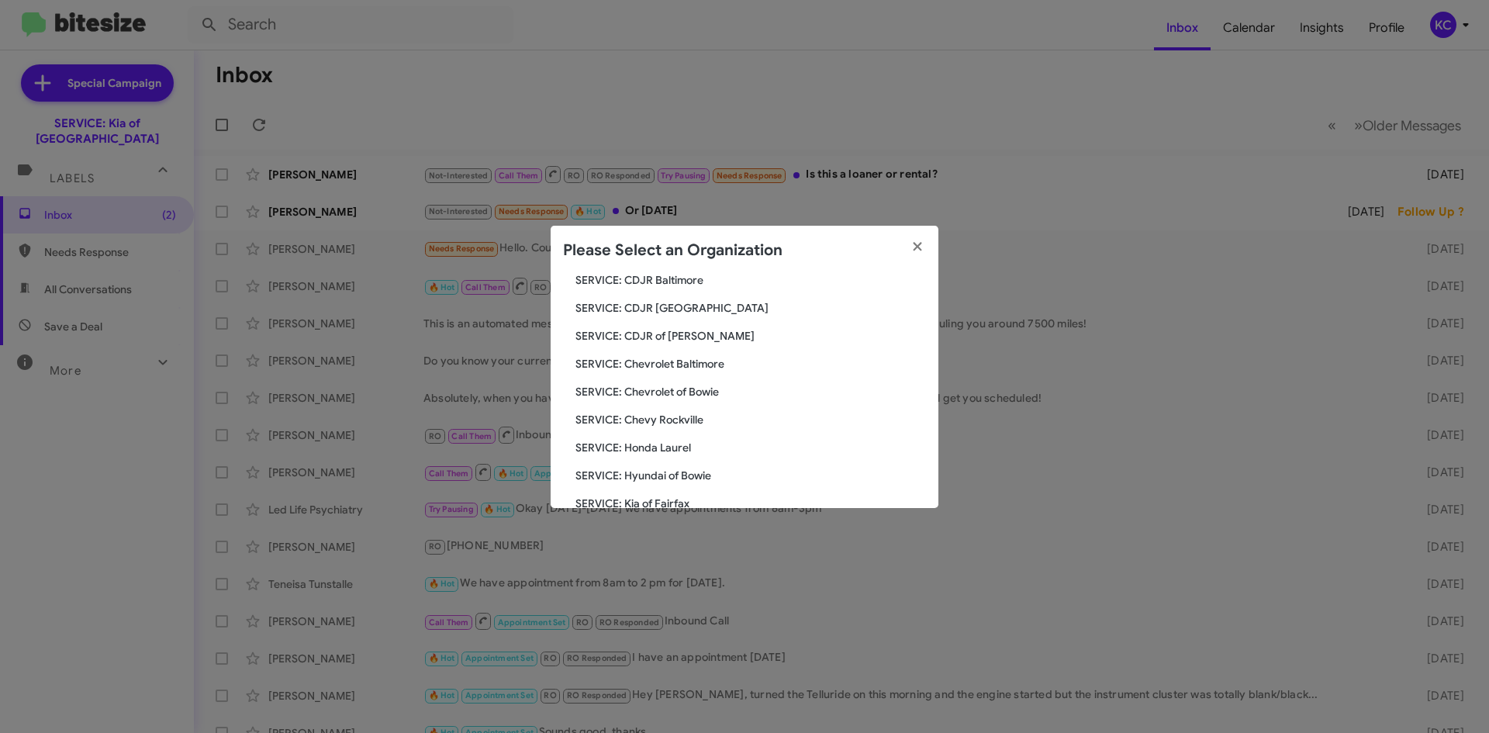
scroll to position [233, 0]
click at [692, 360] on span "SERVICE: Kia of Fairfax" at bounding box center [750, 362] width 350 height 16
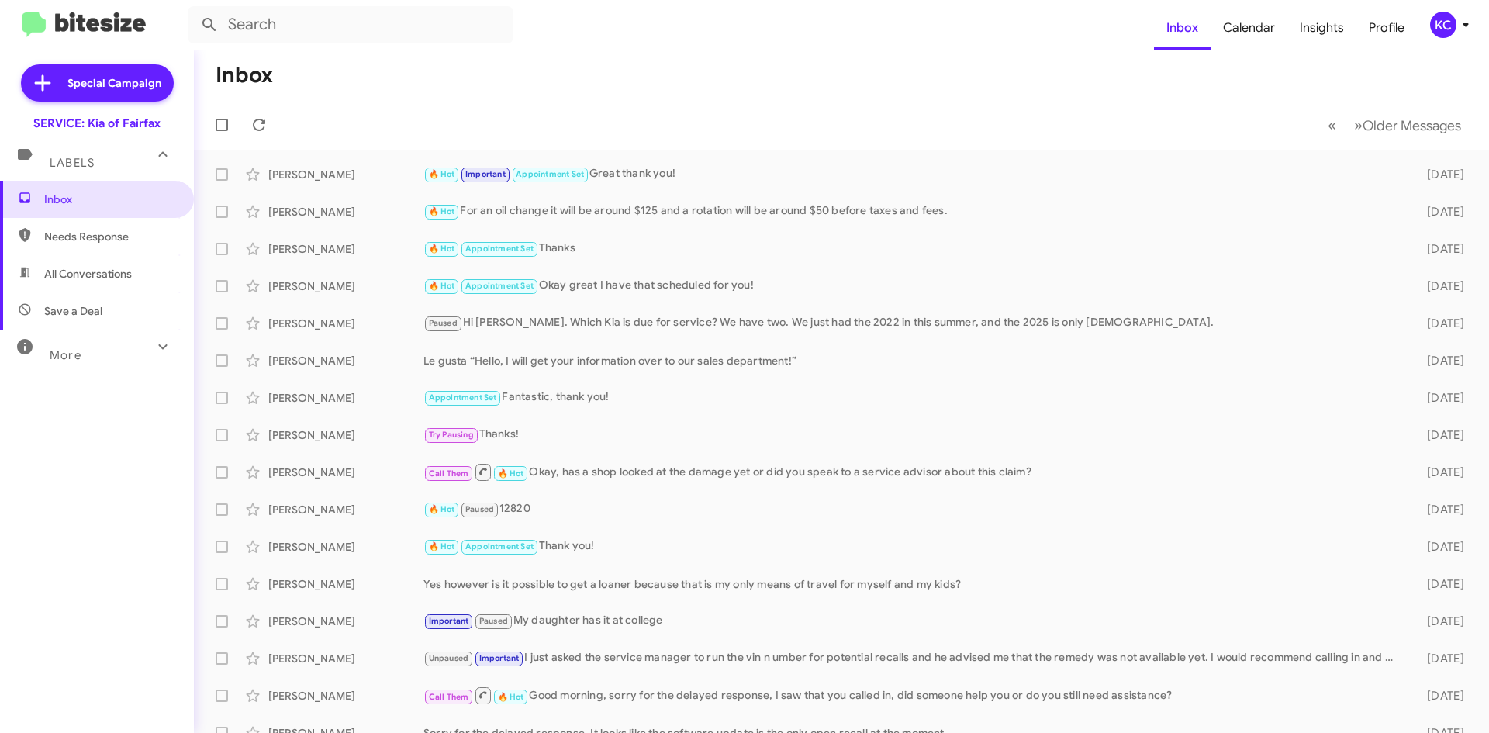
click at [1432, 19] on div "KC" at bounding box center [1443, 25] width 26 height 26
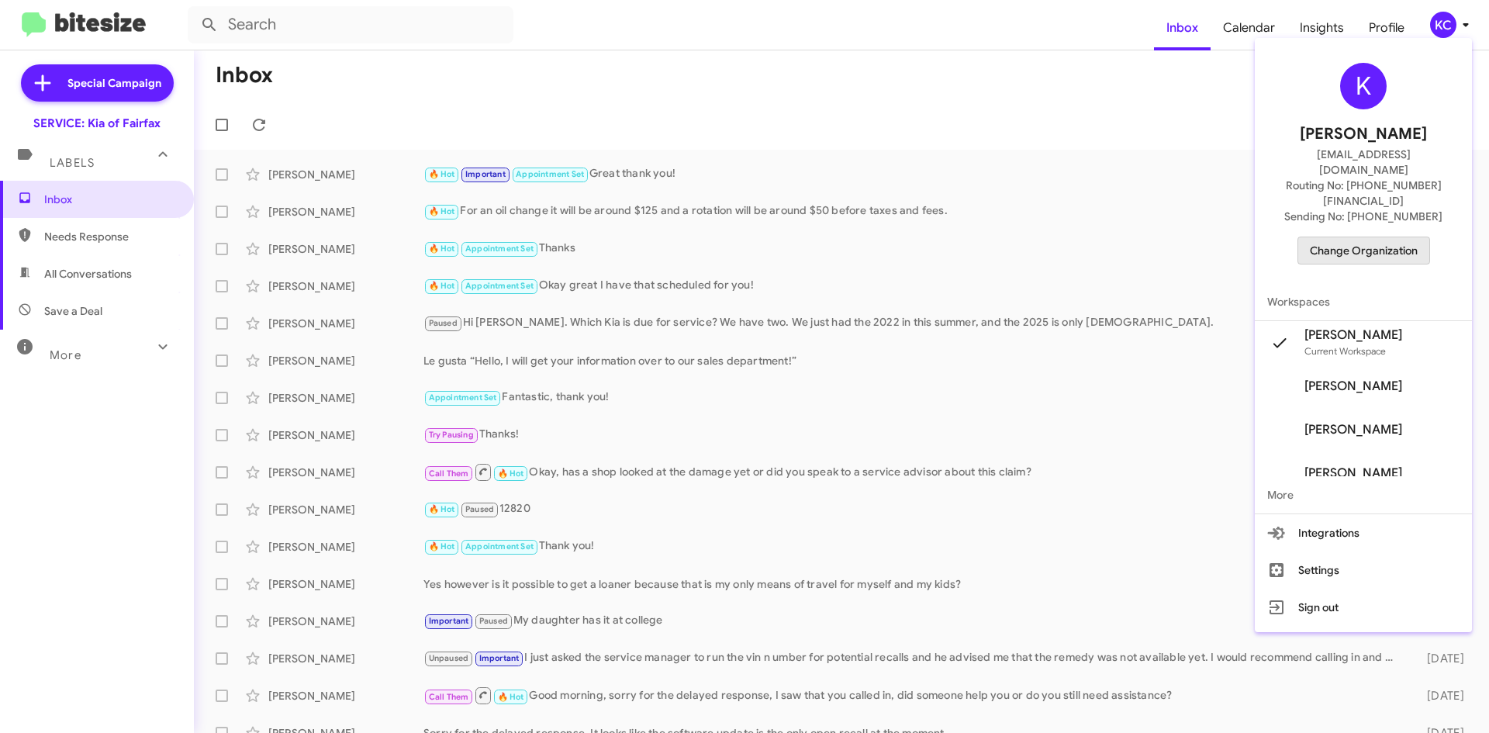
click at [1388, 237] on span "Change Organization" at bounding box center [1364, 250] width 108 height 26
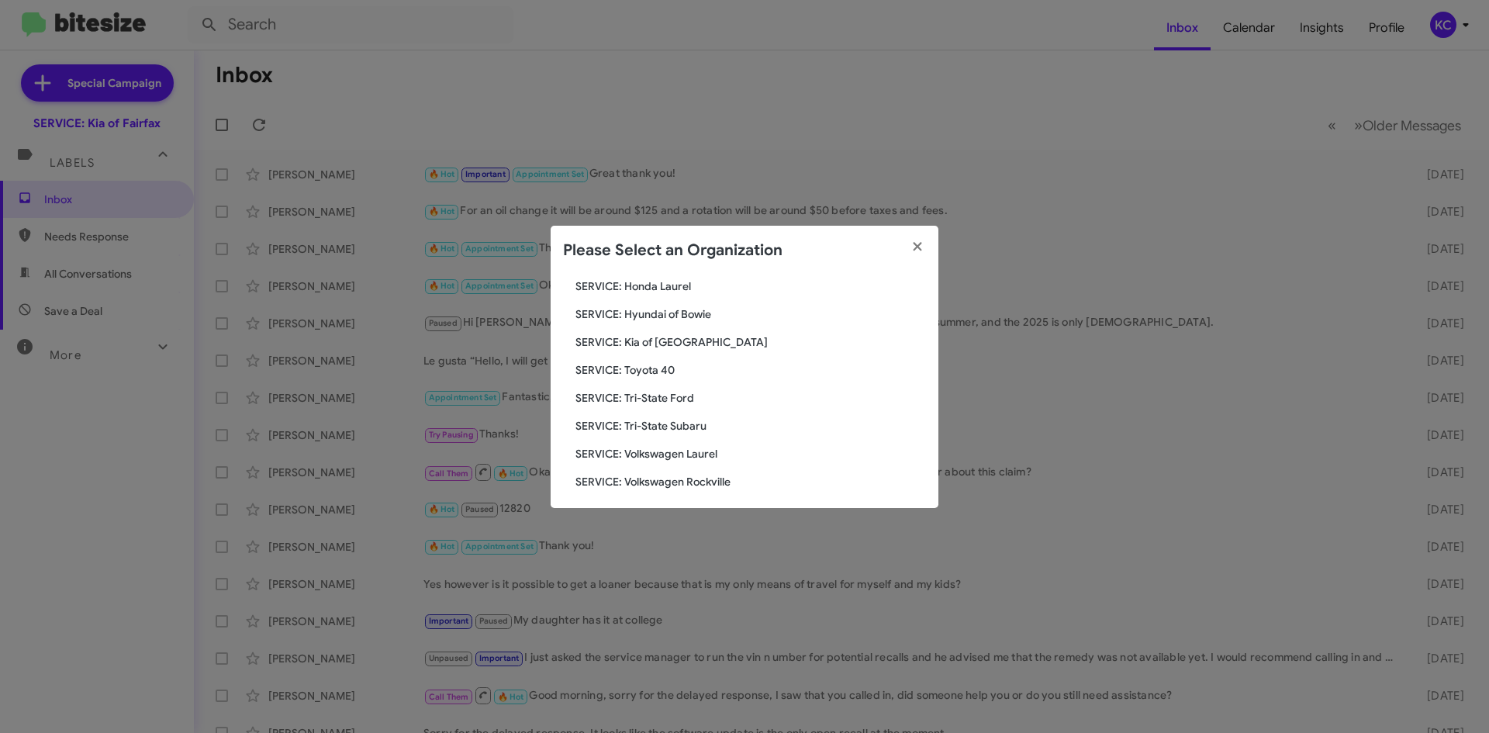
scroll to position [258, 0]
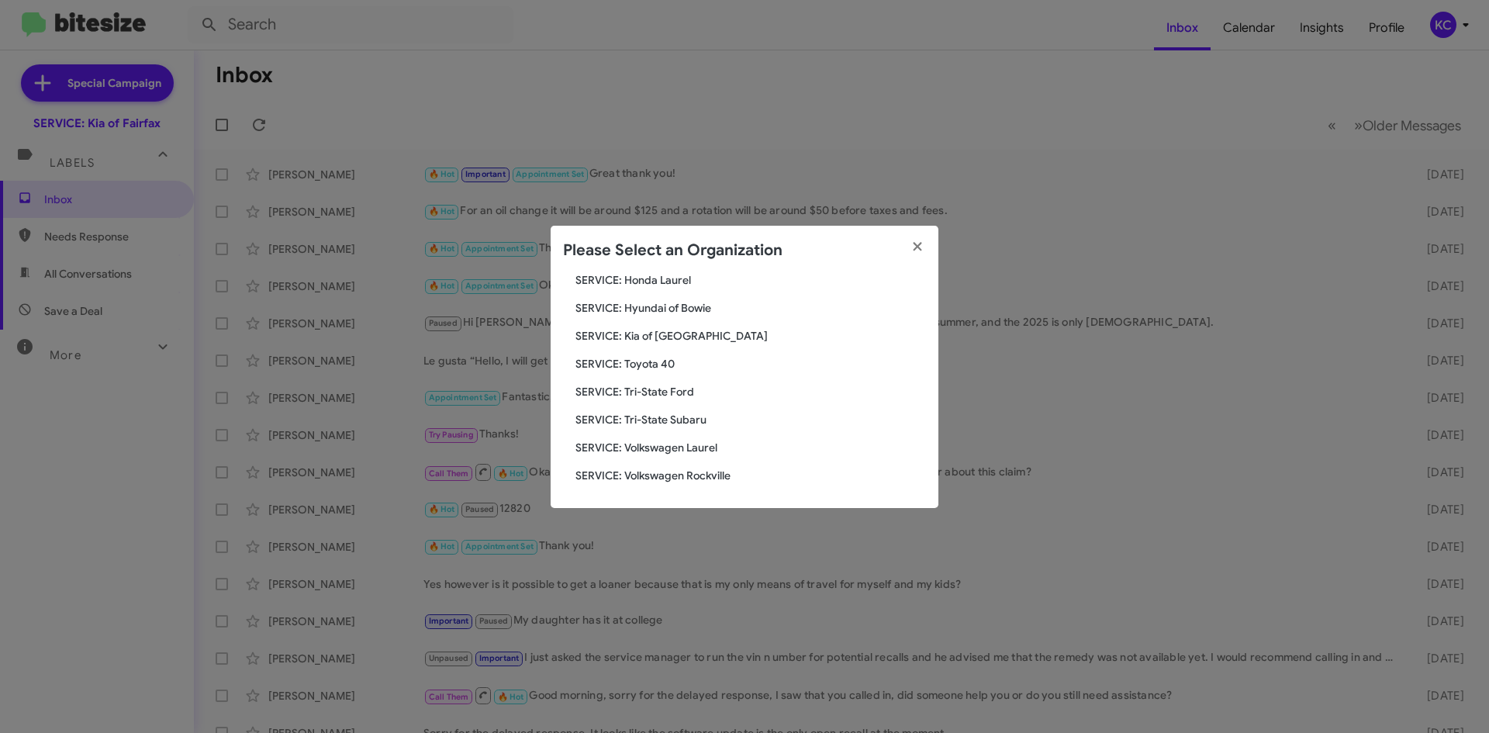
click at [654, 365] on span "SERVICE: Toyota 40" at bounding box center [750, 364] width 350 height 16
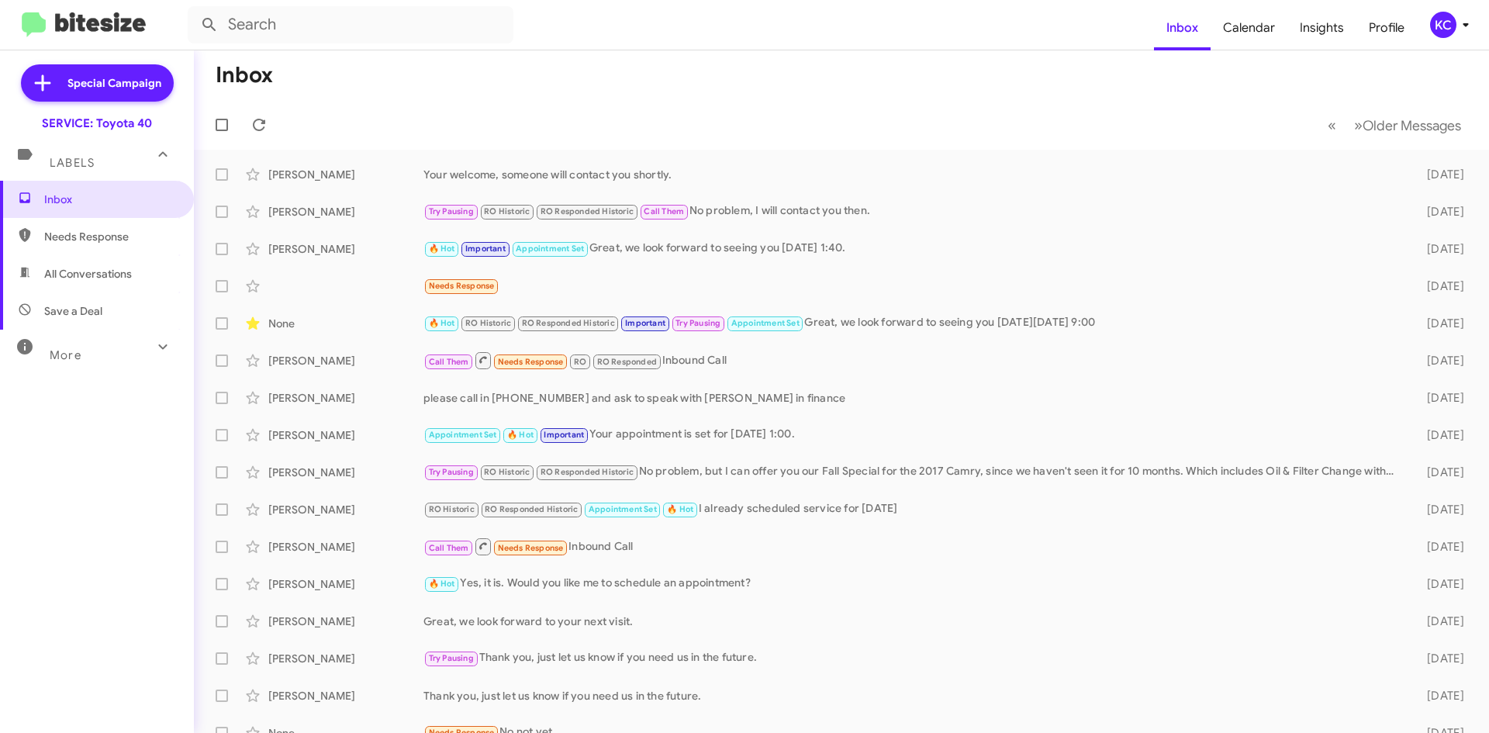
click at [1448, 26] on div "KC" at bounding box center [1443, 25] width 26 height 26
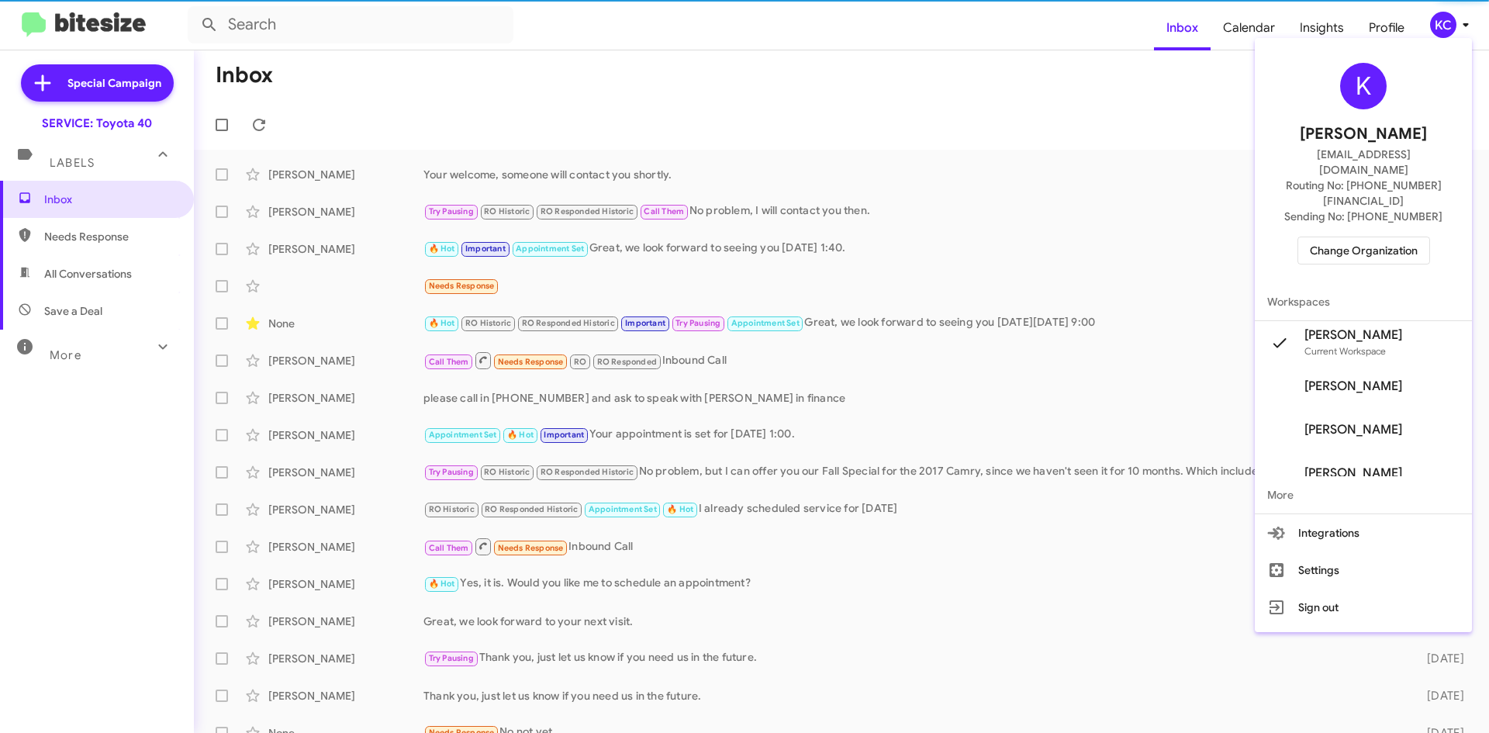
click at [1351, 205] on div "K Kimberly Cole kcole@ourismancars.com Routing No: +1 (410) 679-1500 Sending No…" at bounding box center [1363, 163] width 217 height 239
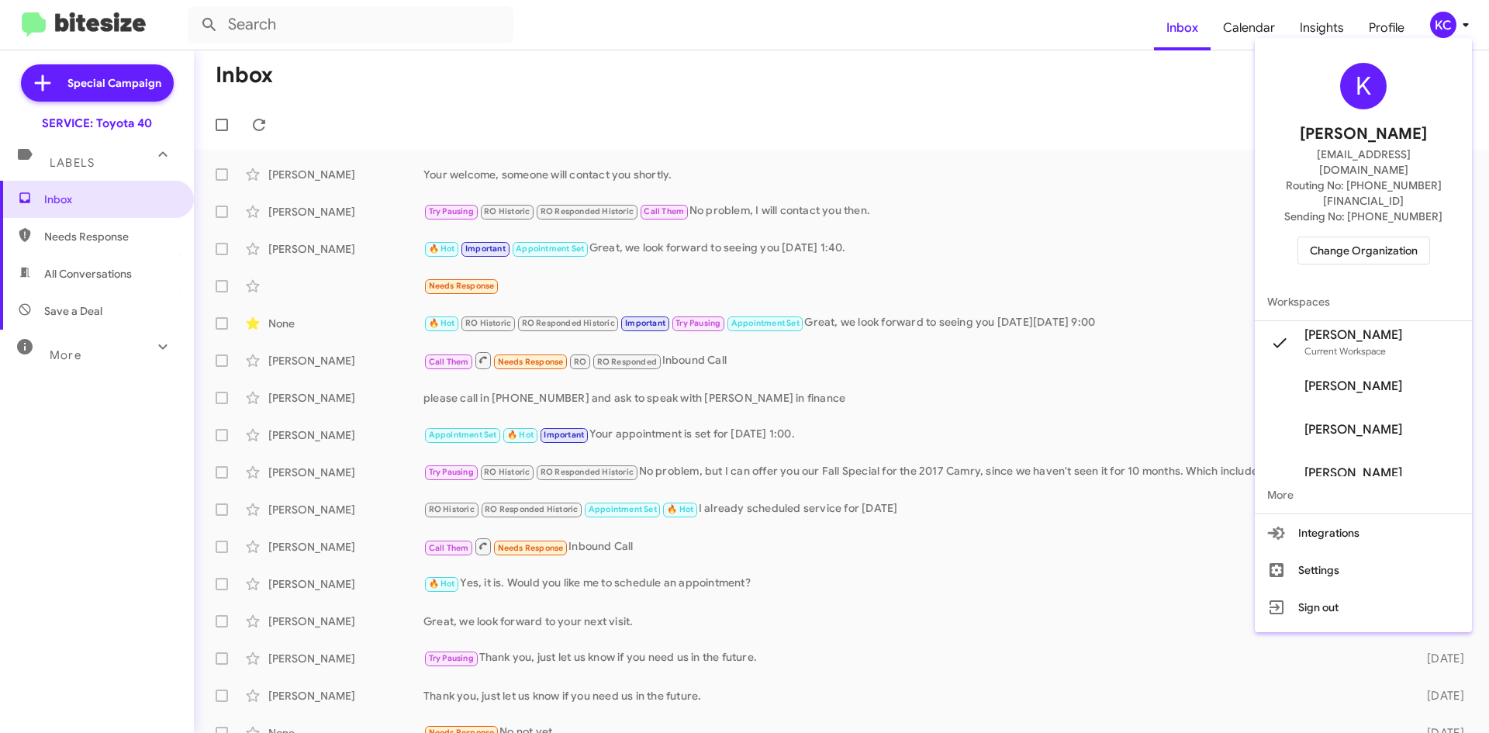
click at [1351, 237] on span "Change Organization" at bounding box center [1364, 250] width 108 height 26
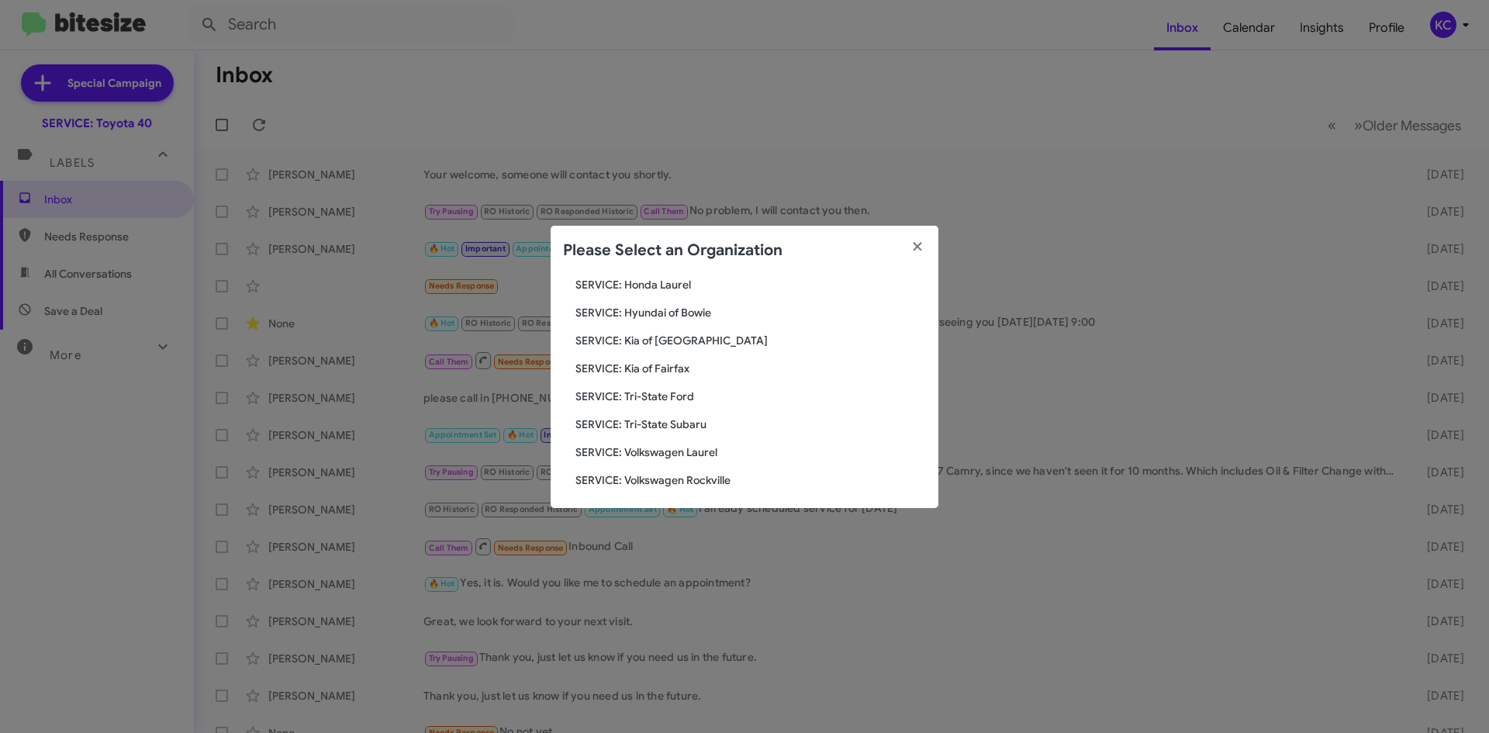
scroll to position [258, 0]
click at [689, 418] on span "SERVICE: Tri-State Subaru" at bounding box center [750, 420] width 350 height 16
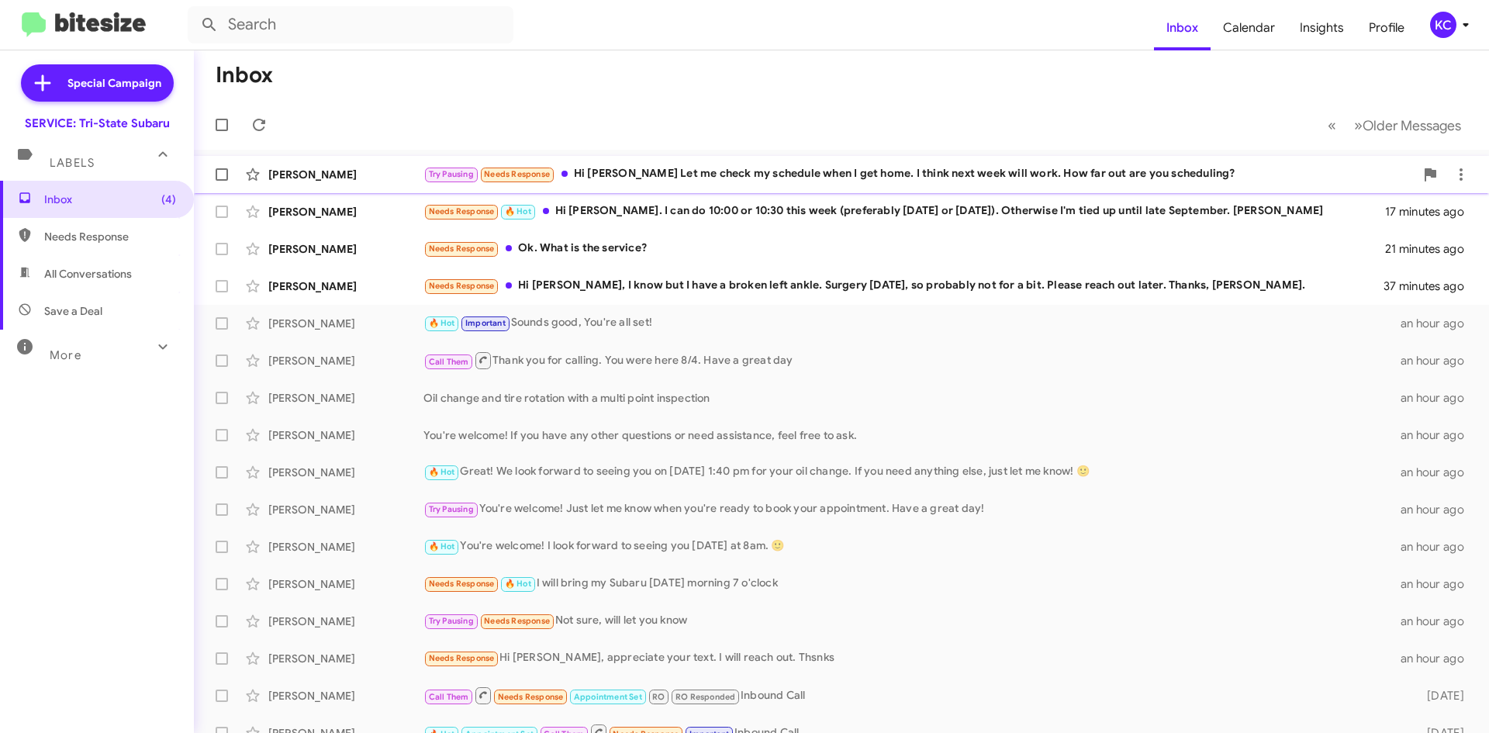
click at [900, 174] on div "Try Pausing Needs Response Hi [PERSON_NAME] Let me check my schedule when I get…" at bounding box center [918, 174] width 991 height 18
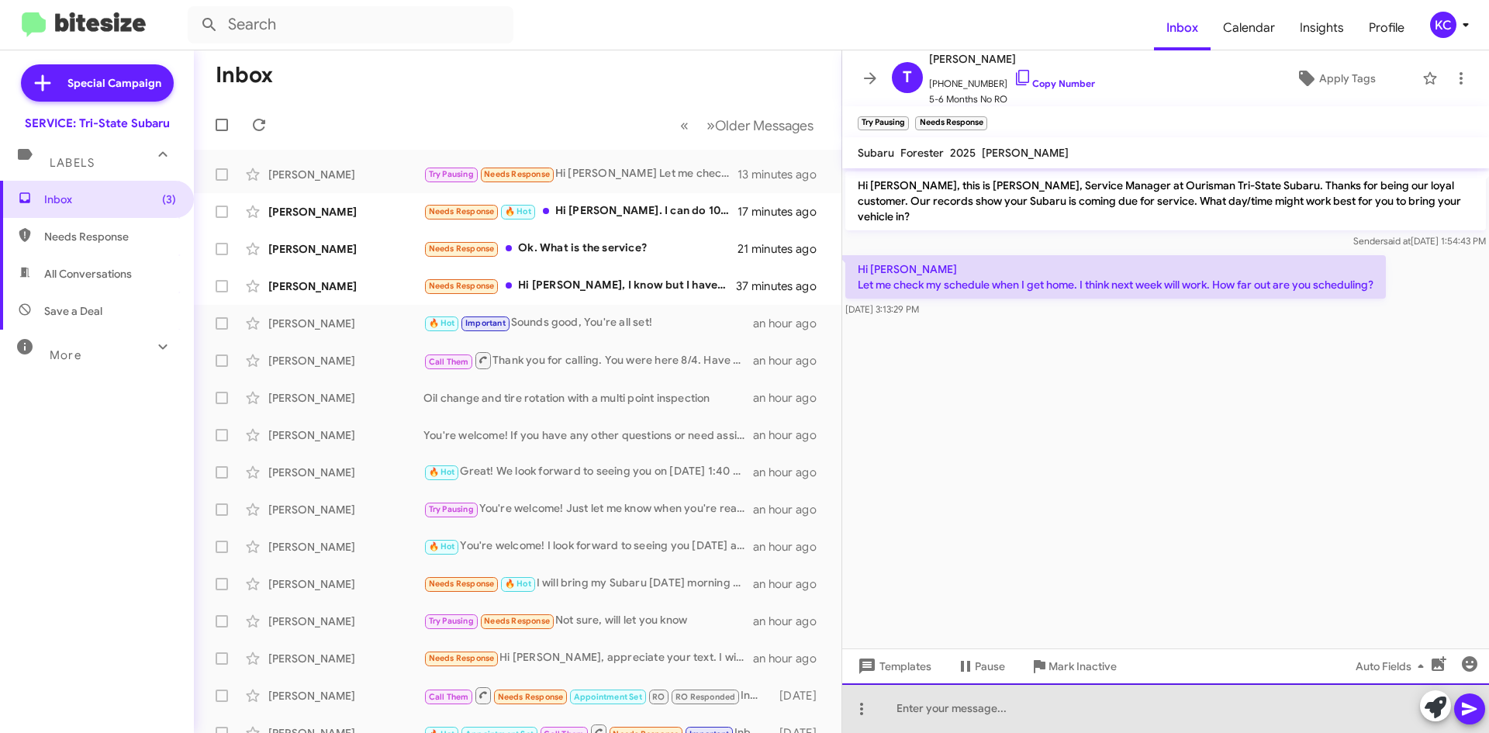
drag, startPoint x: 1002, startPoint y: 728, endPoint x: 986, endPoint y: 664, distance: 66.2
click at [1002, 727] on div at bounding box center [1165, 708] width 647 height 50
click at [972, 709] on div "We have availabilty" at bounding box center [1165, 708] width 647 height 50
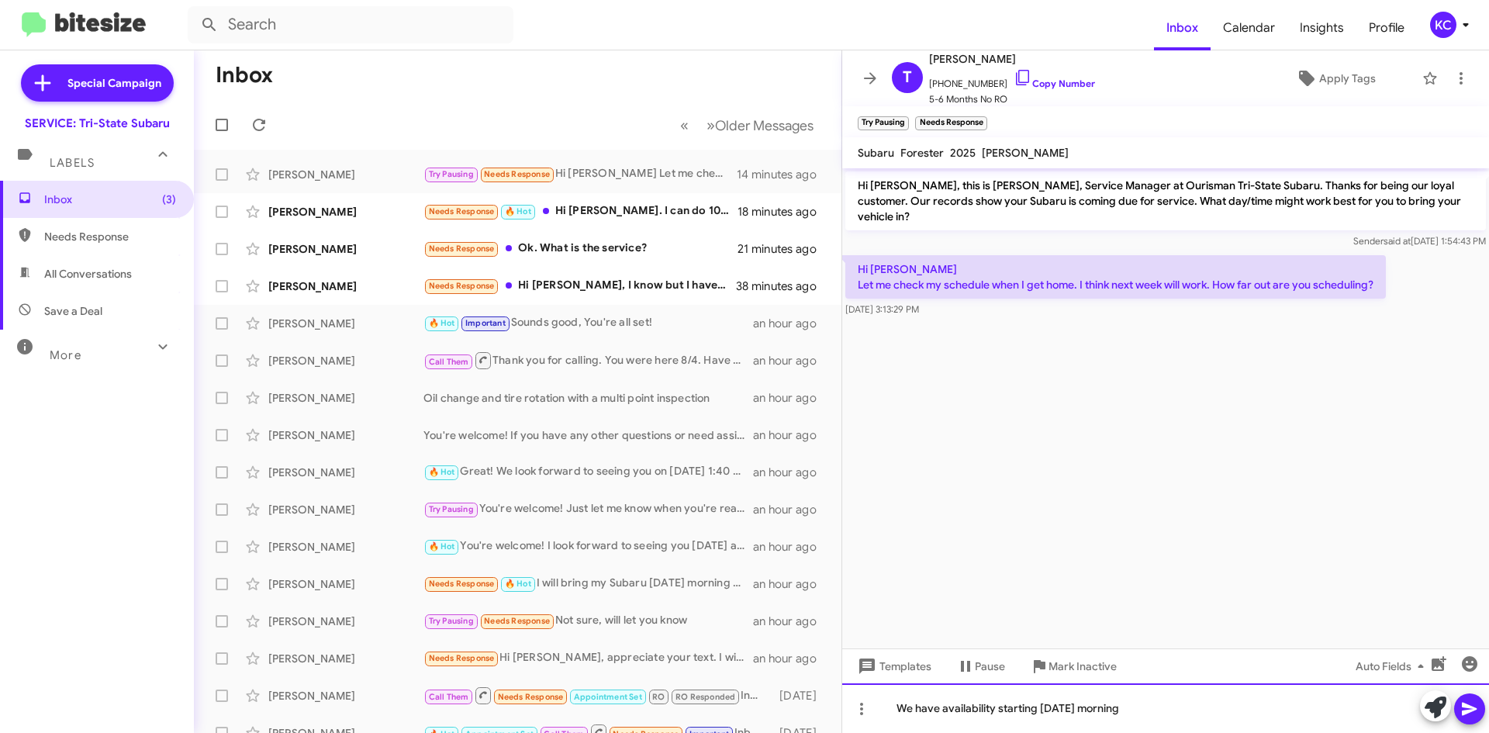
click at [899, 708] on div "We have availability starting tomorrow morning" at bounding box center [1165, 708] width 647 height 50
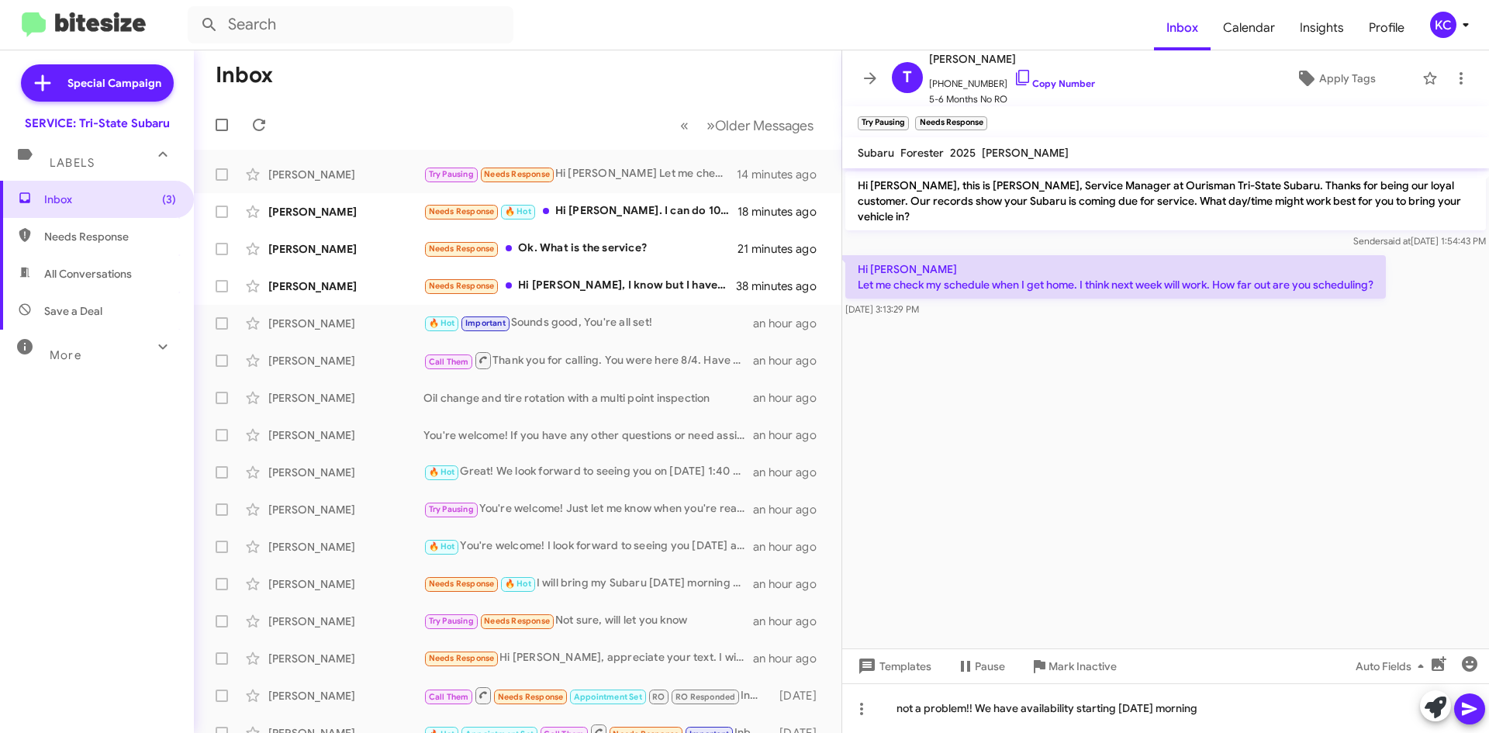
click at [1469, 707] on icon at bounding box center [1469, 708] width 15 height 13
click at [620, 209] on div "Needs Response 🔥 Hot Hi Dan. I can do 10:00 or 10:30 this week (preferably Wedn…" at bounding box center [594, 211] width 343 height 18
click at [1013, 69] on icon at bounding box center [1022, 77] width 19 height 19
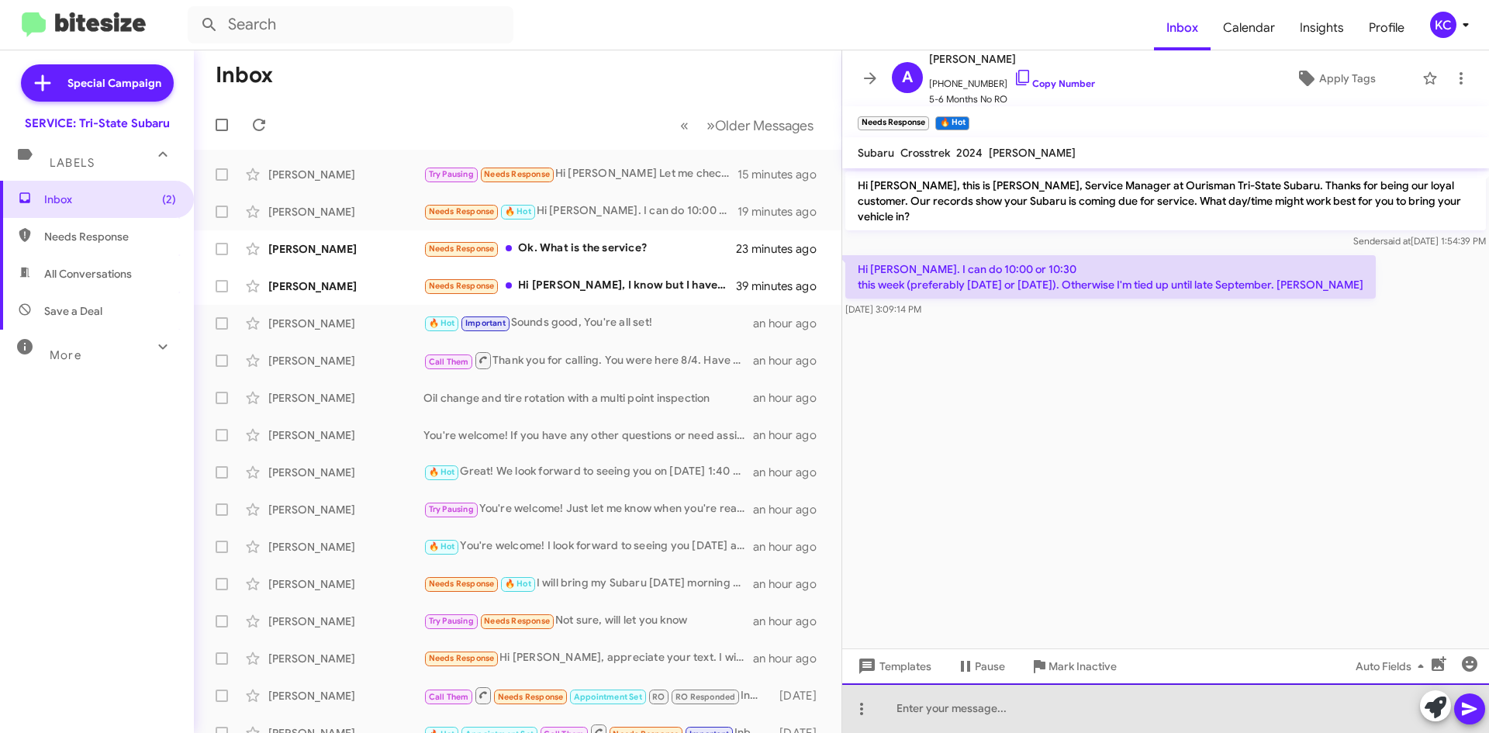
click at [1077, 720] on div at bounding box center [1165, 708] width 647 height 50
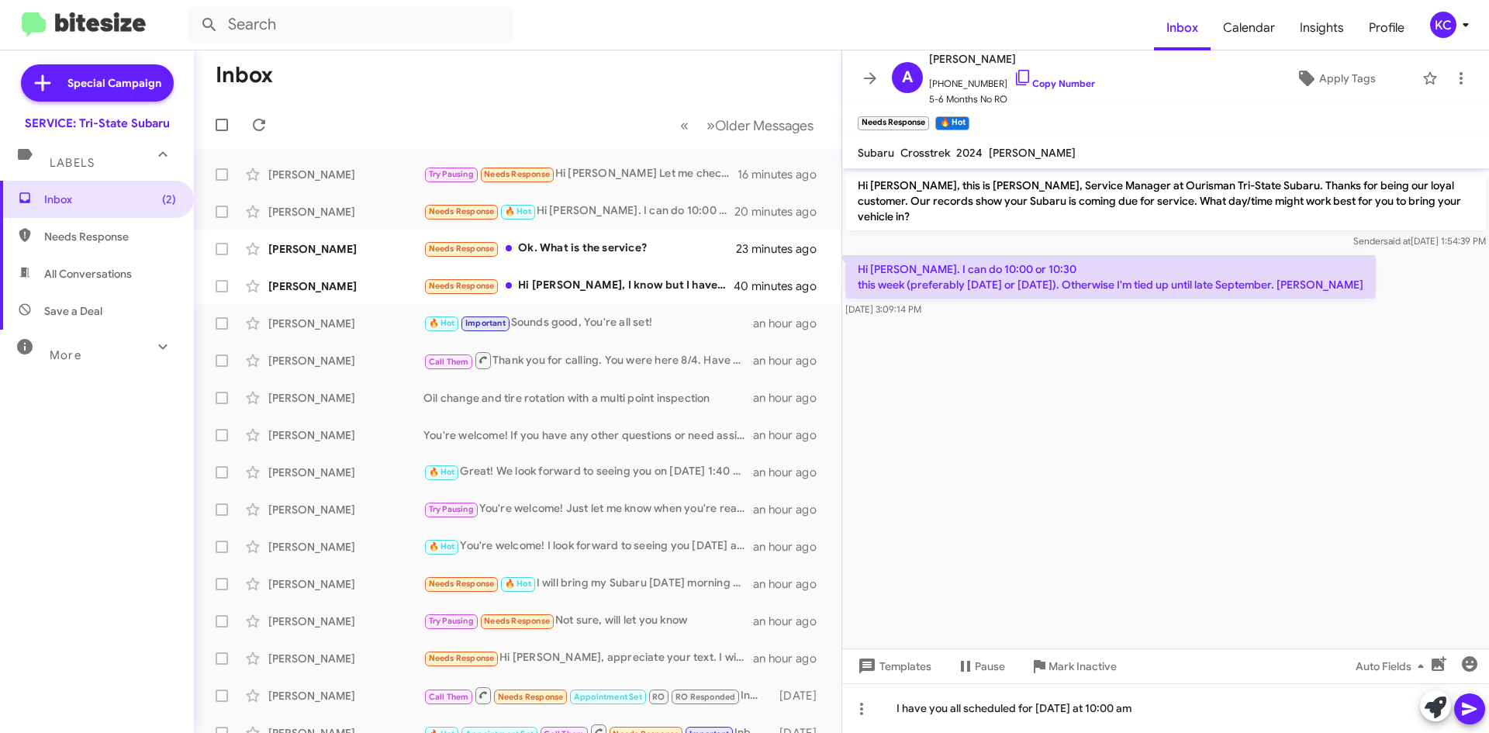
click at [1480, 701] on button at bounding box center [1469, 708] width 31 height 31
click at [570, 246] on div "Needs Response Ok. What is the service?" at bounding box center [594, 249] width 343 height 18
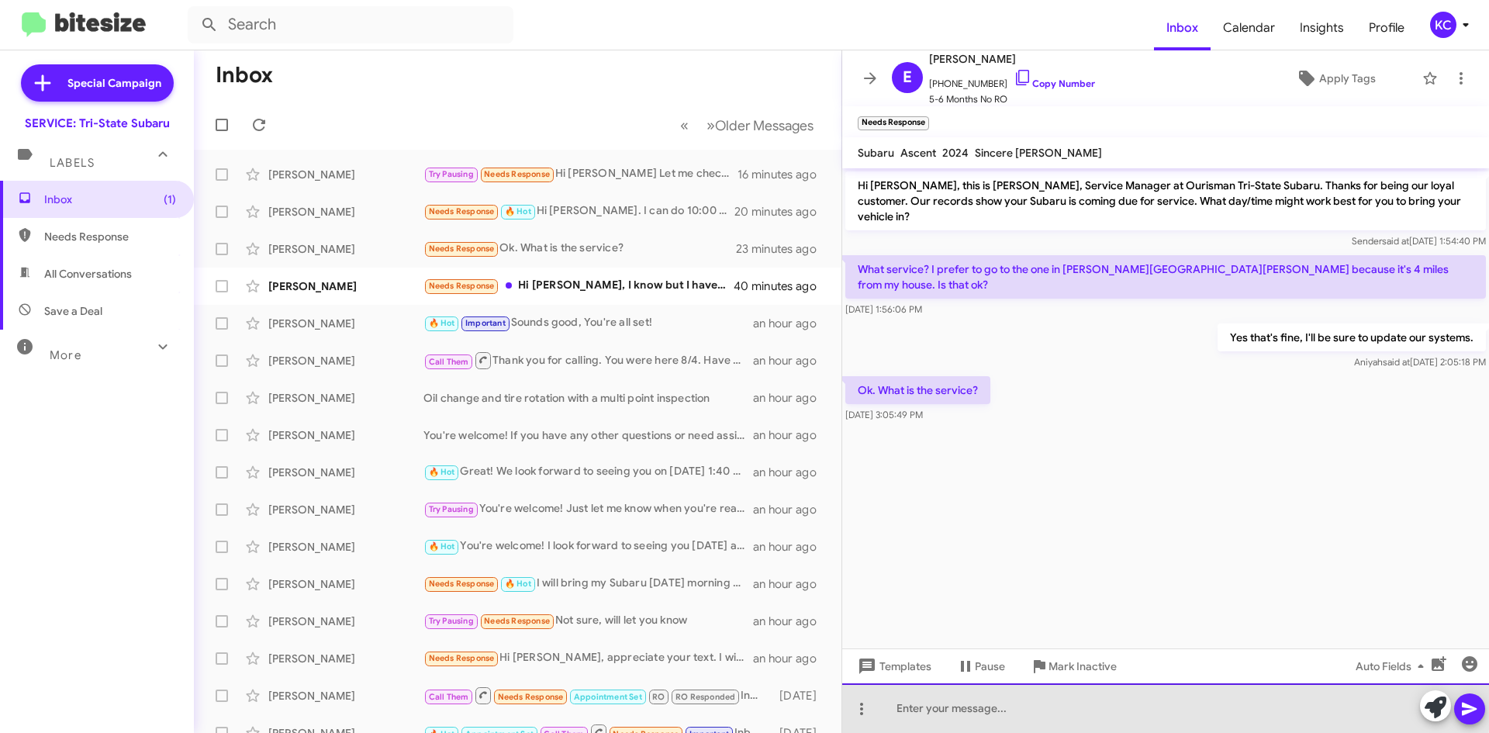
drag, startPoint x: 992, startPoint y: 702, endPoint x: 993, endPoint y: 685, distance: 17.1
click at [992, 697] on div at bounding box center [1165, 708] width 647 height 50
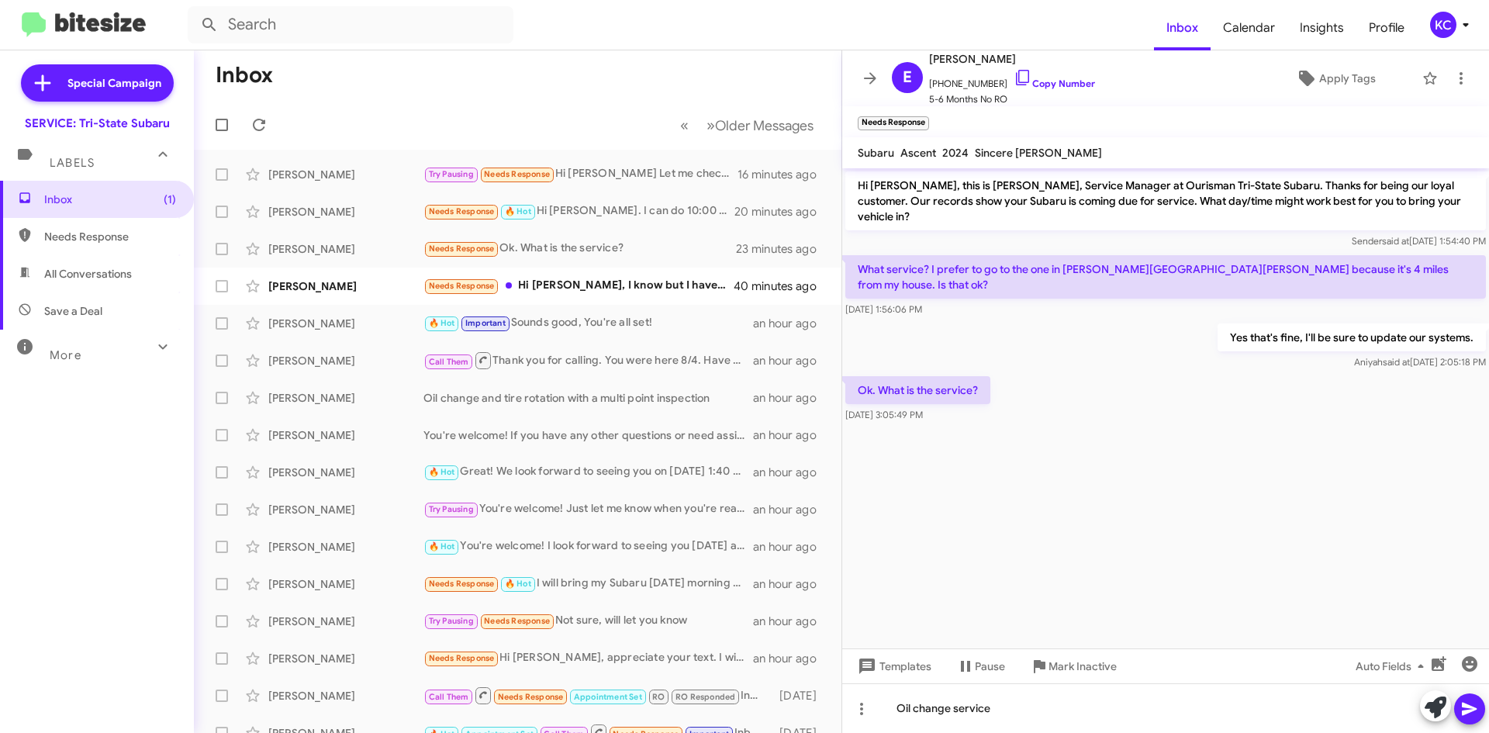
click at [1465, 707] on icon at bounding box center [1469, 708] width 15 height 13
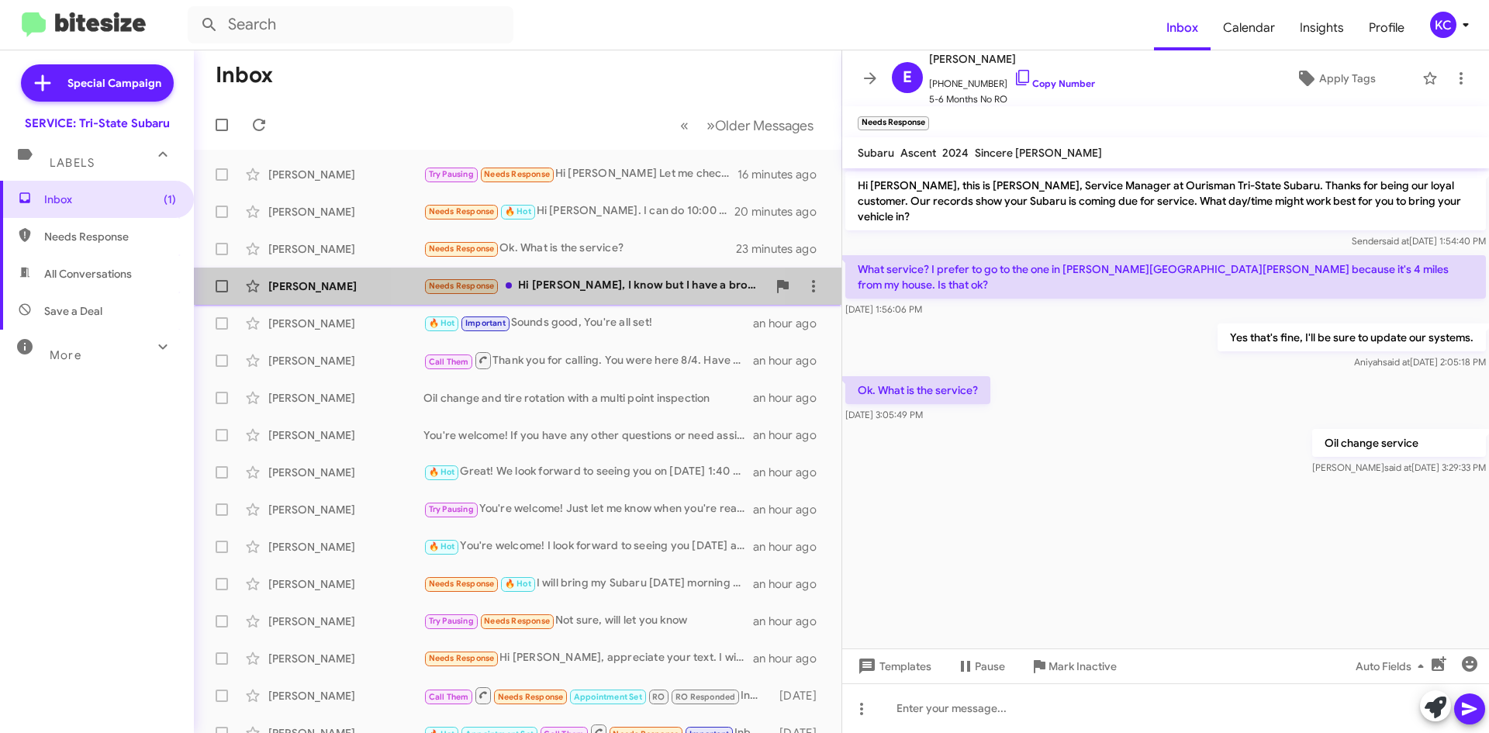
click at [582, 287] on div "Needs Response Hi Dan, I know but I have a broken left ankle. Surgery this Wedn…" at bounding box center [594, 286] width 343 height 18
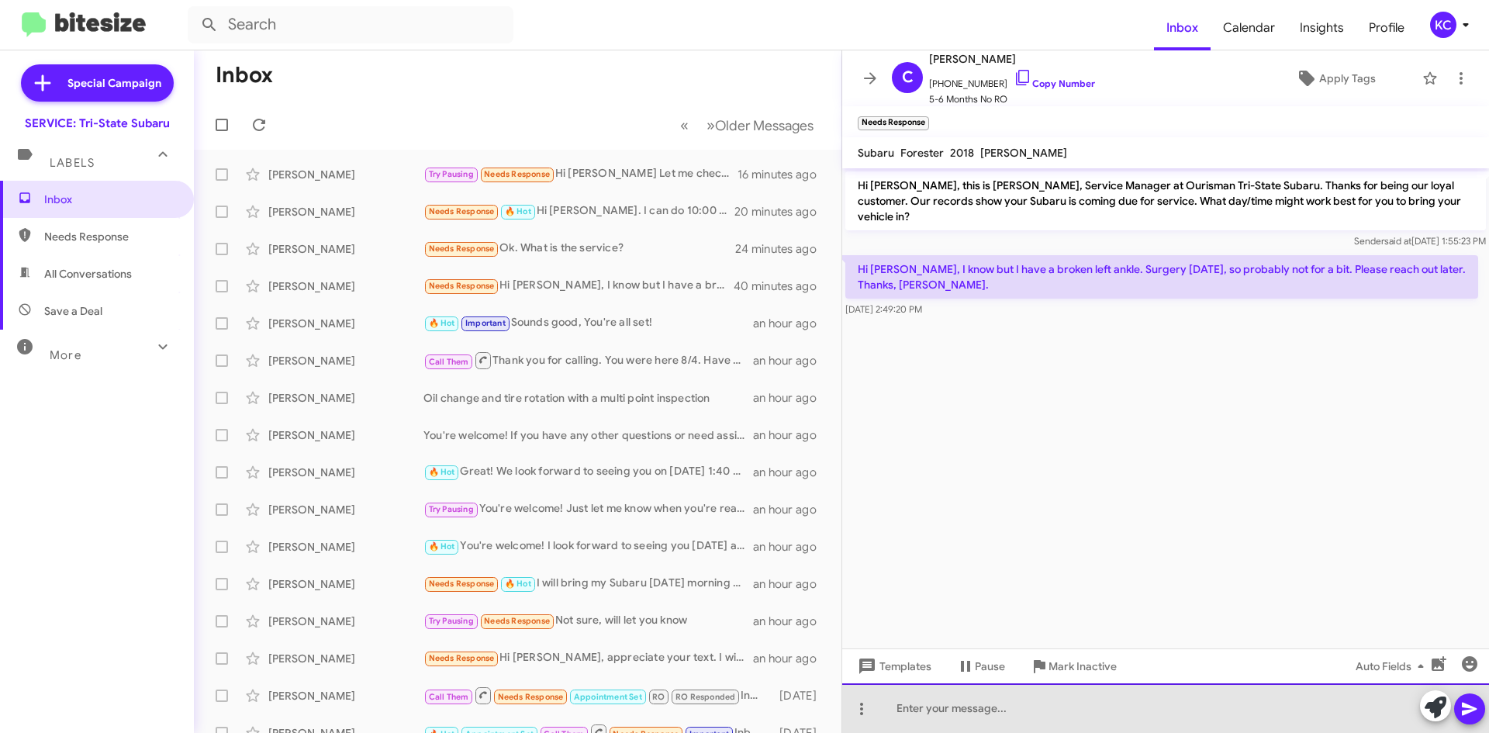
click at [962, 711] on div at bounding box center [1165, 708] width 647 height 50
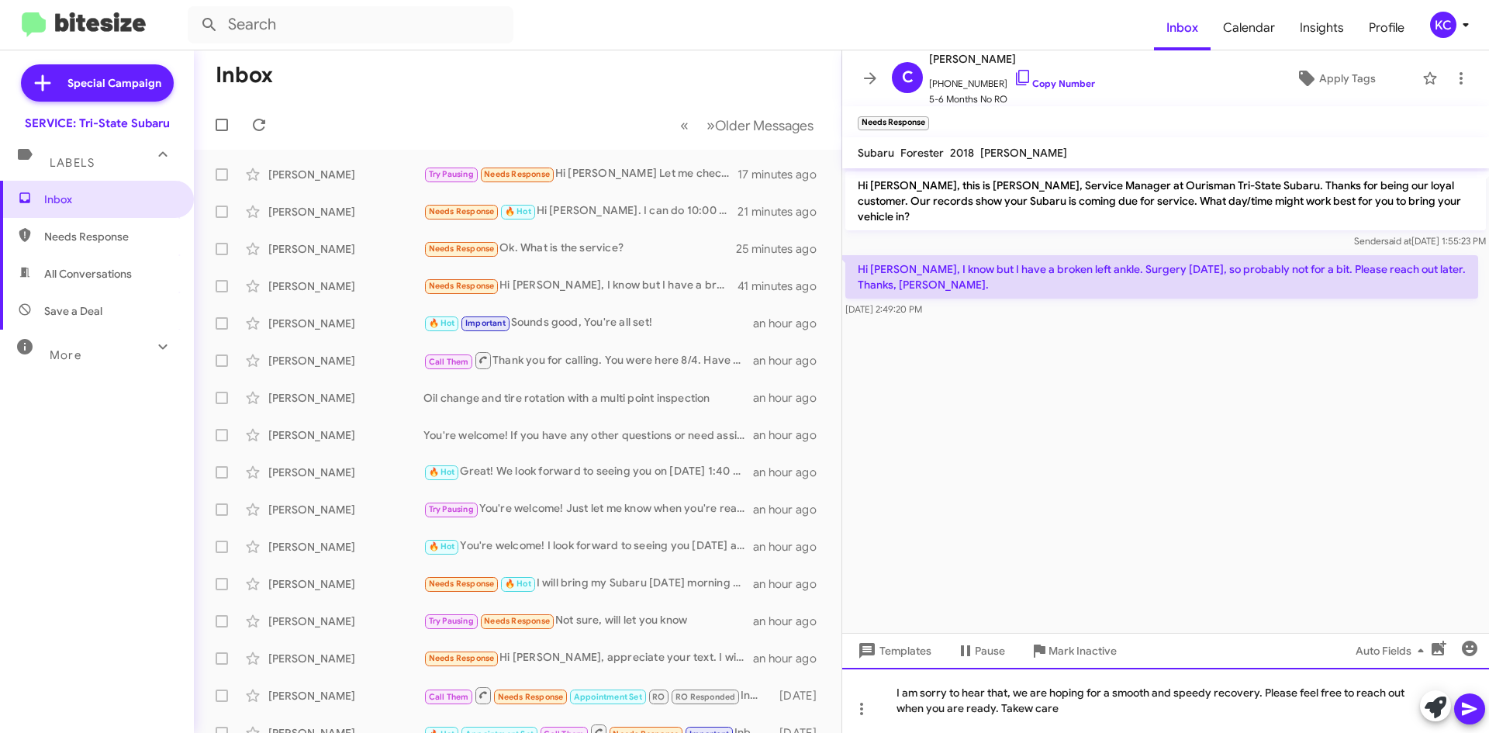
click at [1020, 708] on div "I am sorry to hear that, we are hoping for a smooth and speedy recovery. Please…" at bounding box center [1165, 700] width 647 height 65
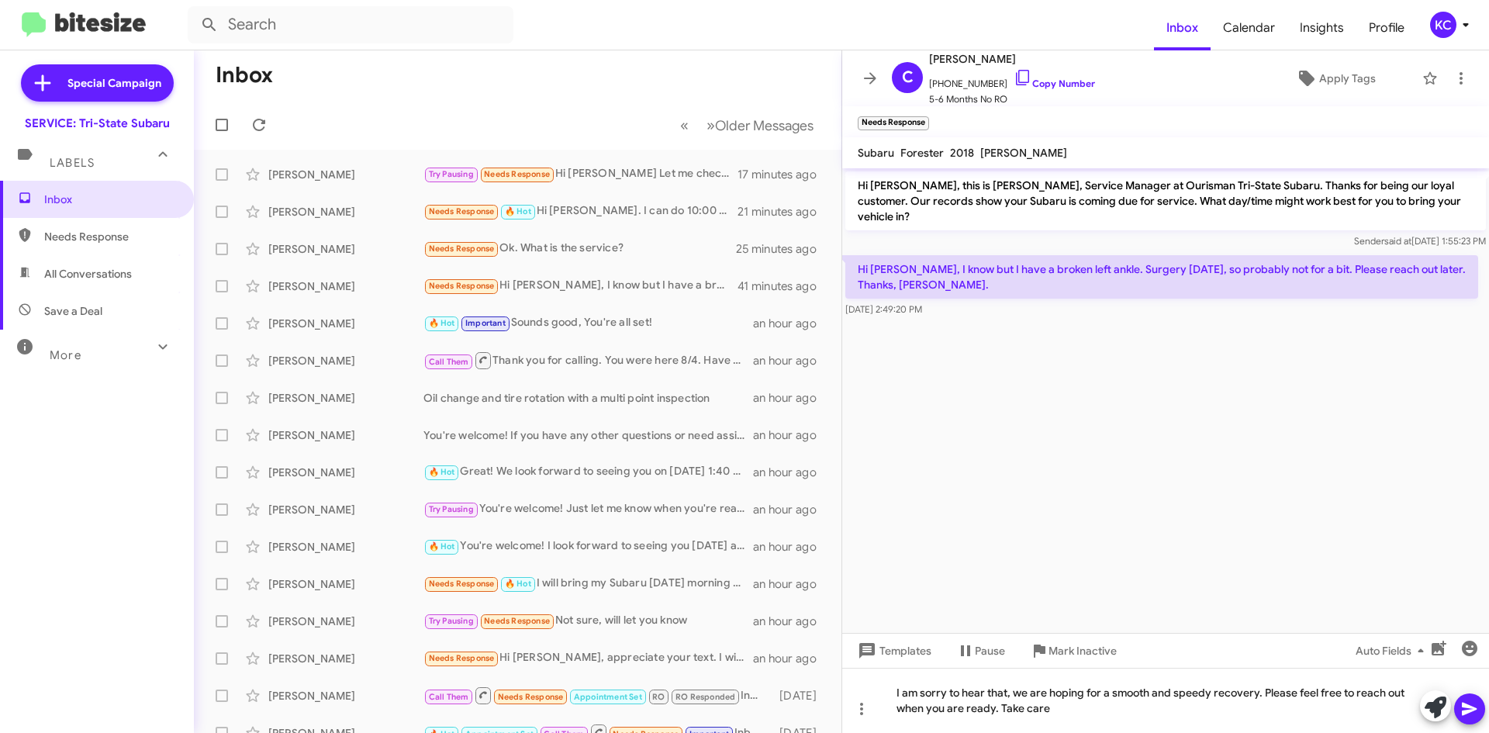
click at [1469, 704] on icon at bounding box center [1469, 708] width 19 height 19
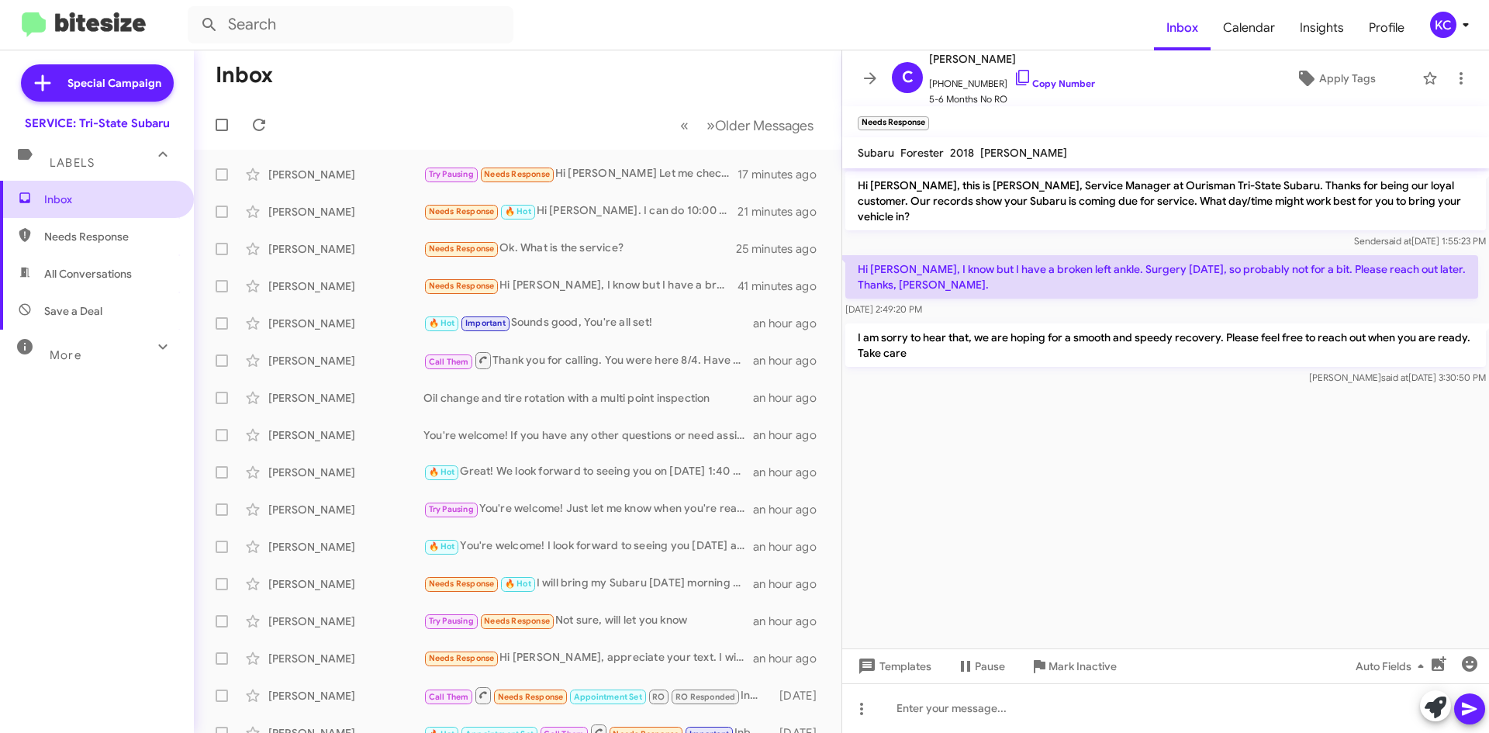
click at [70, 196] on span "Inbox" at bounding box center [110, 200] width 132 height 16
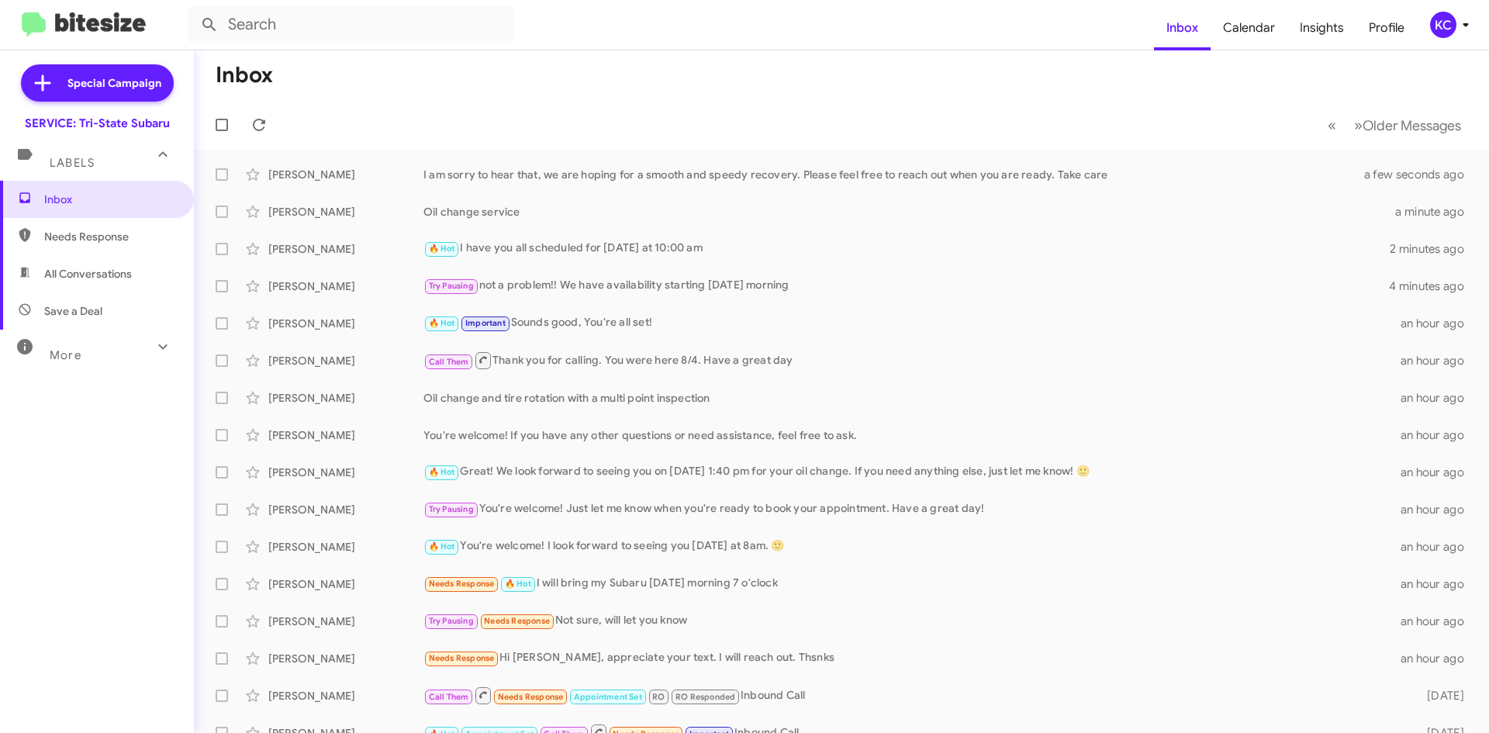
click at [1444, 22] on div "KC" at bounding box center [1443, 25] width 26 height 26
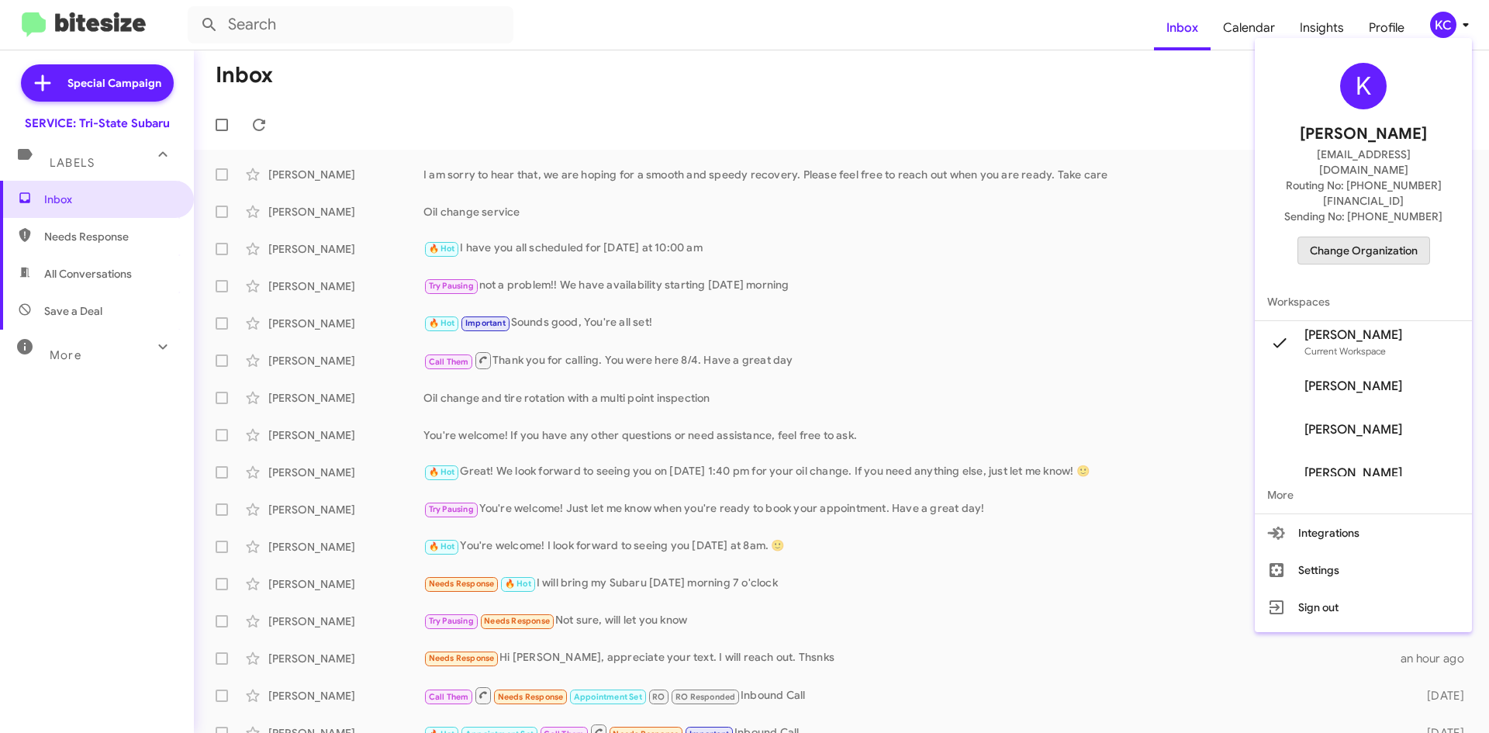
click at [1393, 237] on span "Change Organization" at bounding box center [1364, 250] width 108 height 26
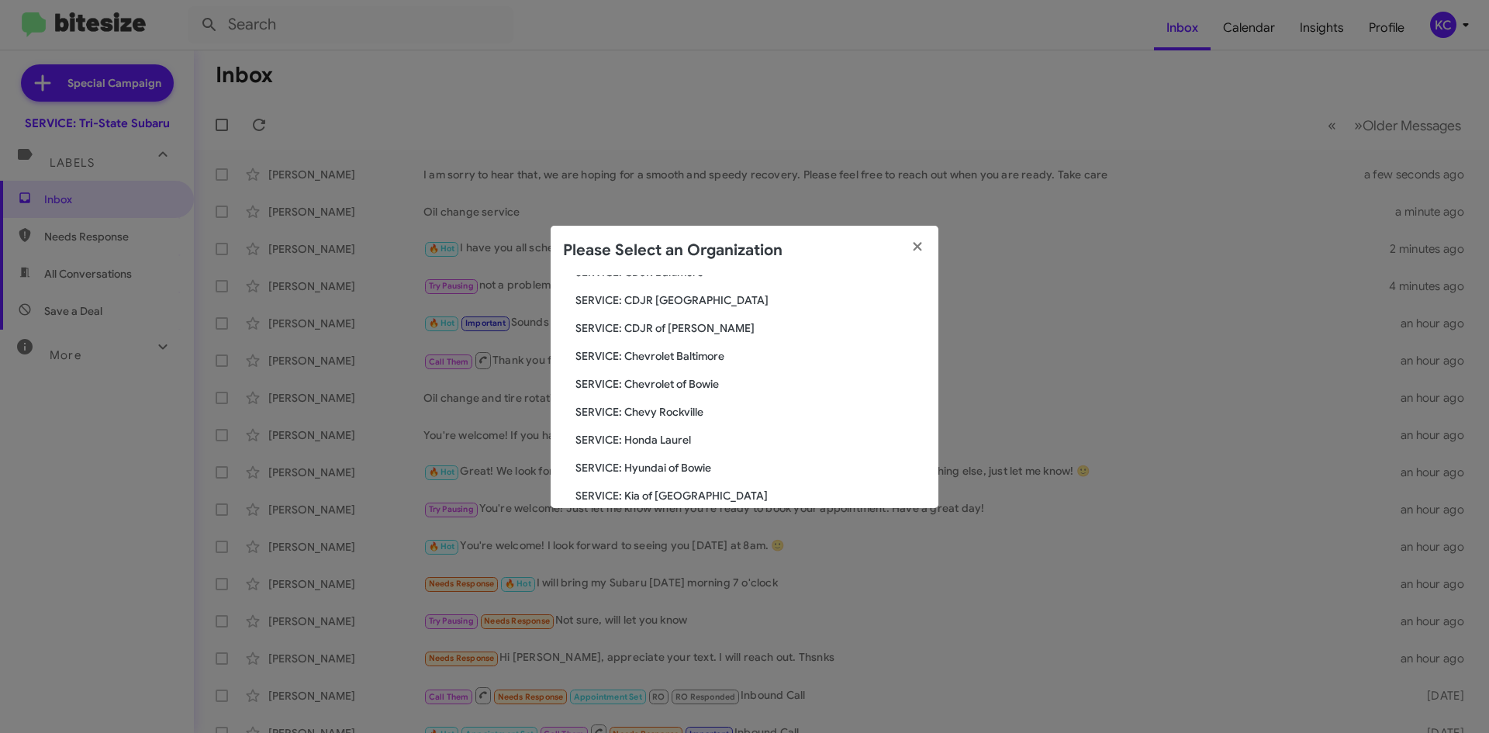
scroll to position [258, 0]
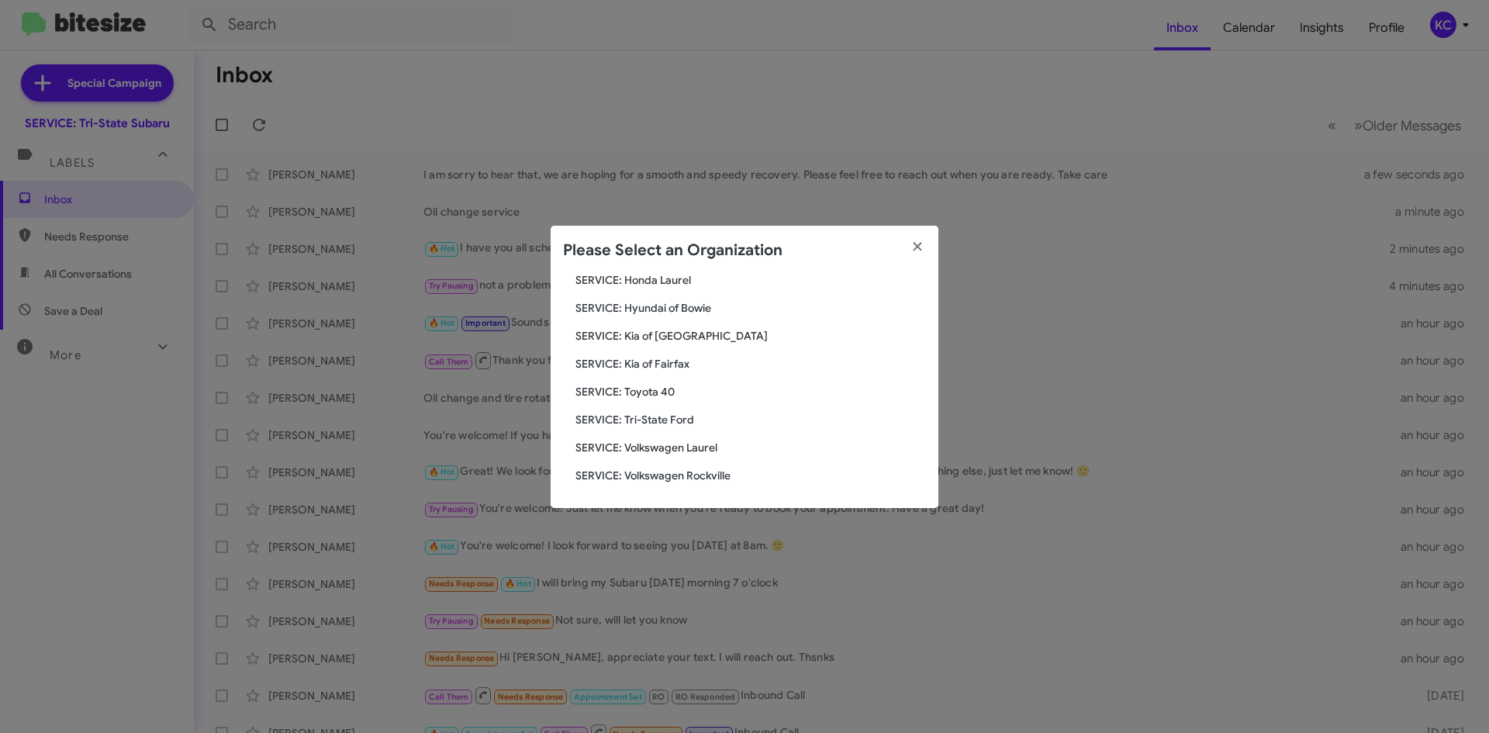
click at [655, 424] on span "SERVICE: Tri-State Ford" at bounding box center [750, 420] width 350 height 16
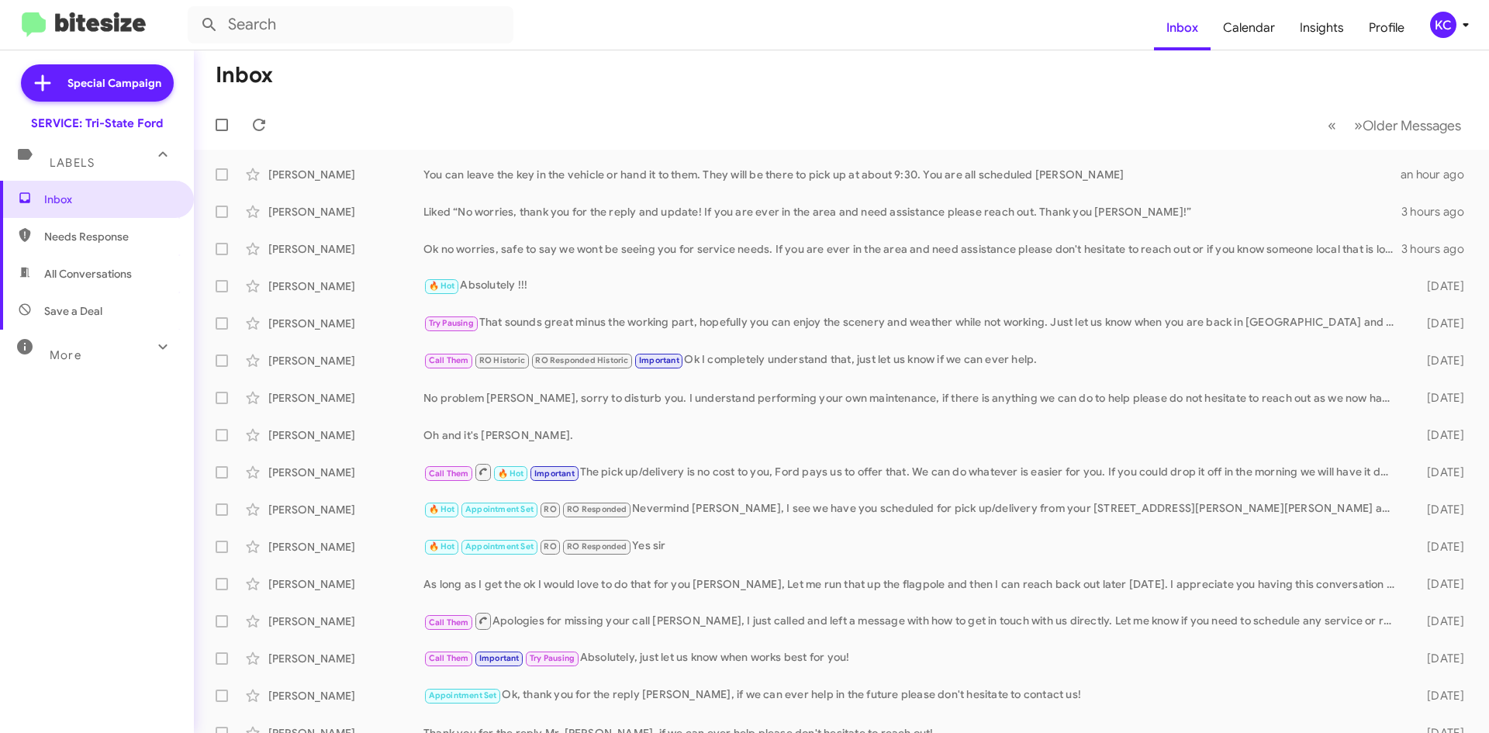
click at [1439, 24] on div "KC" at bounding box center [1443, 25] width 26 height 26
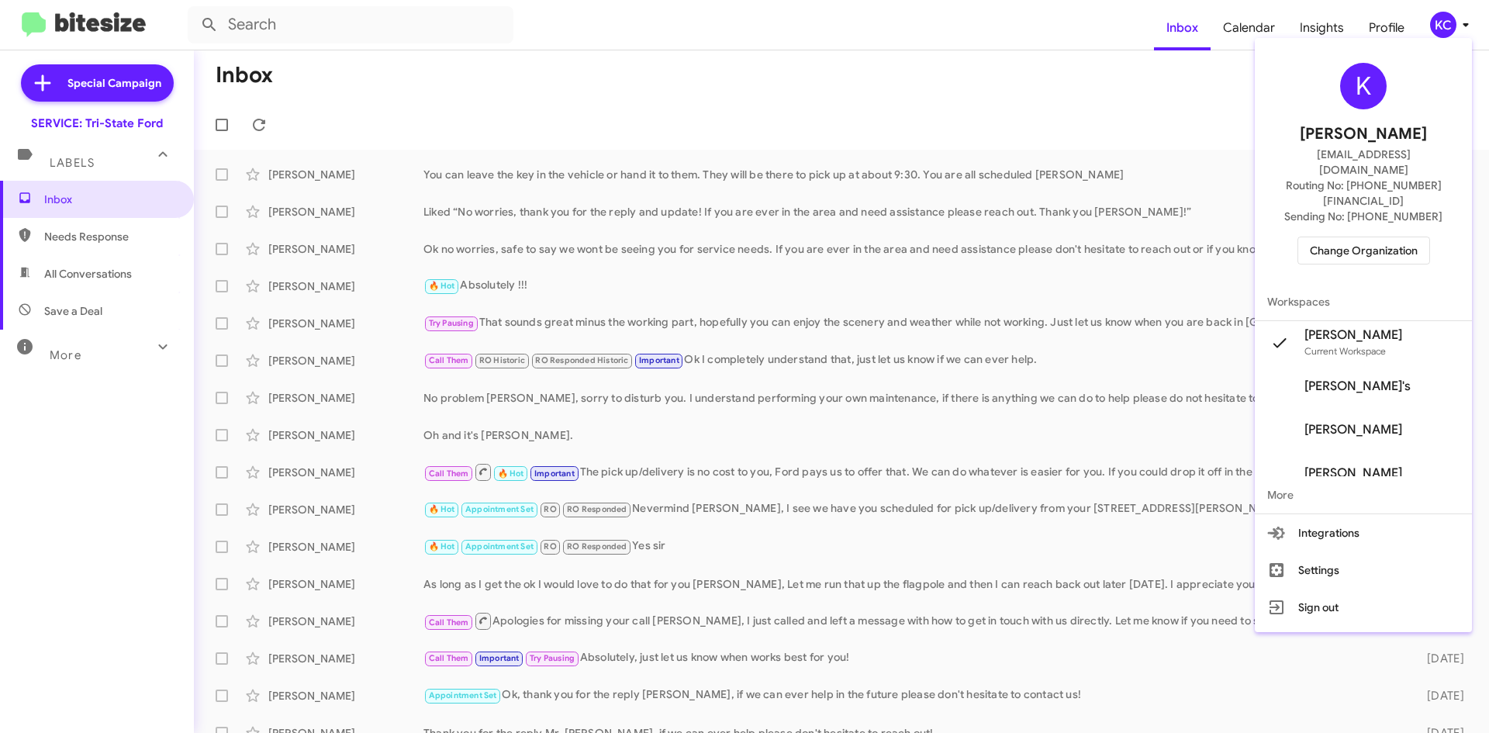
click at [1354, 237] on span "Change Organization" at bounding box center [1364, 250] width 108 height 26
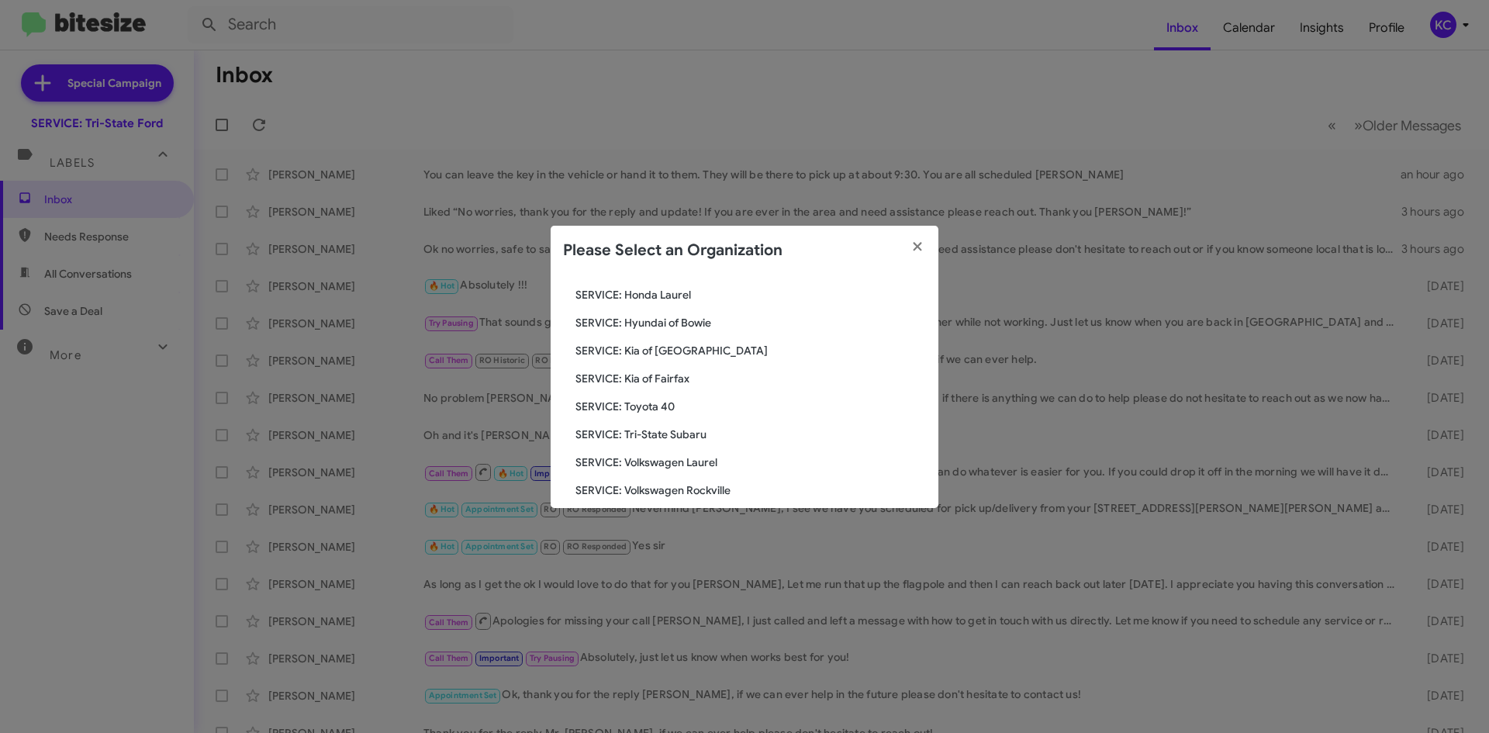
scroll to position [258, 0]
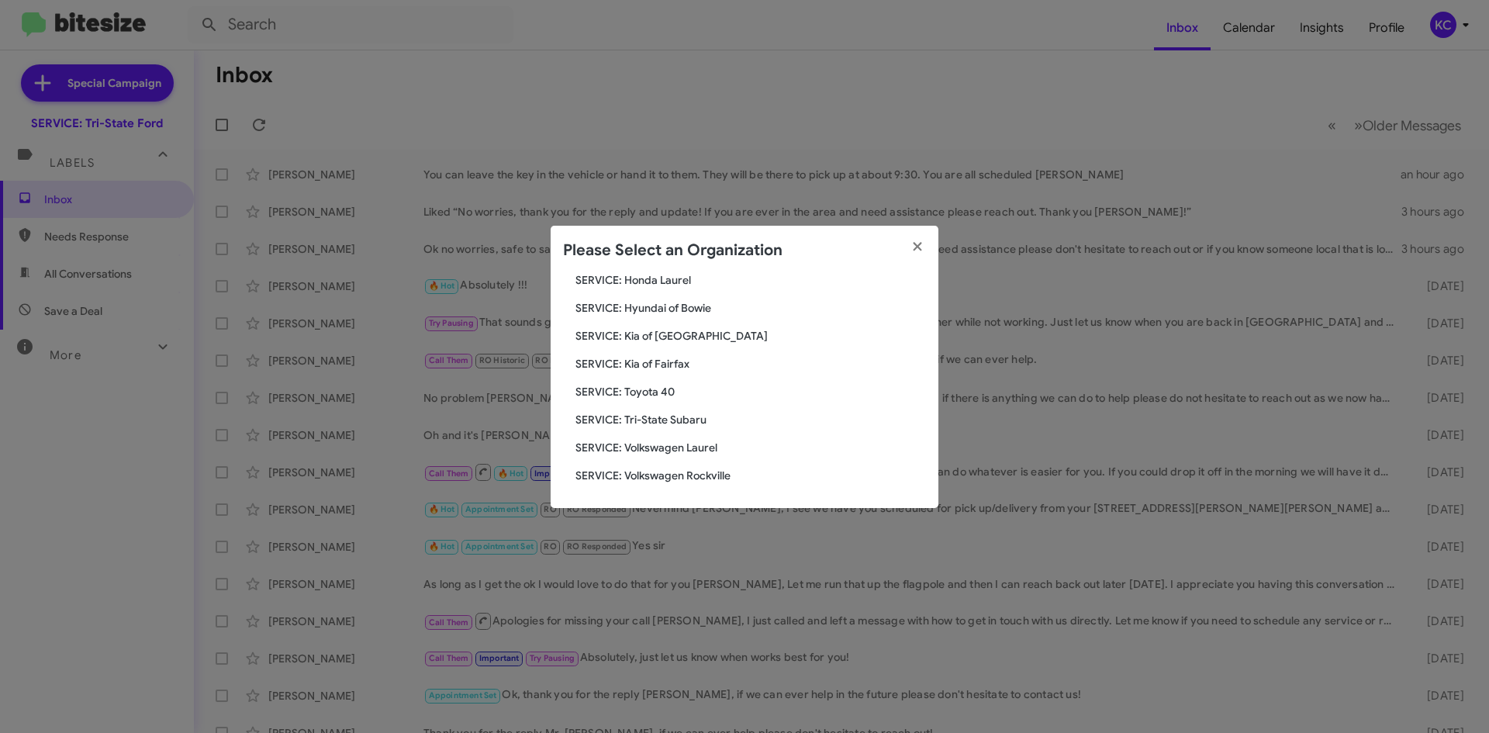
click at [702, 454] on span "SERVICE: Volkswagen Laurel" at bounding box center [750, 448] width 350 height 16
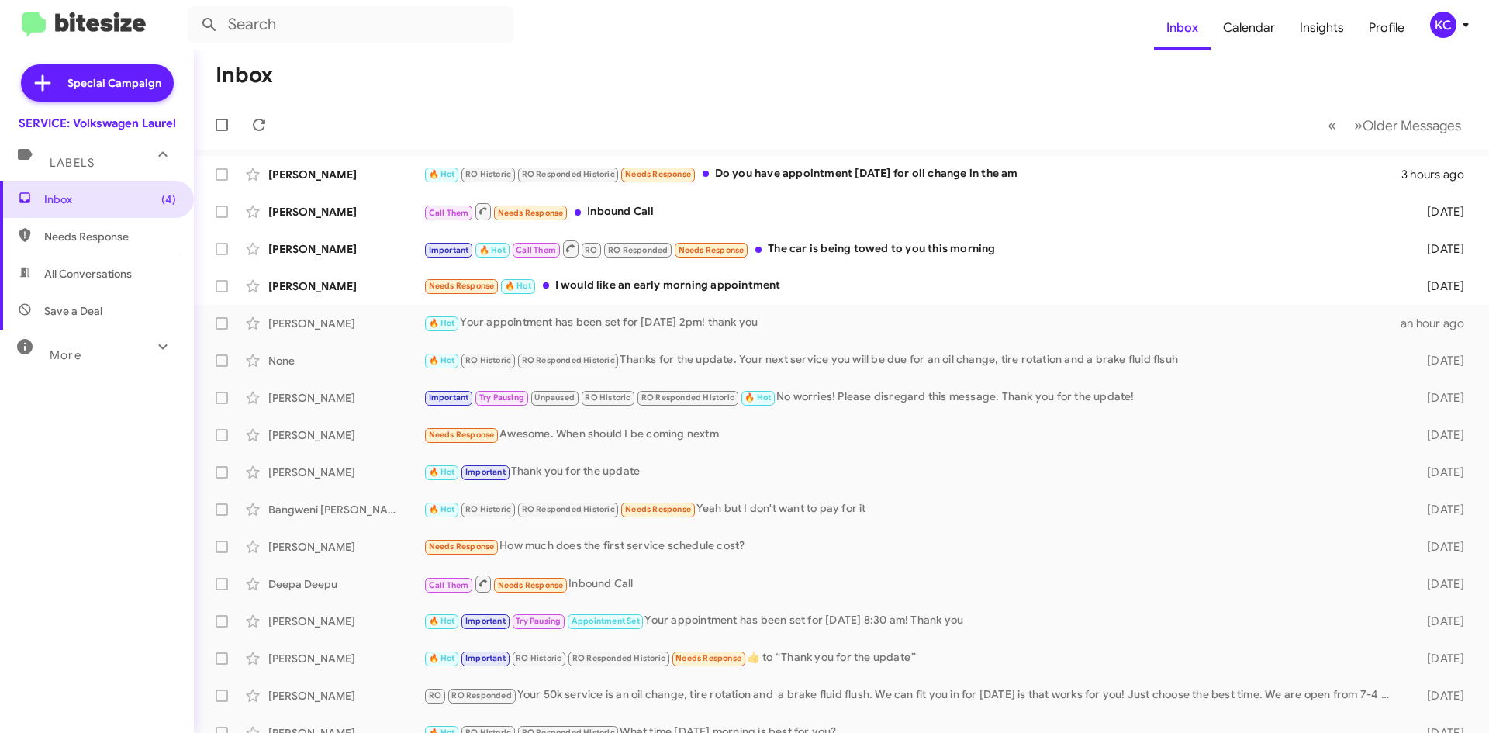
click at [1440, 22] on div "KC" at bounding box center [1443, 25] width 26 height 26
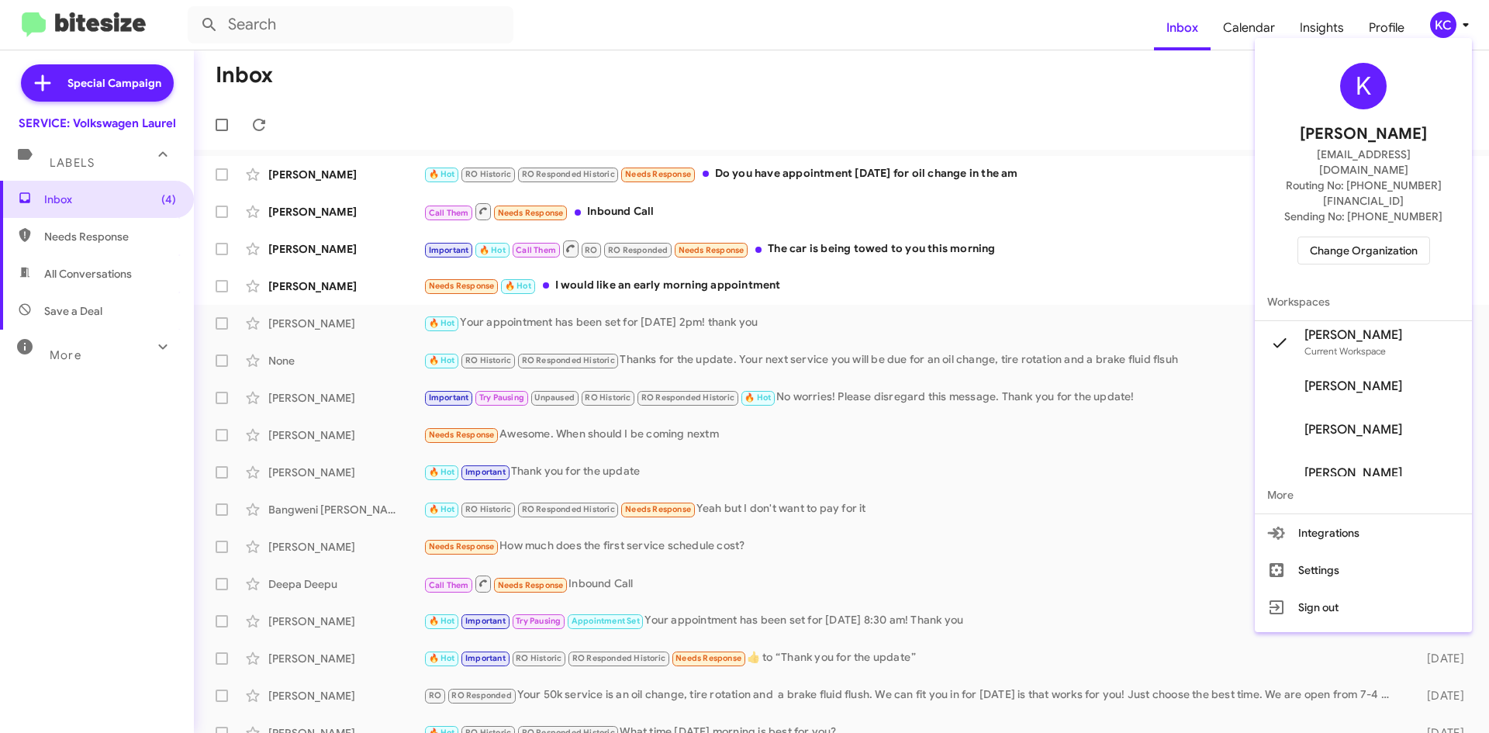
click at [1372, 237] on span "Change Organization" at bounding box center [1364, 250] width 108 height 26
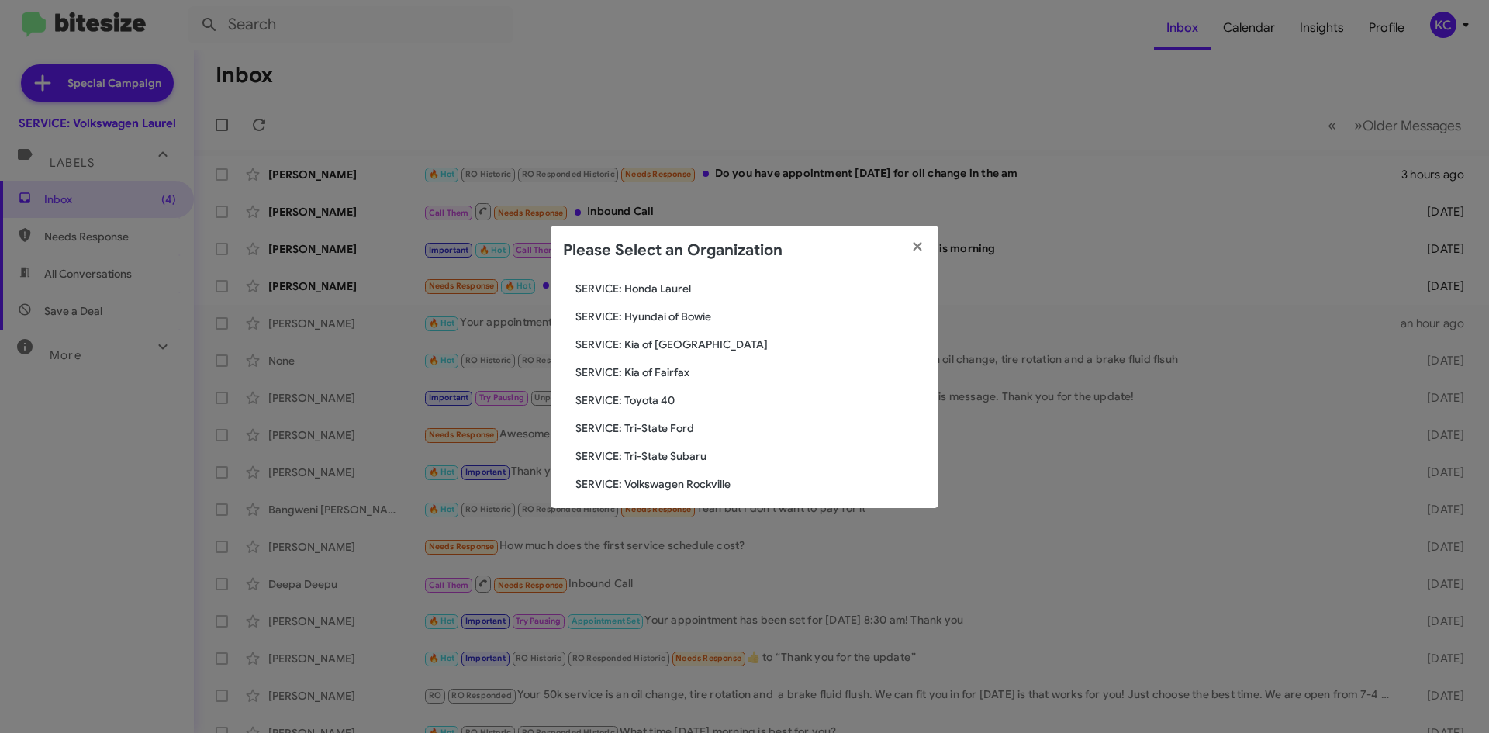
scroll to position [258, 0]
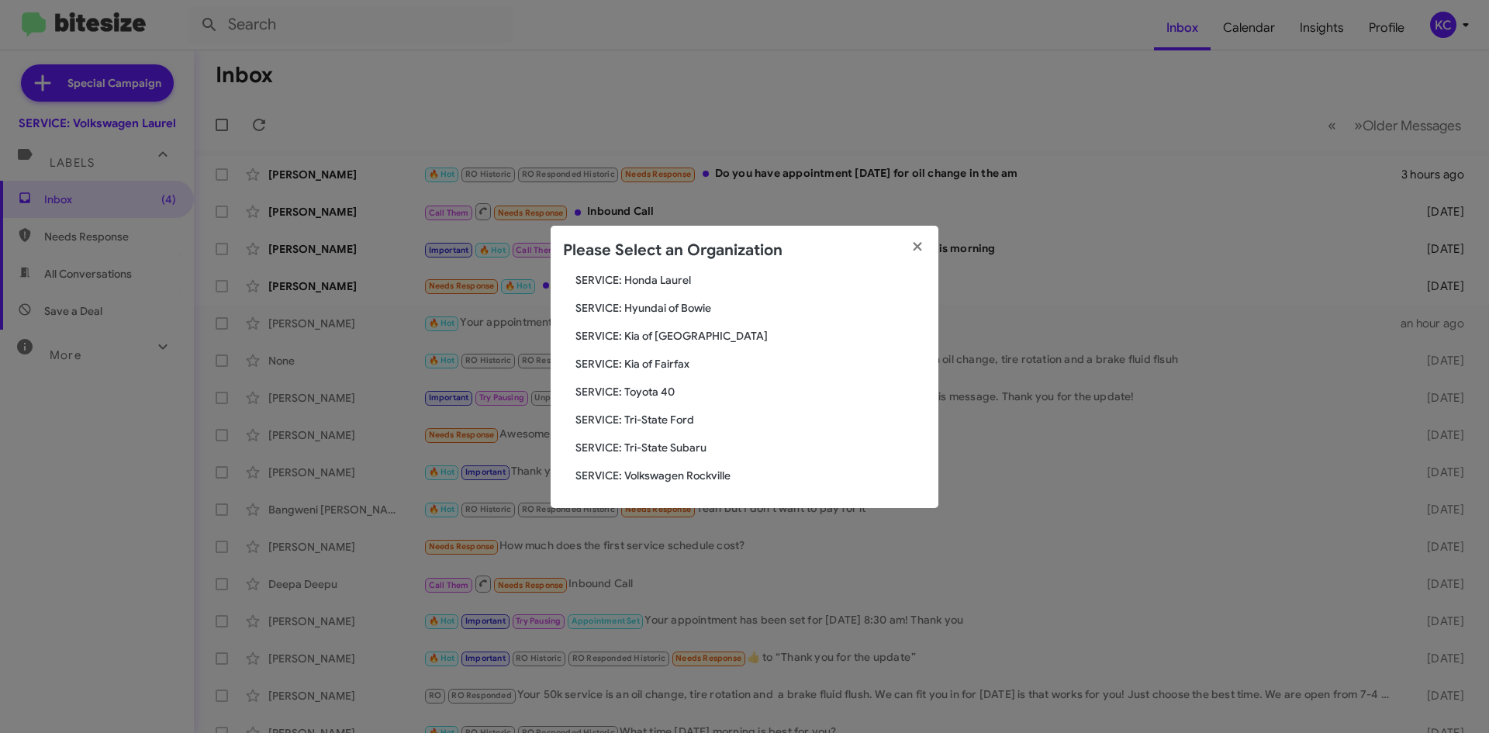
click at [706, 481] on span "SERVICE: Volkswagen Rockville" at bounding box center [750, 476] width 350 height 16
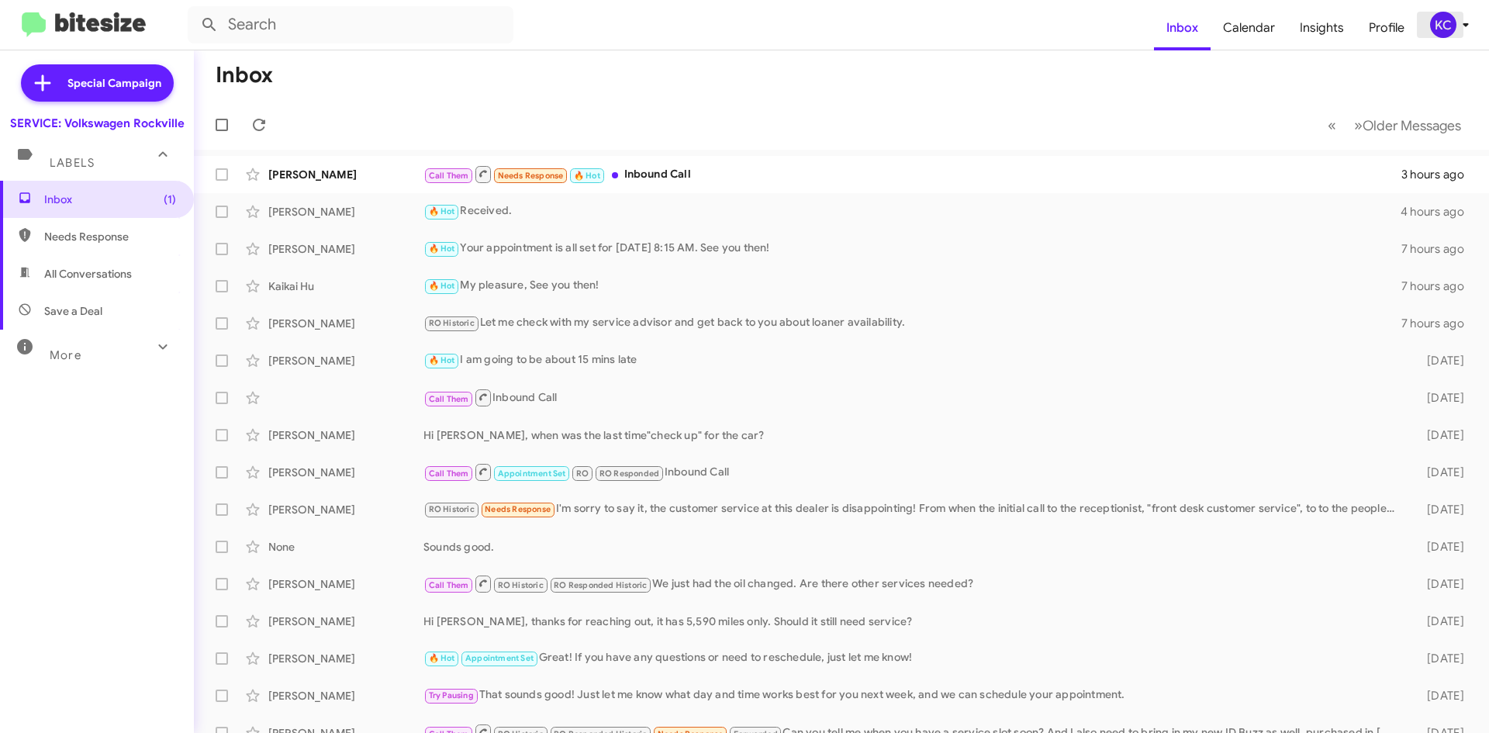
click at [1433, 24] on div "KC" at bounding box center [1443, 25] width 26 height 26
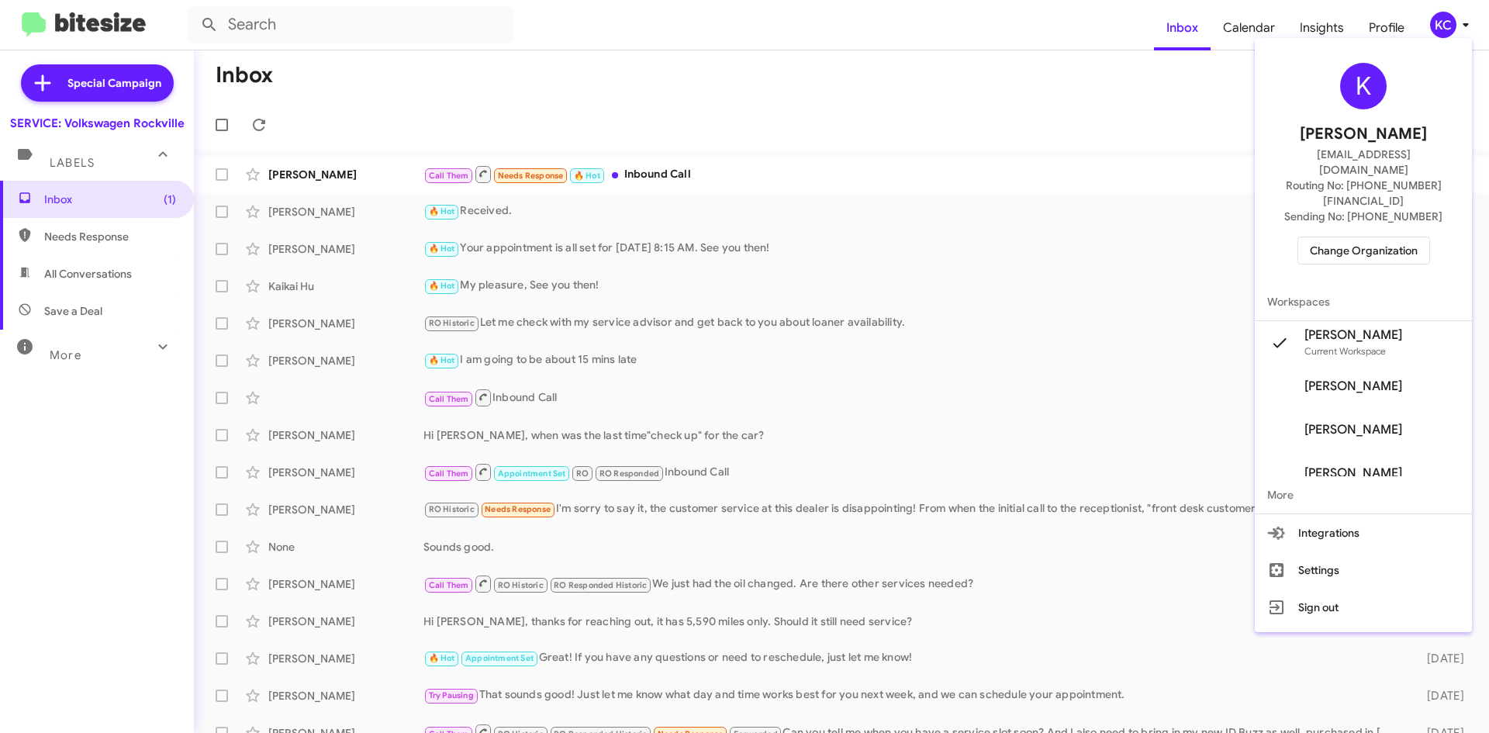
click at [1372, 237] on span "Change Organization" at bounding box center [1364, 250] width 108 height 26
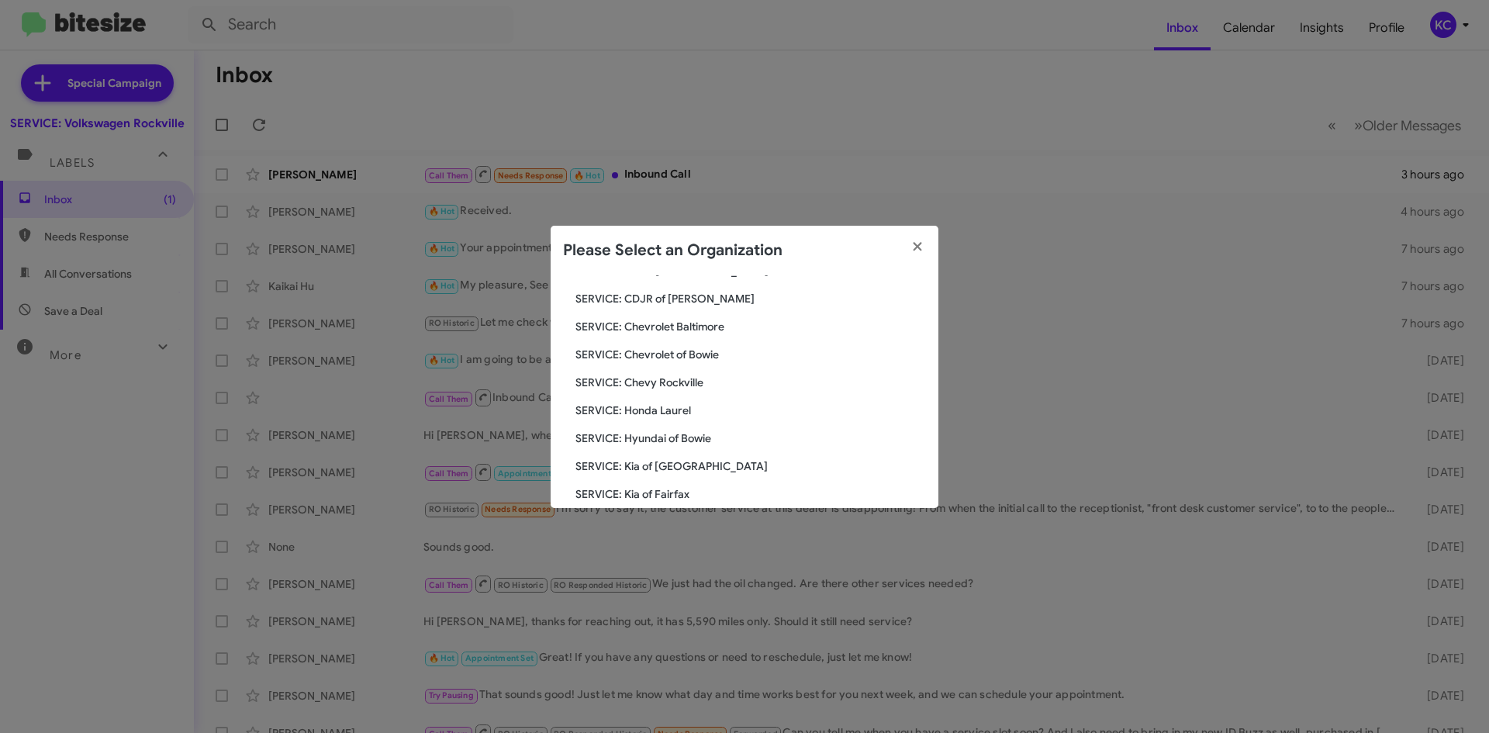
scroll to position [155, 0]
click at [701, 414] on span "SERVICE: Hyundai of Bowie" at bounding box center [750, 411] width 350 height 16
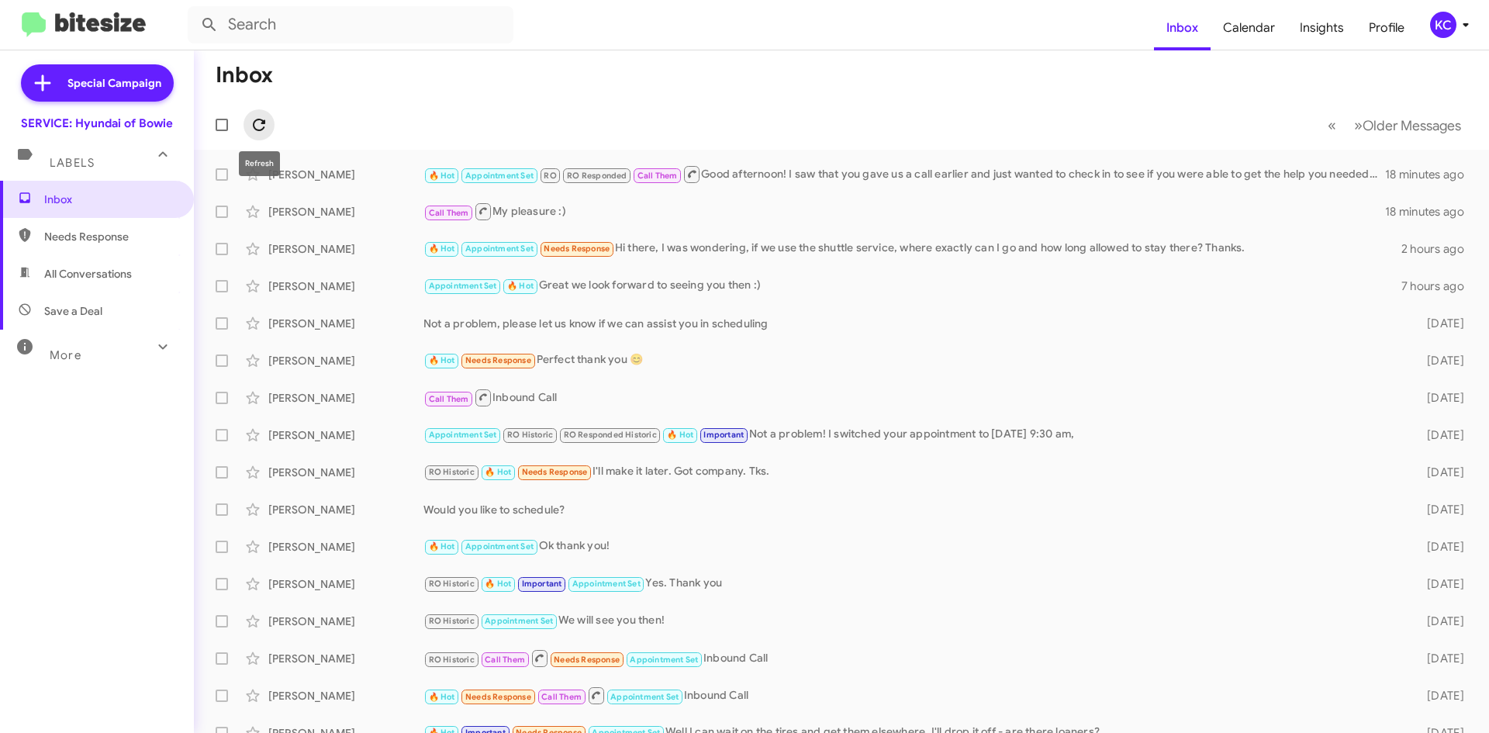
click at [254, 128] on icon at bounding box center [259, 125] width 12 height 12
click at [1465, 18] on icon at bounding box center [1465, 25] width 19 height 19
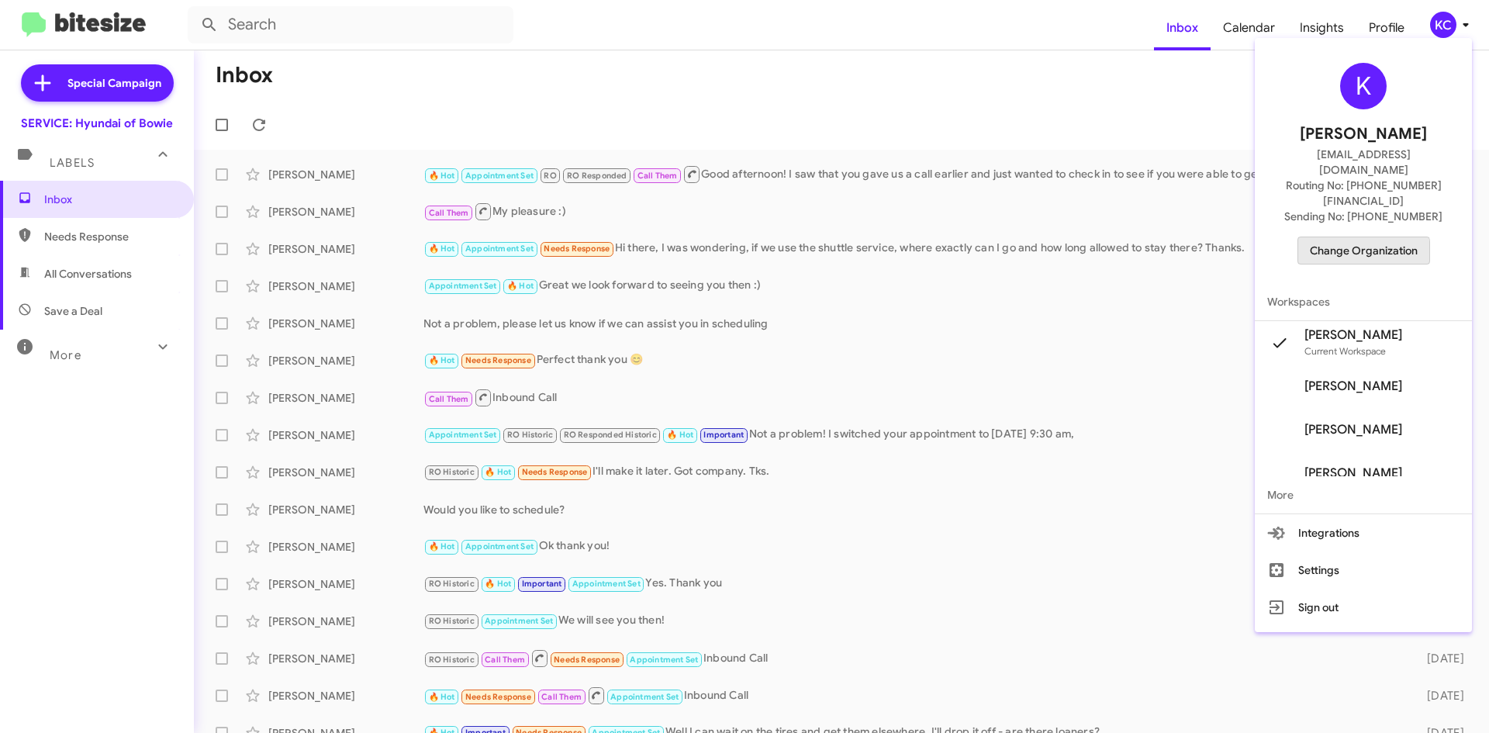
click at [1365, 237] on span "Change Organization" at bounding box center [1364, 250] width 108 height 26
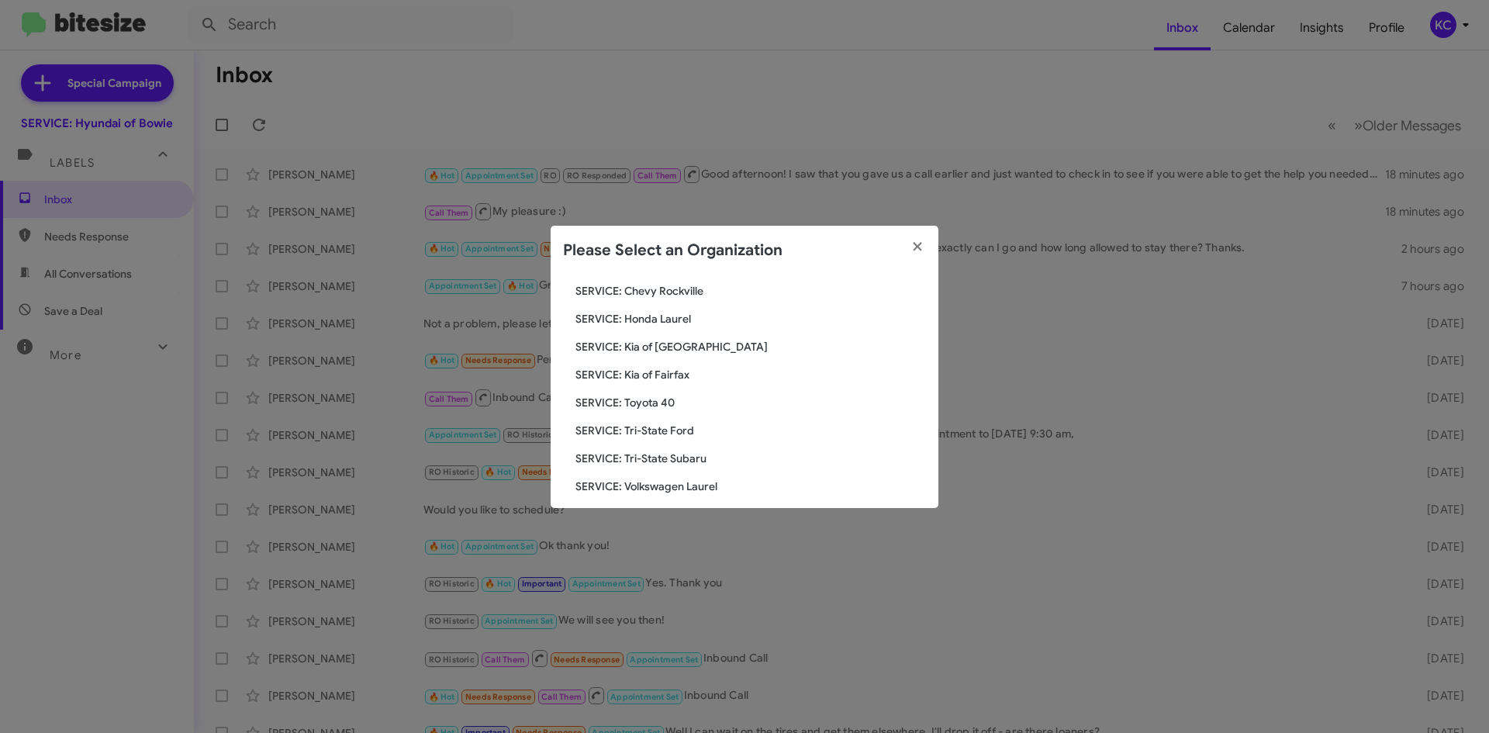
scroll to position [233, 0]
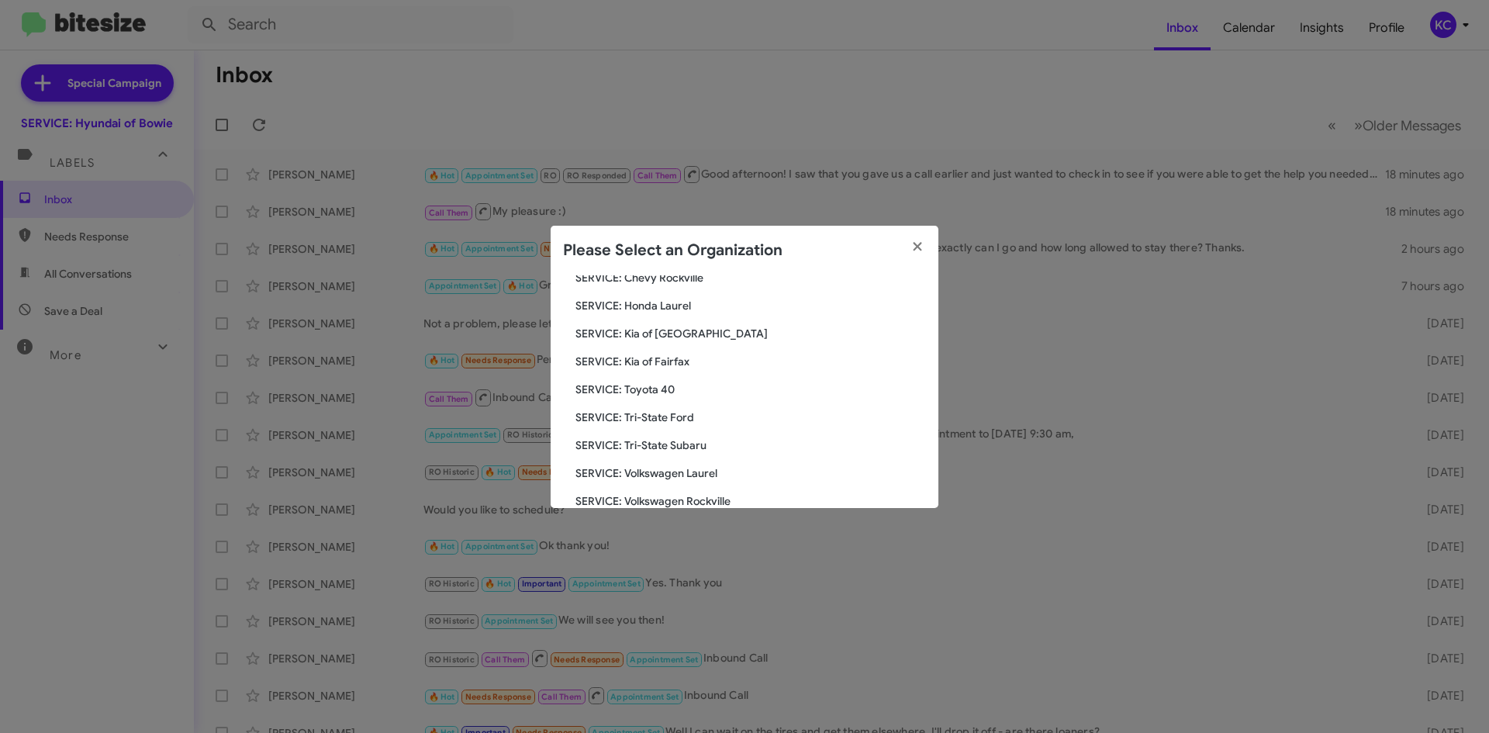
click at [697, 440] on span "SERVICE: Tri-State Subaru" at bounding box center [750, 445] width 350 height 16
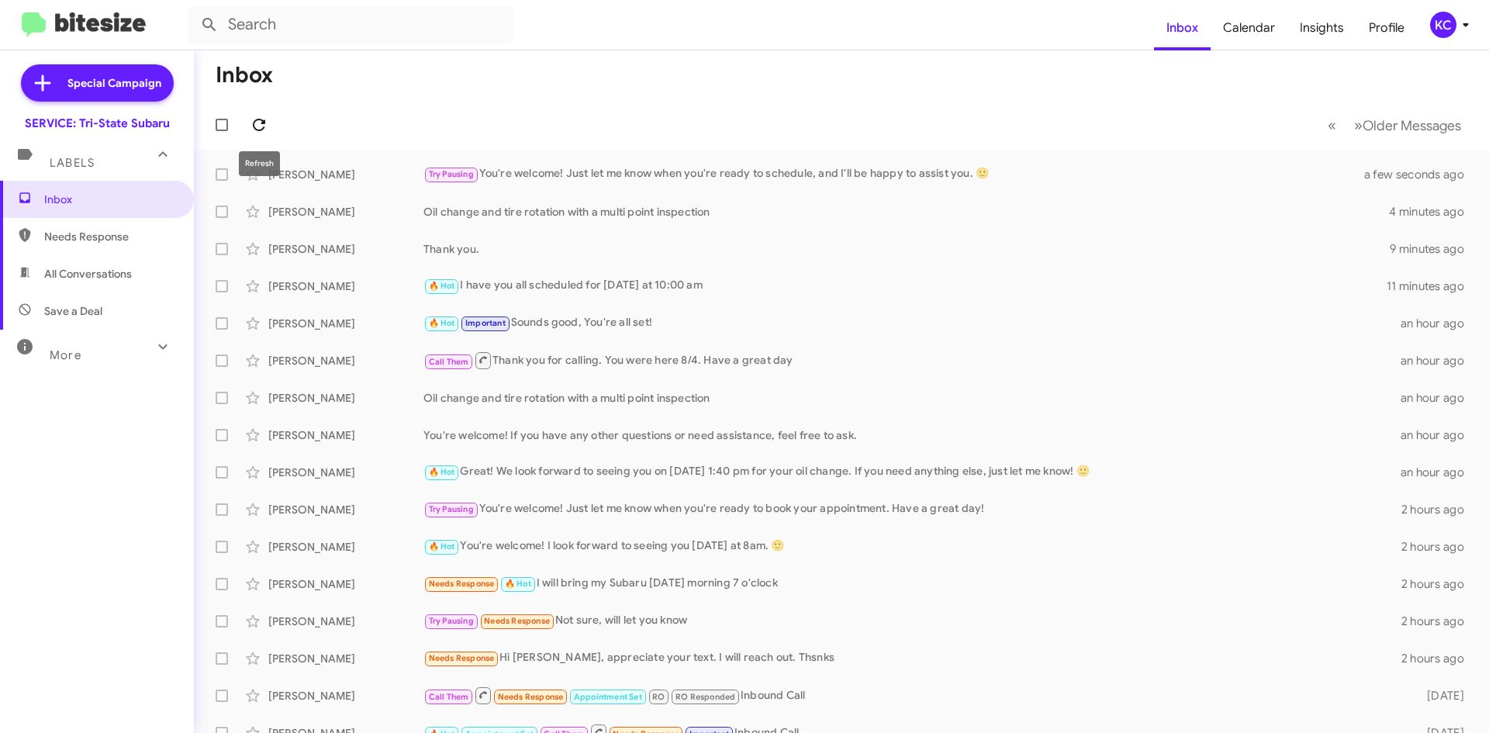
click at [265, 122] on icon at bounding box center [259, 125] width 12 height 12
click at [1432, 36] on span "KC" at bounding box center [1452, 25] width 47 height 26
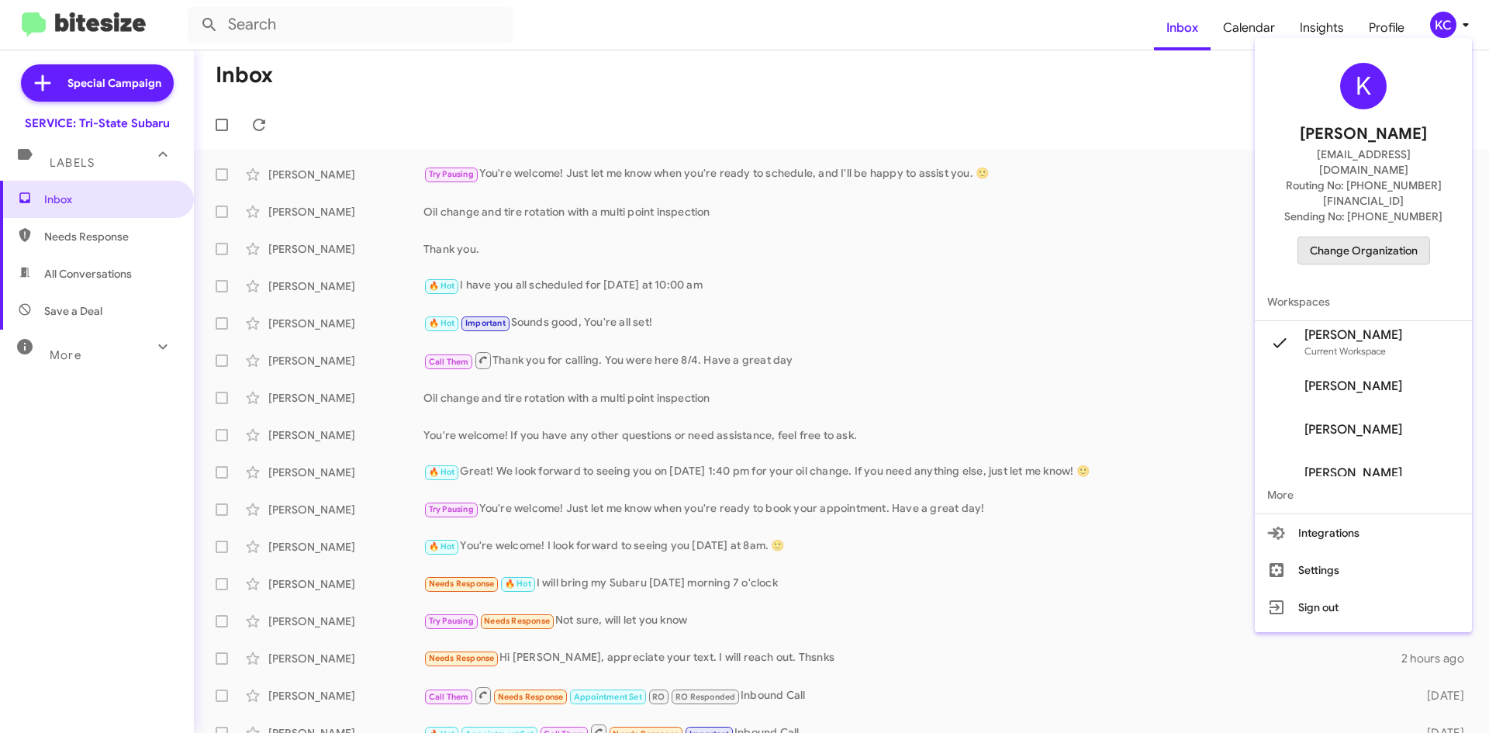
click at [1365, 237] on span "Change Organization" at bounding box center [1364, 250] width 108 height 26
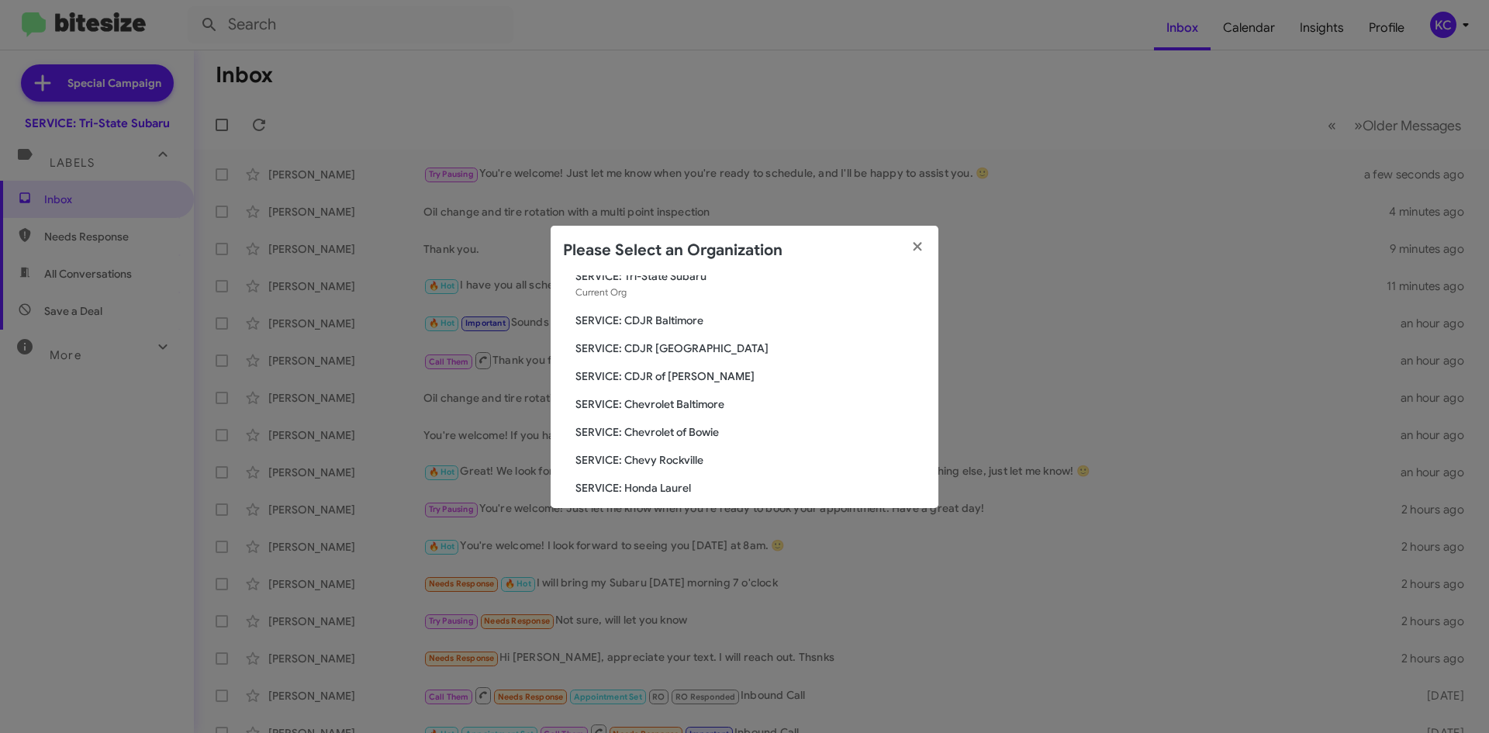
scroll to position [78, 0]
click at [709, 356] on span "SERVICE: CDJR of [PERSON_NAME]" at bounding box center [750, 349] width 350 height 16
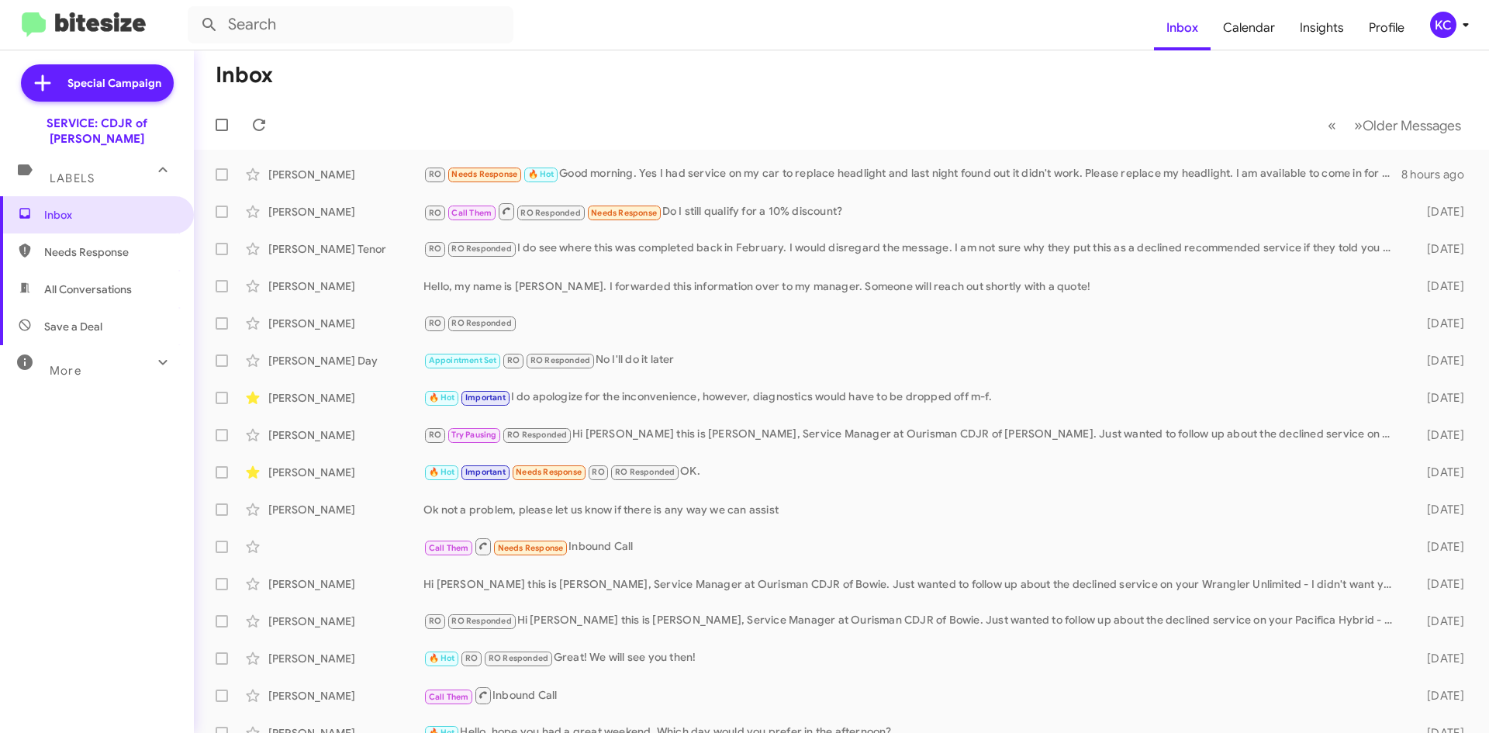
click at [1447, 19] on div "KC" at bounding box center [1443, 25] width 26 height 26
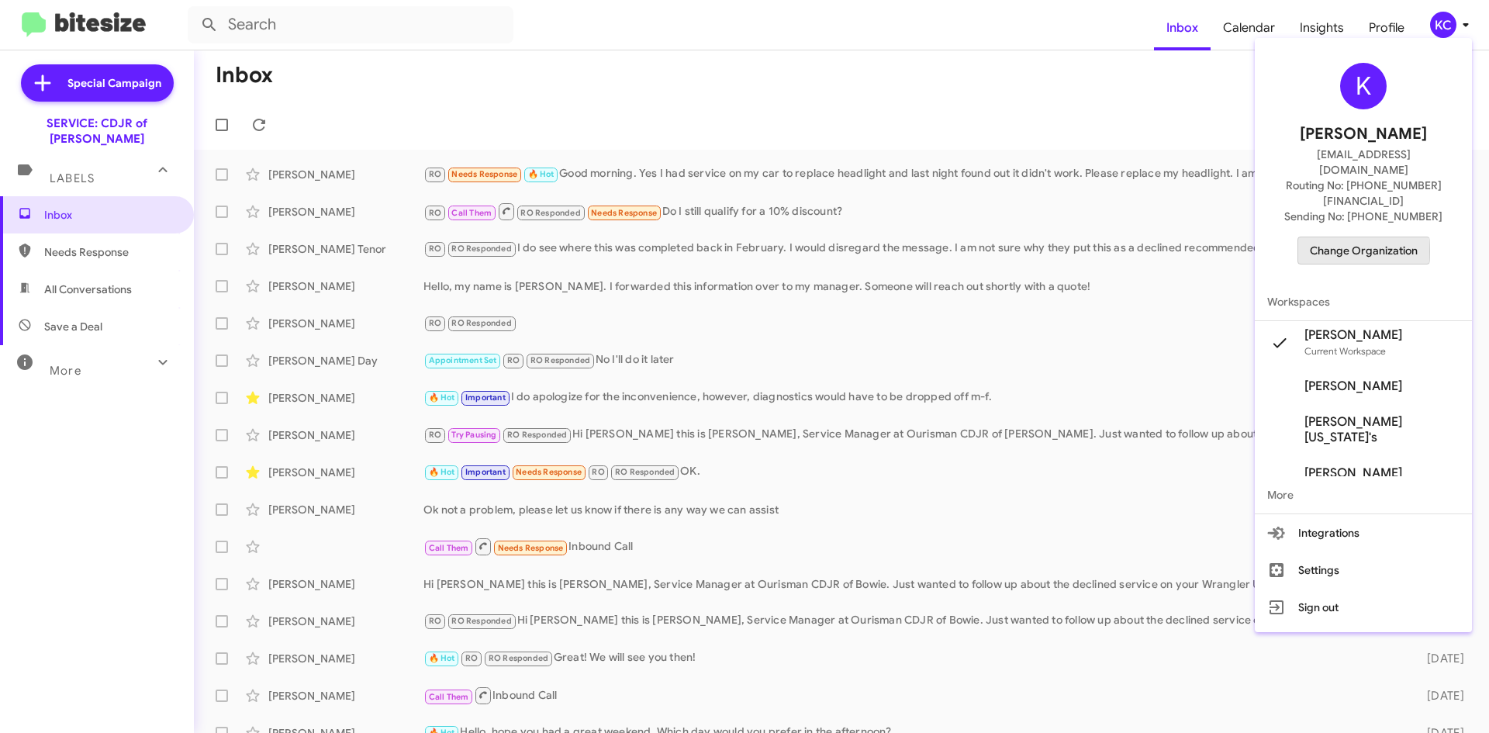
click at [1365, 237] on span "Change Organization" at bounding box center [1364, 250] width 108 height 26
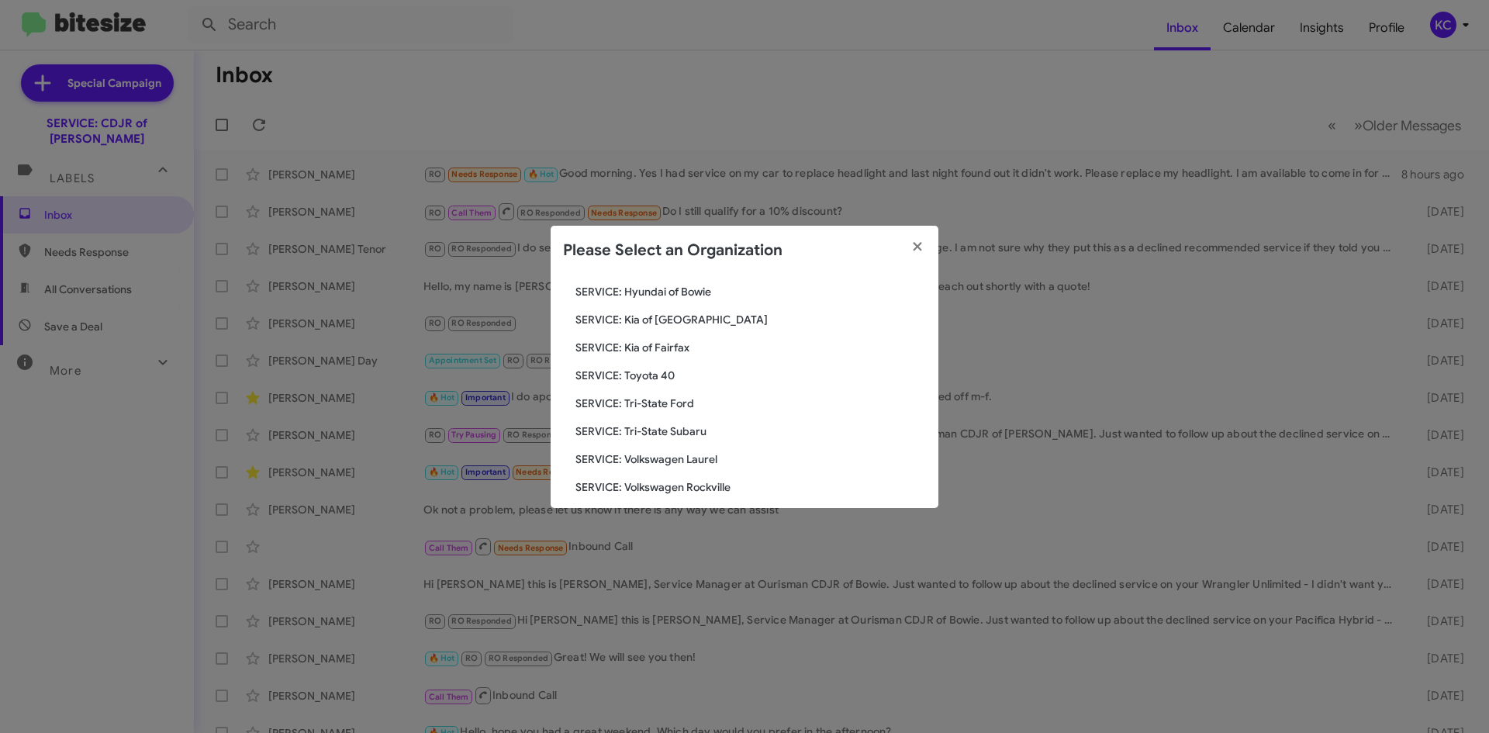
scroll to position [258, 0]
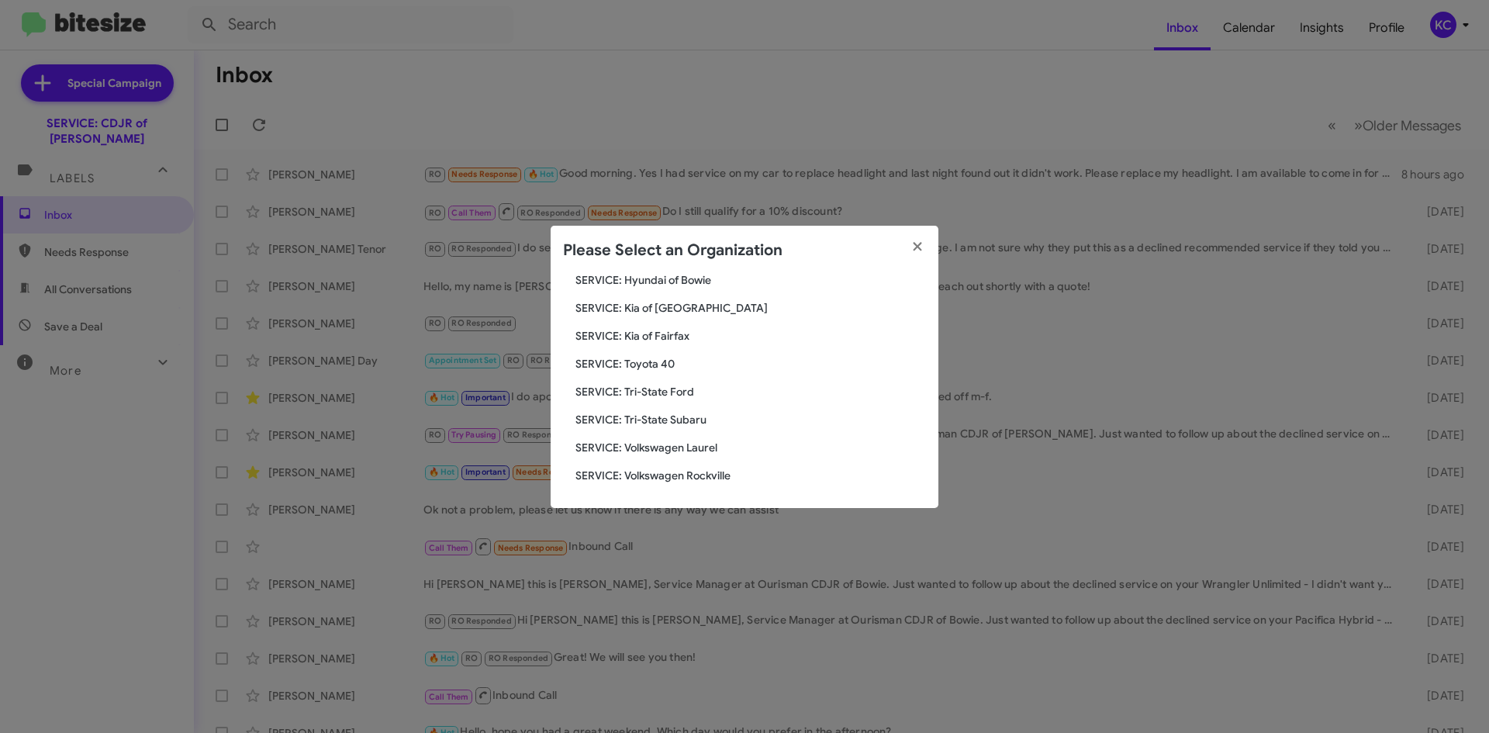
click at [757, 416] on span "SERVICE: Tri-State Subaru" at bounding box center [750, 420] width 350 height 16
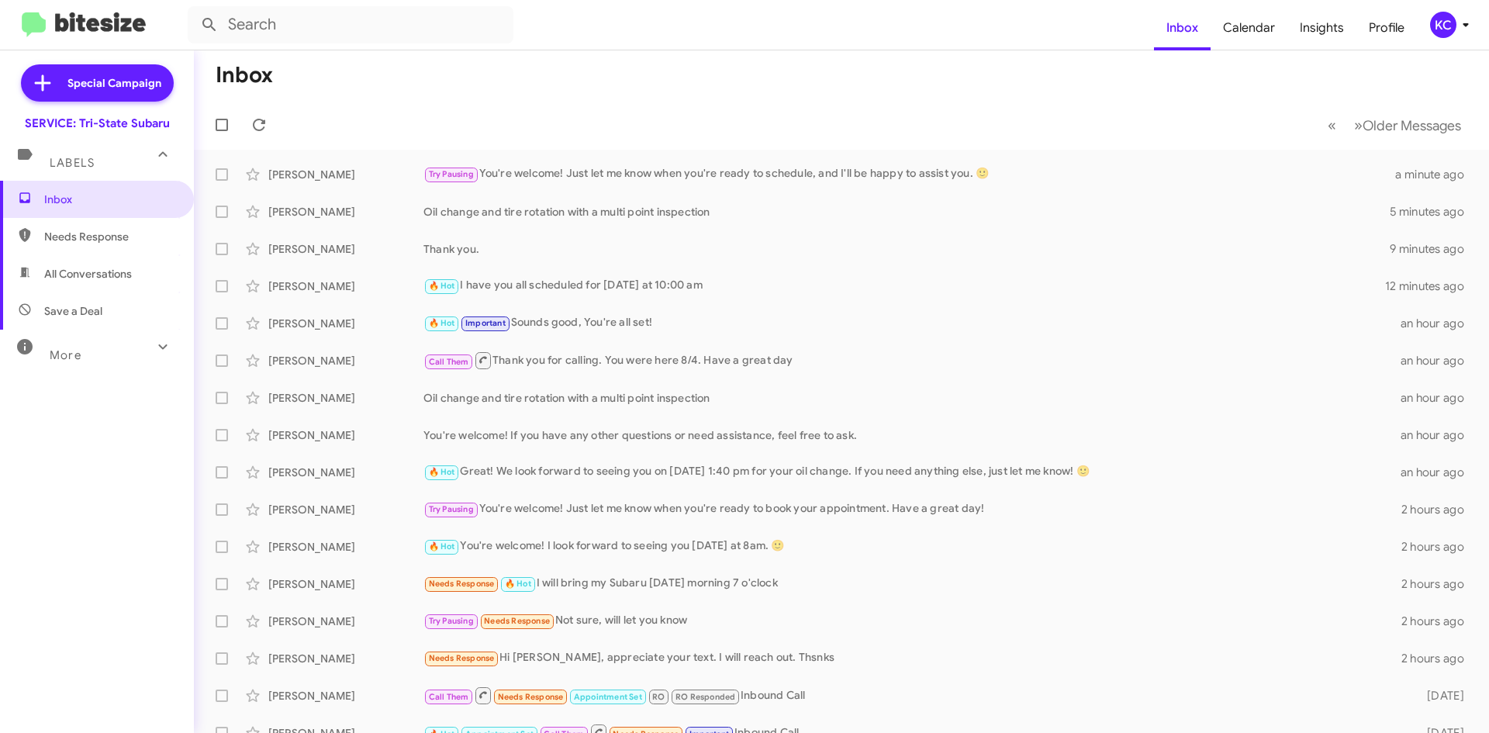
click at [1469, 29] on icon at bounding box center [1465, 25] width 19 height 19
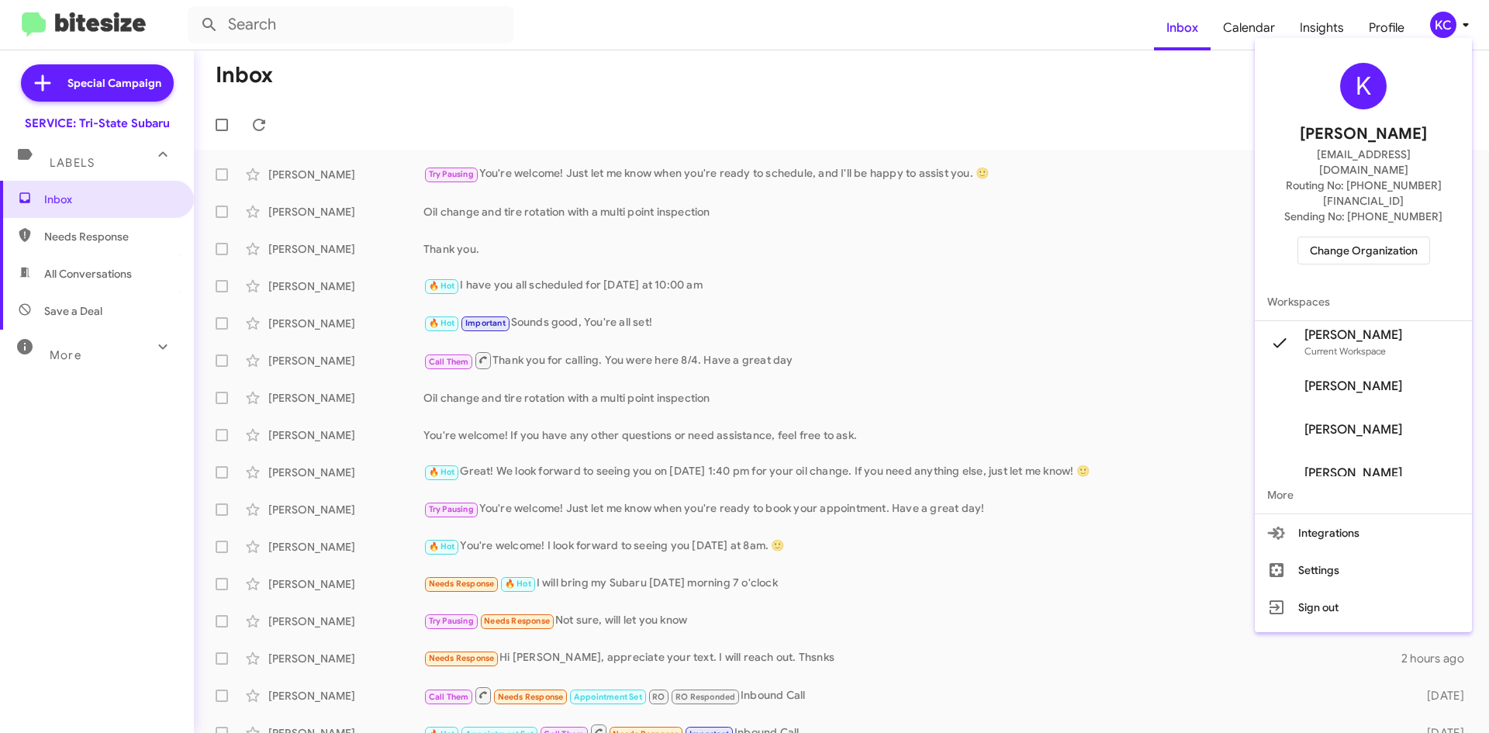
click at [1363, 237] on span "Change Organization" at bounding box center [1364, 250] width 108 height 26
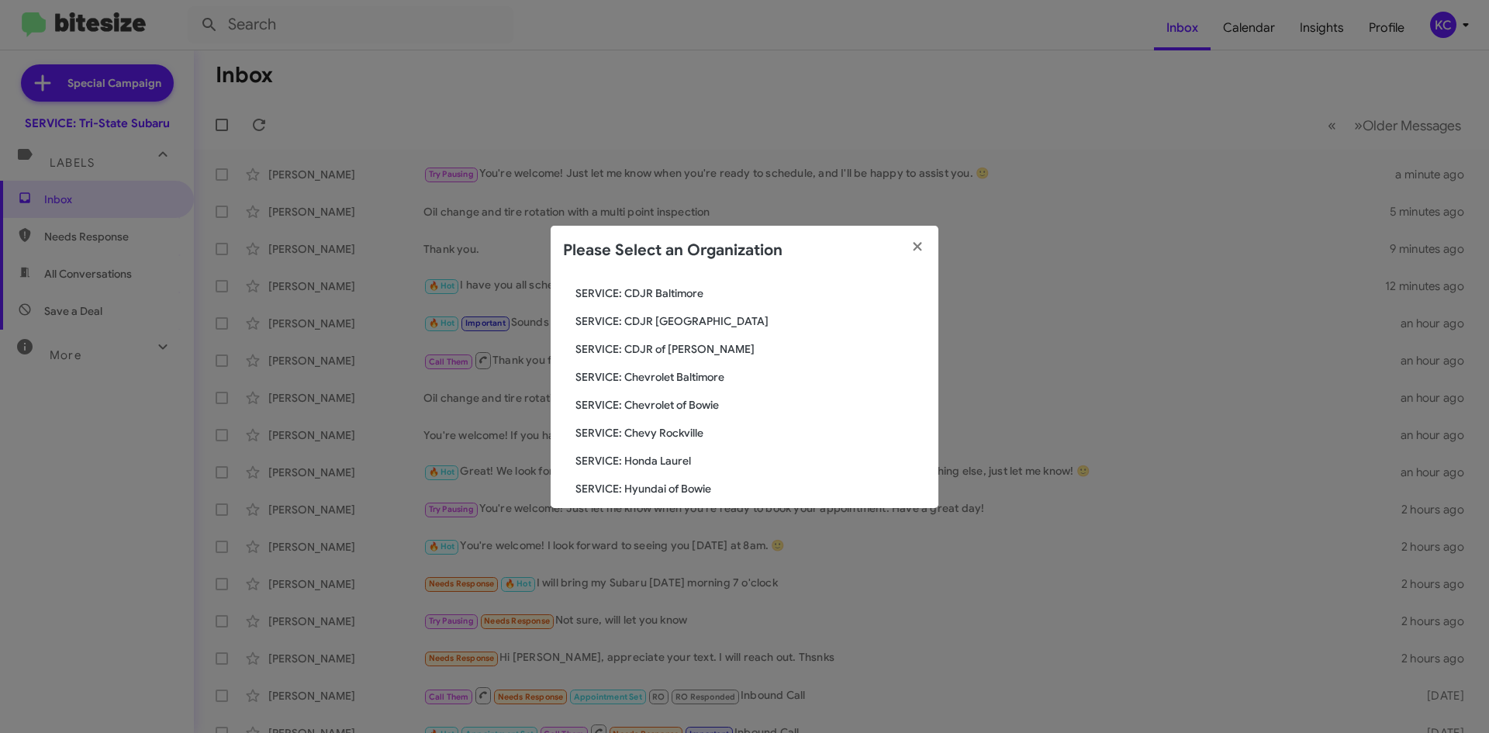
scroll to position [233, 0]
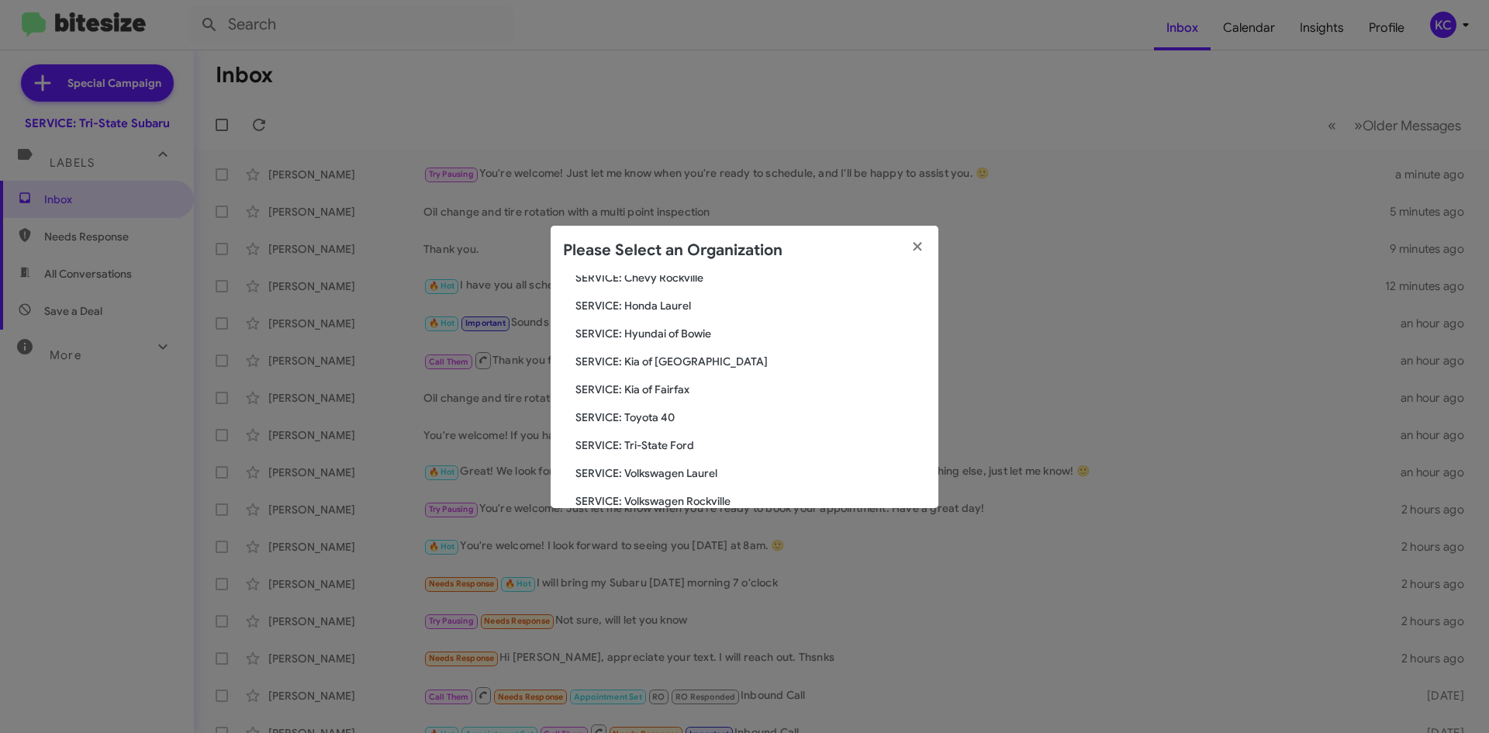
click at [686, 340] on span "SERVICE: Hyundai of Bowie" at bounding box center [750, 334] width 350 height 16
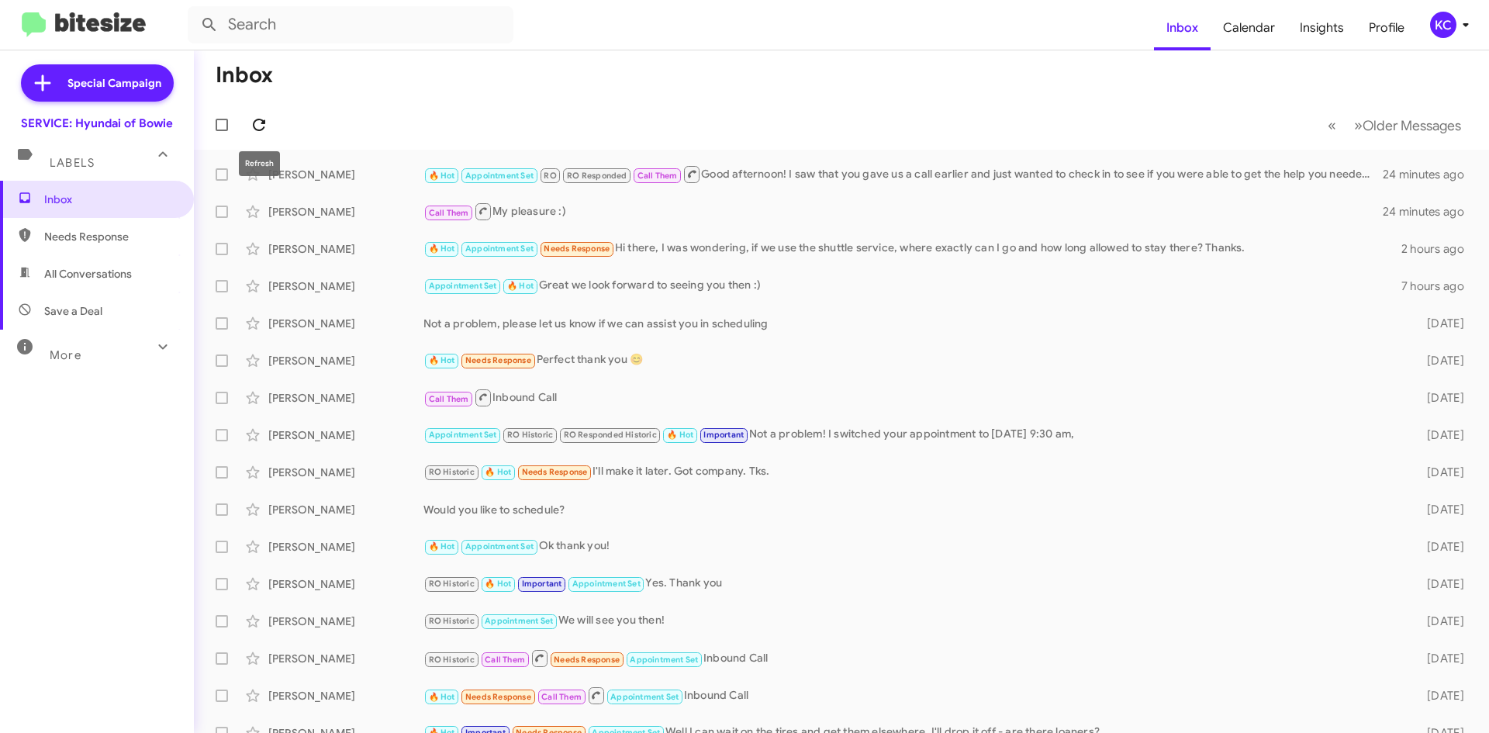
click at [243, 126] on span at bounding box center [258, 125] width 31 height 19
click at [267, 125] on icon at bounding box center [259, 125] width 19 height 19
click at [1439, 19] on div "KC" at bounding box center [1443, 25] width 26 height 26
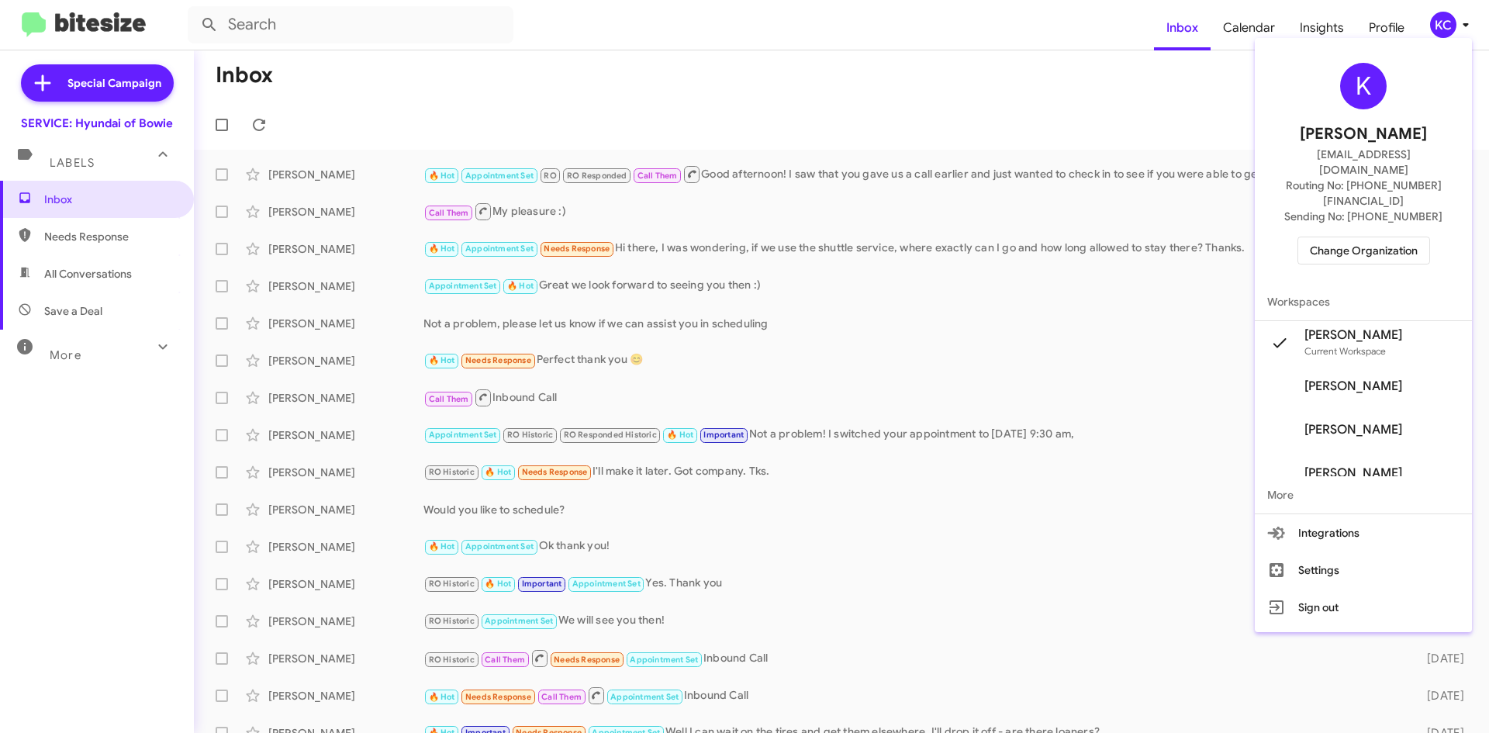
click at [1390, 237] on span "Change Organization" at bounding box center [1364, 250] width 108 height 26
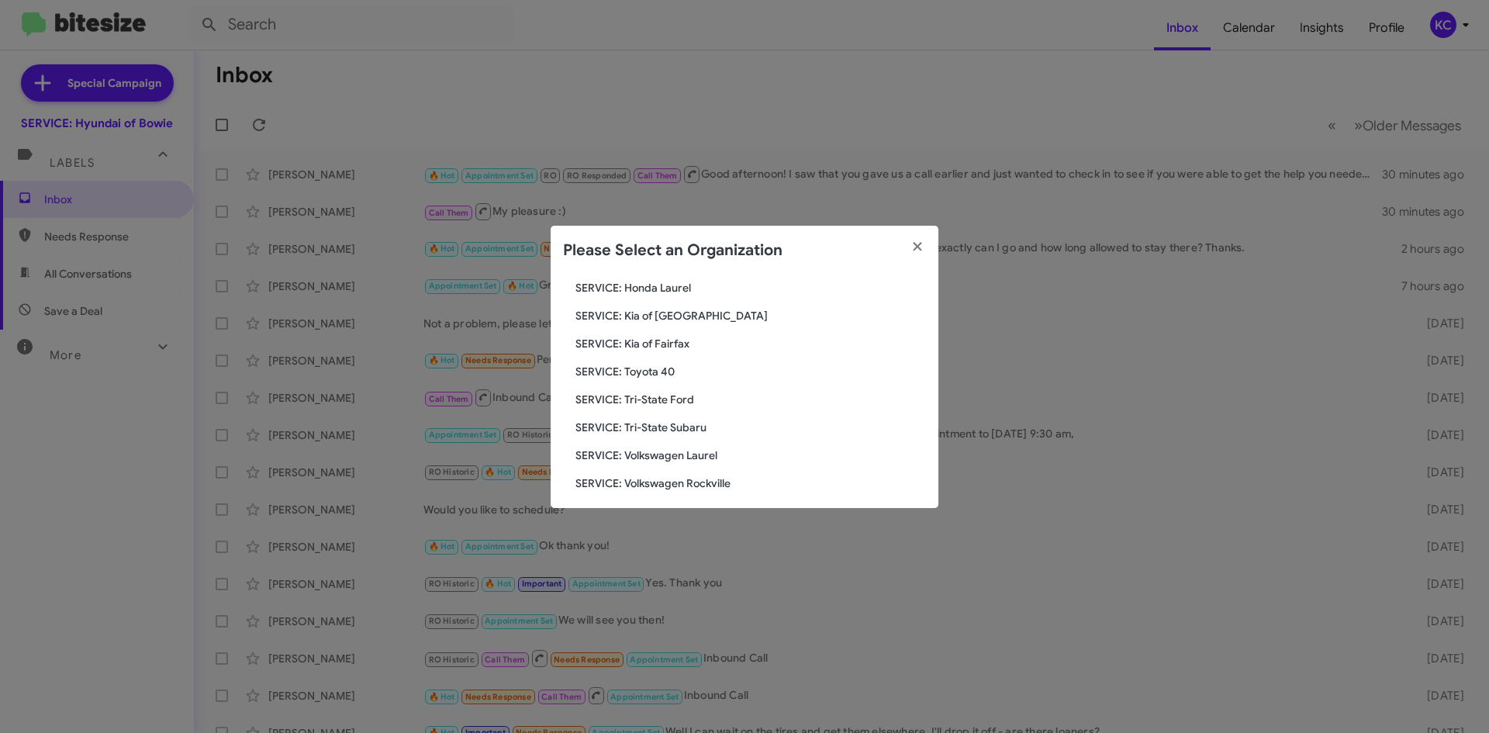
scroll to position [258, 0]
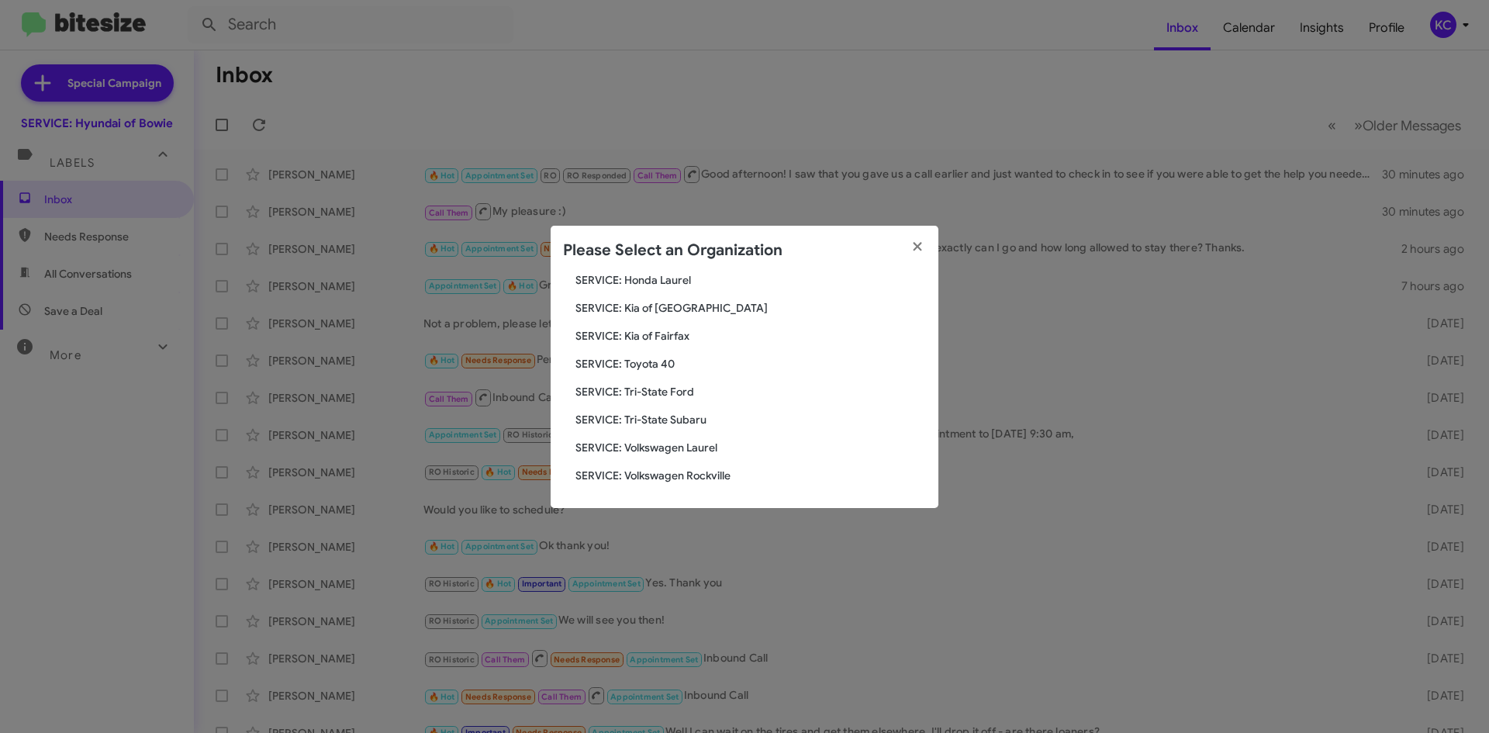
click at [676, 420] on span "SERVICE: Tri-State Subaru" at bounding box center [750, 420] width 350 height 16
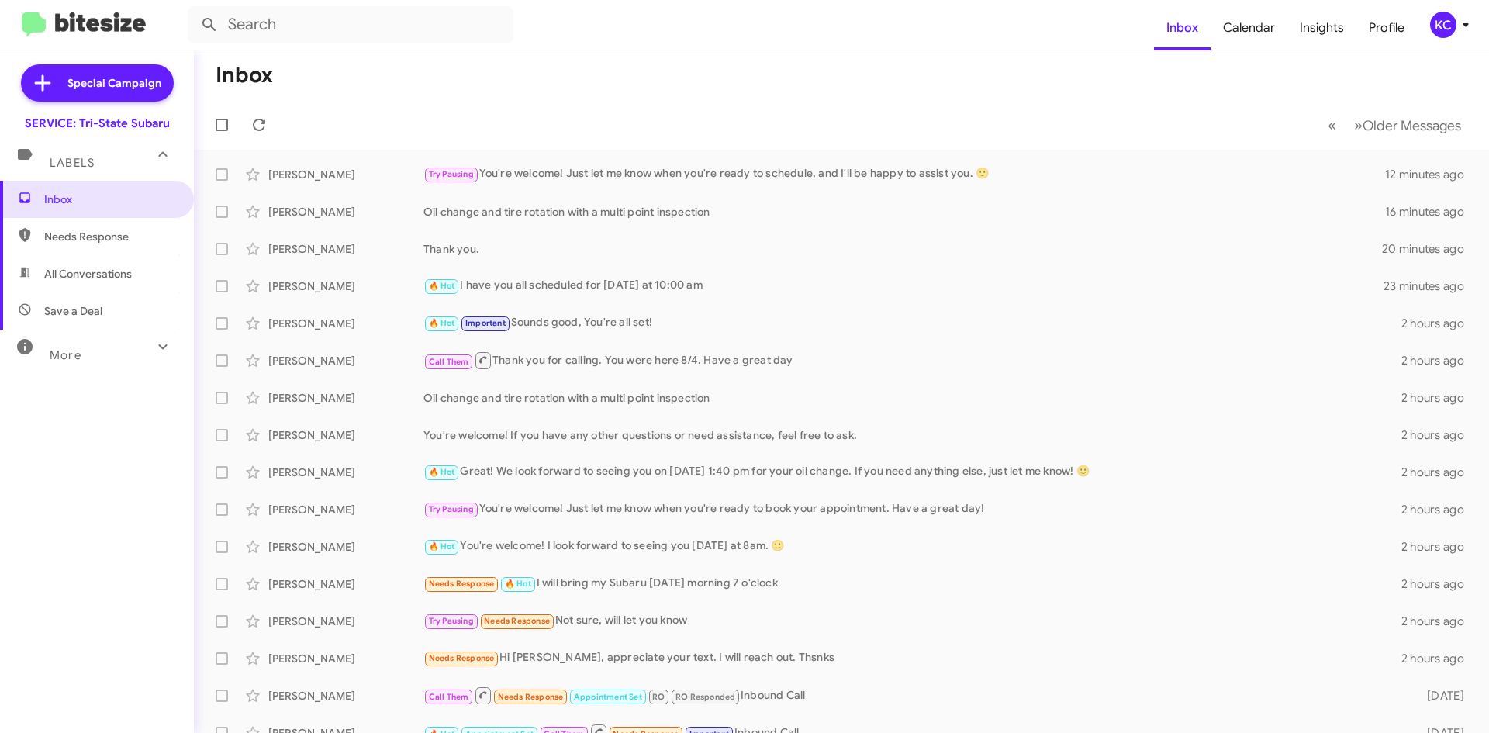
click at [1441, 22] on div "KC" at bounding box center [1443, 25] width 26 height 26
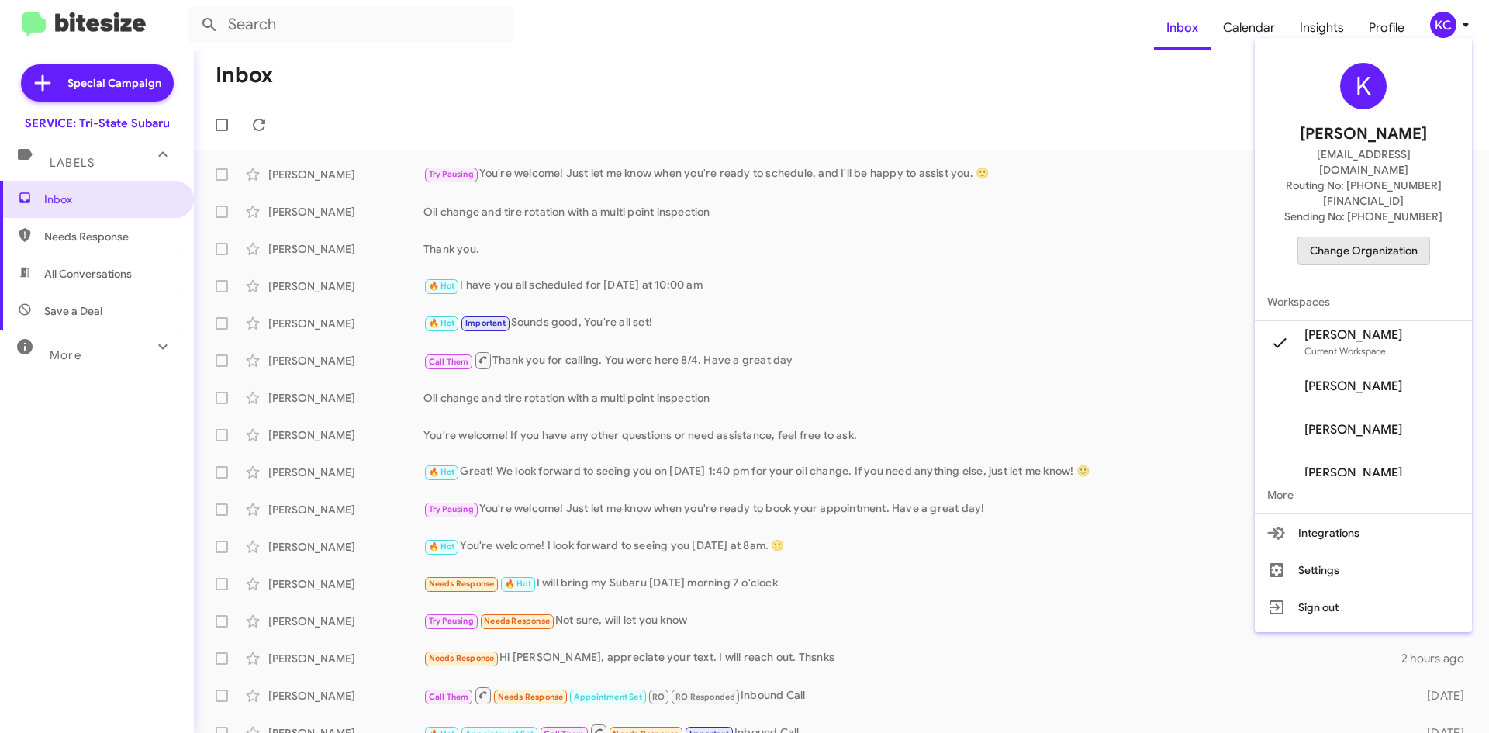
click at [1379, 237] on span "Change Organization" at bounding box center [1364, 250] width 108 height 26
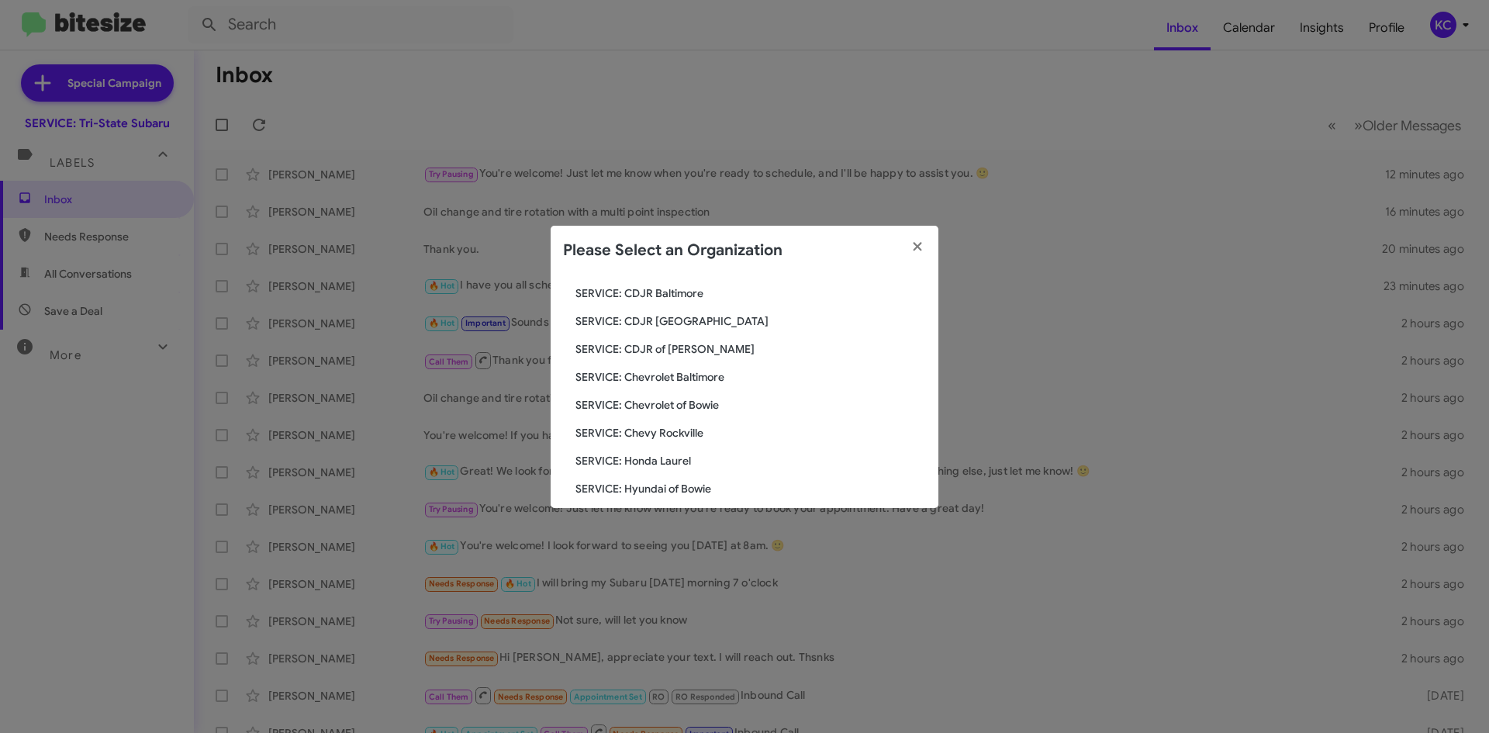
scroll to position [155, 0]
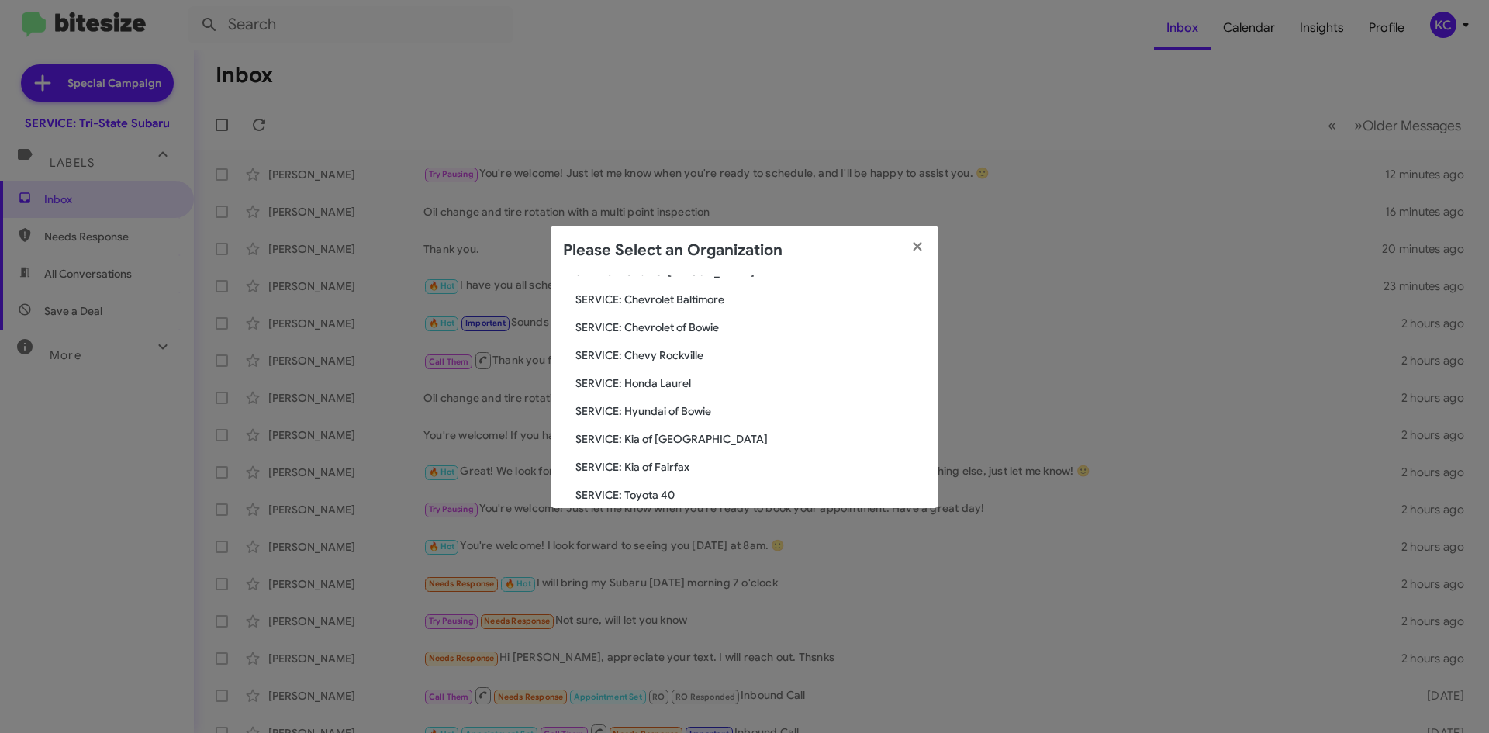
click at [637, 409] on span "SERVICE: Hyundai of Bowie" at bounding box center [750, 411] width 350 height 16
